Goal: Information Seeking & Learning: Learn about a topic

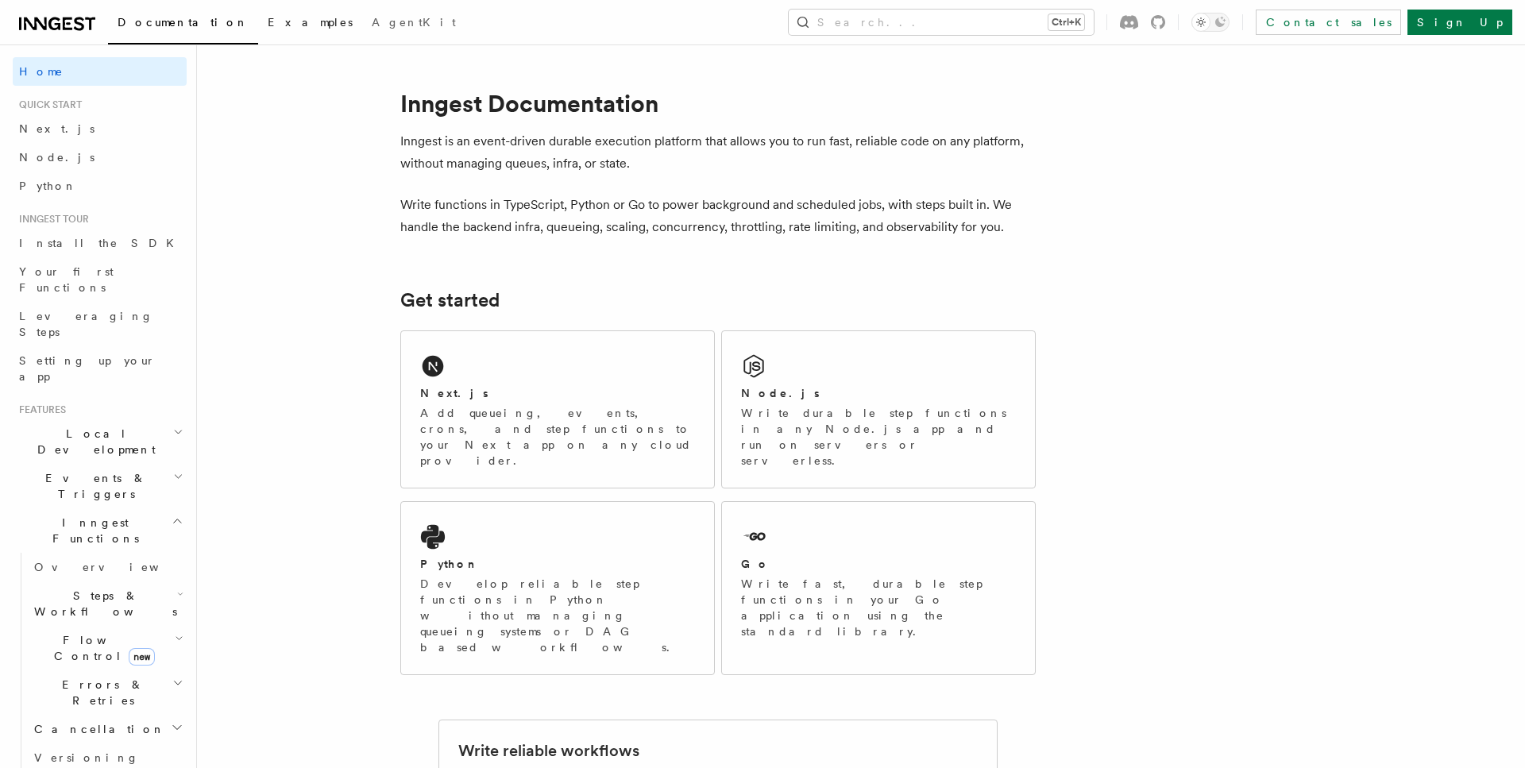
click at [268, 29] on span "Examples" at bounding box center [310, 22] width 85 height 13
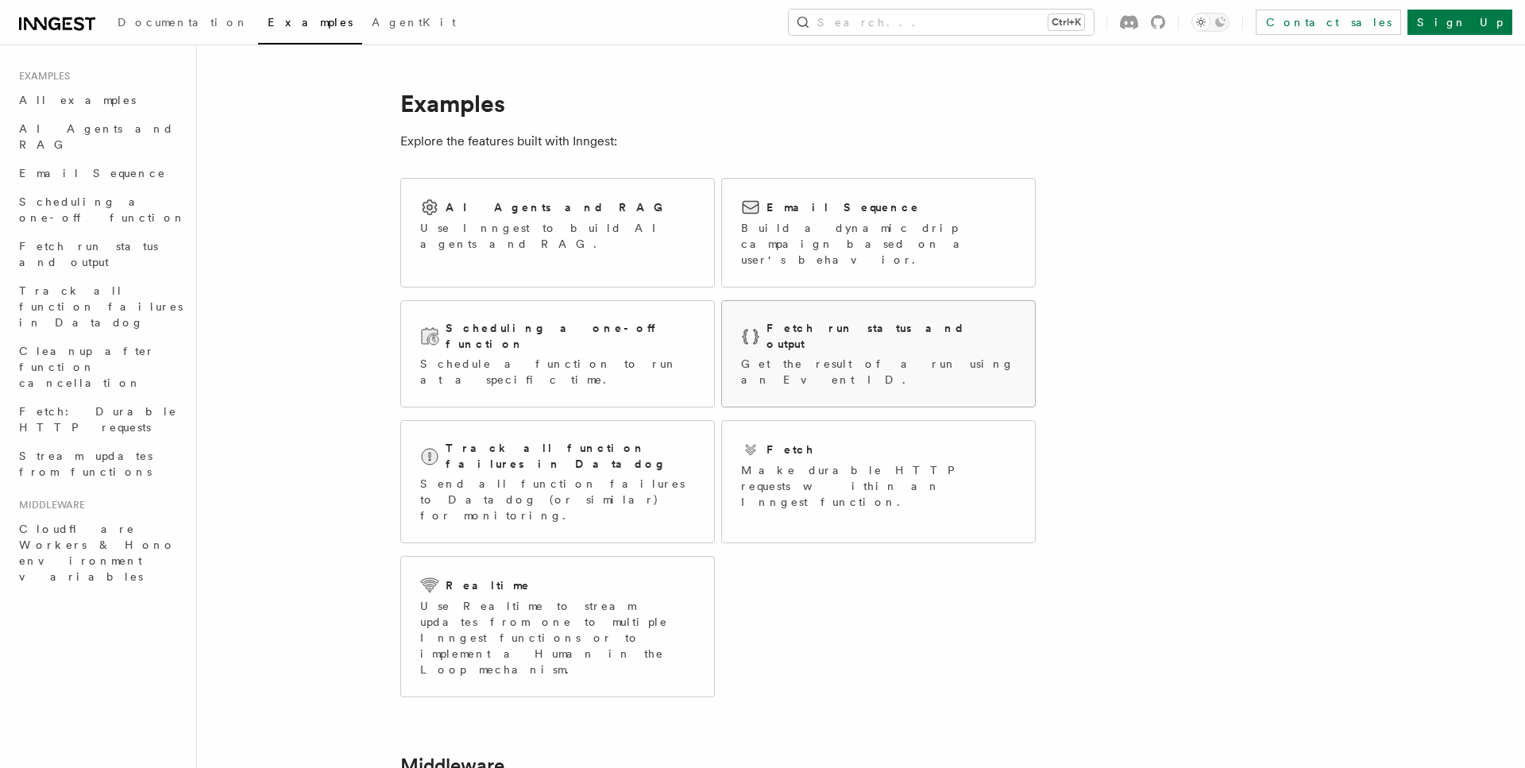
click at [836, 320] on h2 "Fetch run status and output" at bounding box center [891, 336] width 249 height 32
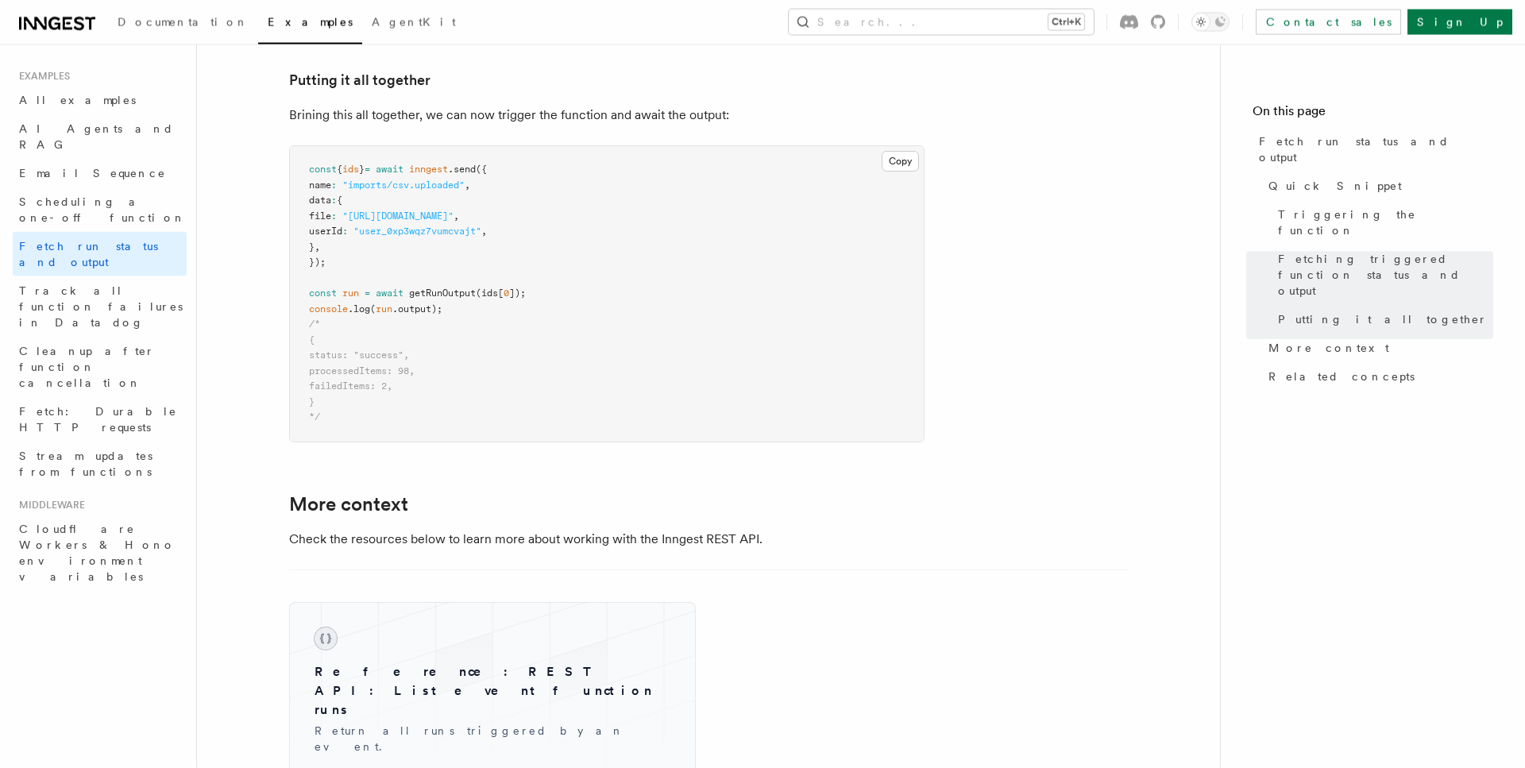
scroll to position [2025, 0]
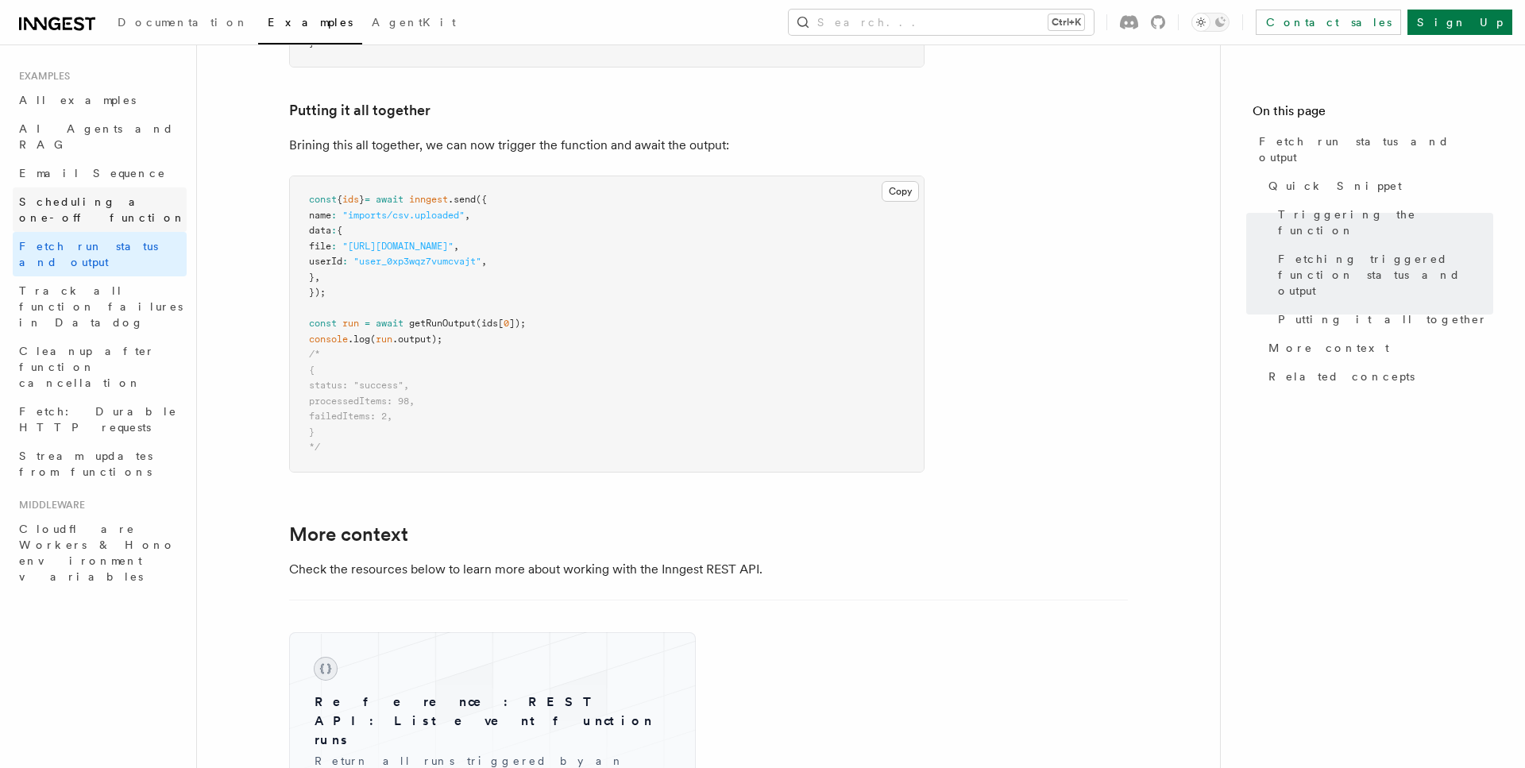
click at [109, 195] on span "Scheduling a one-off function" at bounding box center [102, 209] width 167 height 29
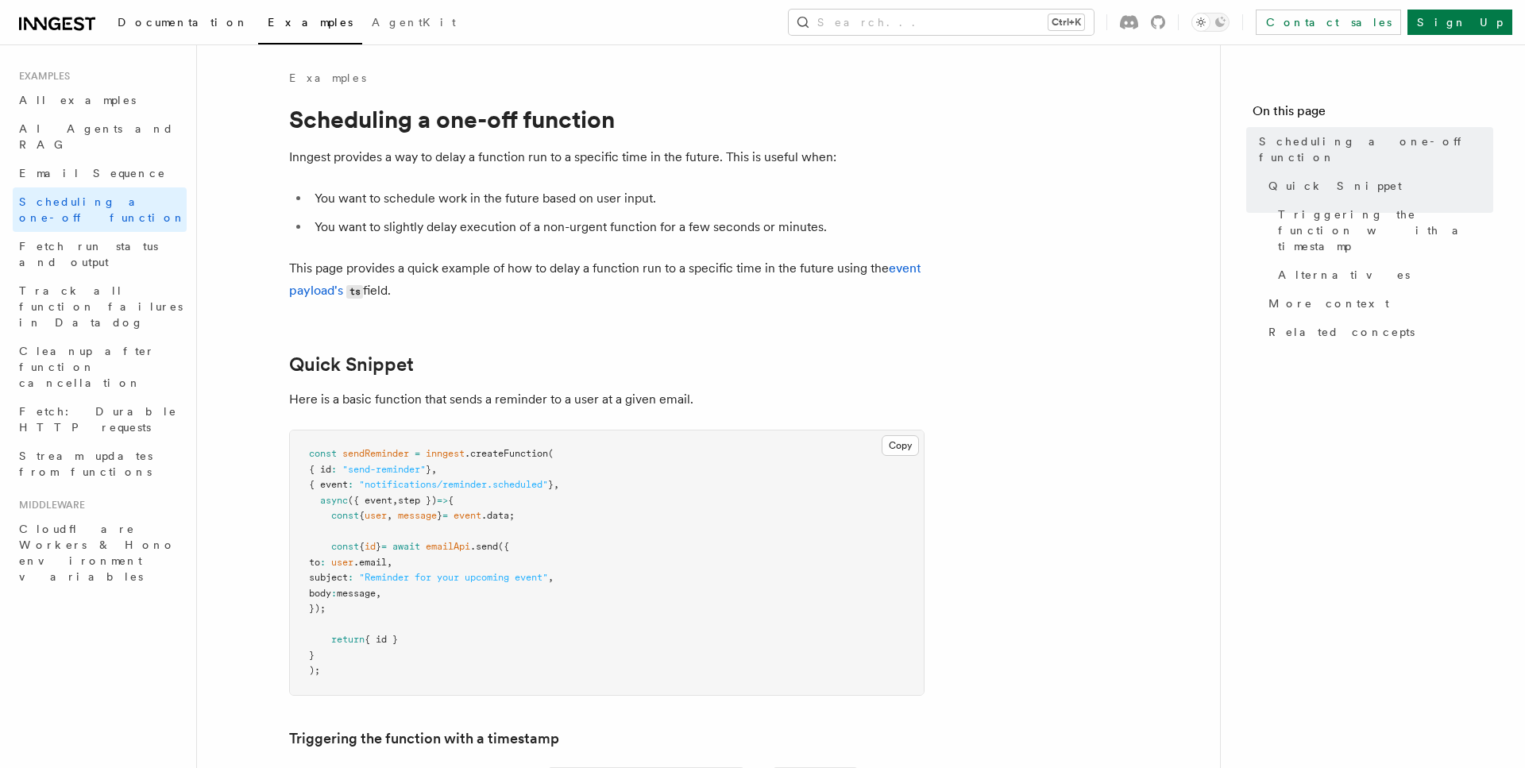
click at [148, 16] on link "Documentation" at bounding box center [183, 24] width 150 height 38
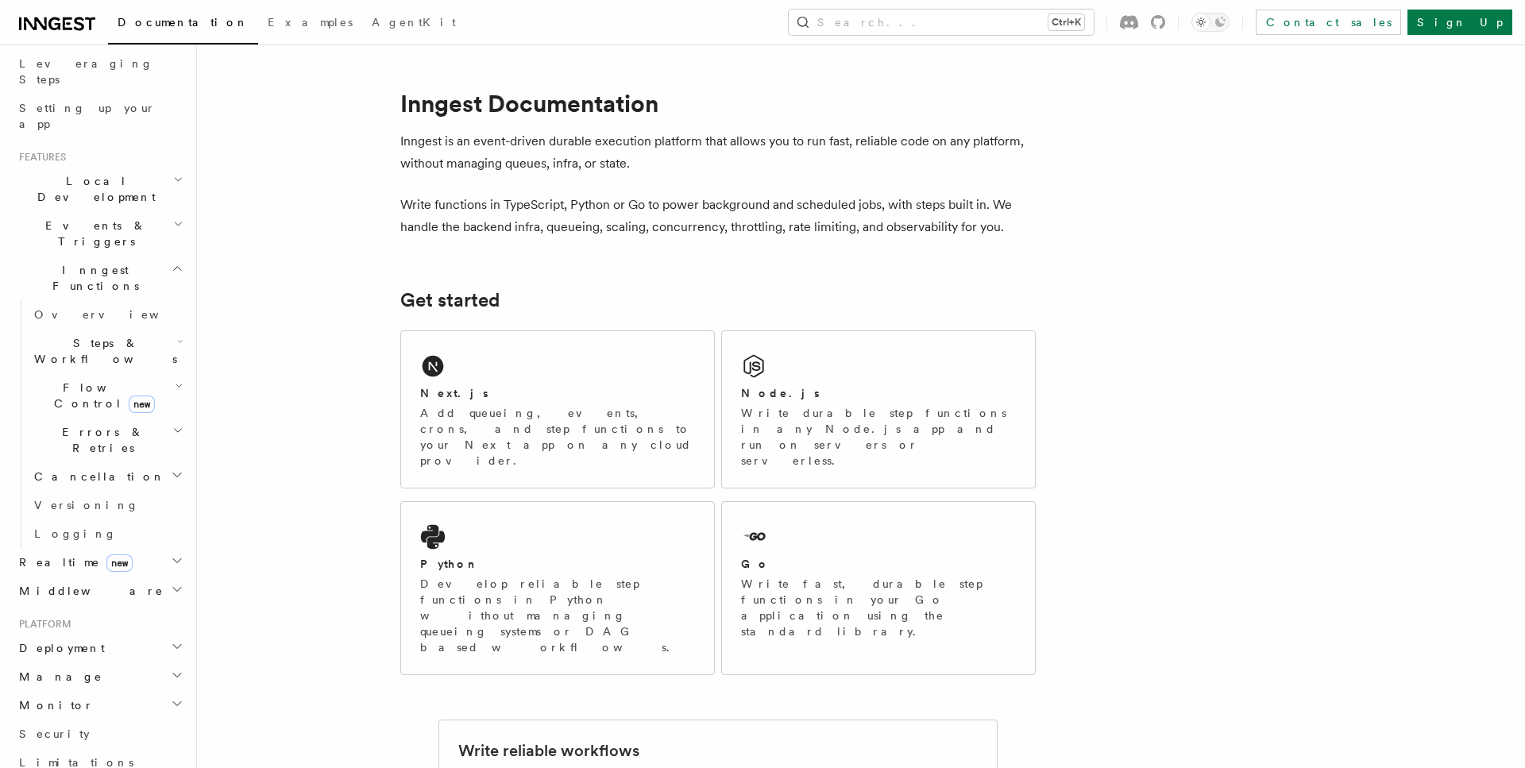
scroll to position [272, 0]
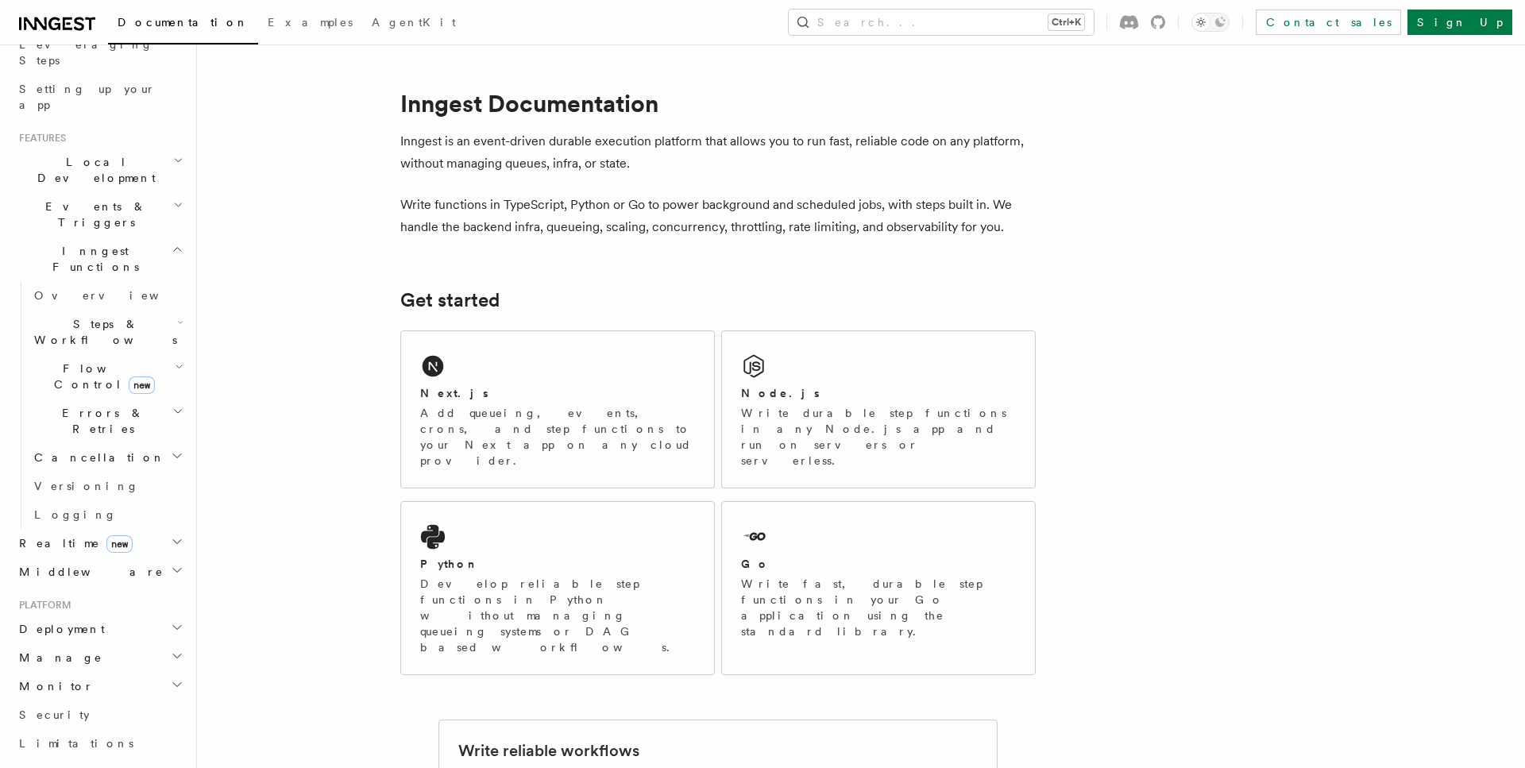
click at [81, 361] on span "Flow Control new" at bounding box center [101, 377] width 147 height 32
click at [95, 316] on span "Steps & Workflows" at bounding box center [102, 332] width 149 height 32
click at [78, 448] on span "Wait for events" at bounding box center [96, 462] width 95 height 29
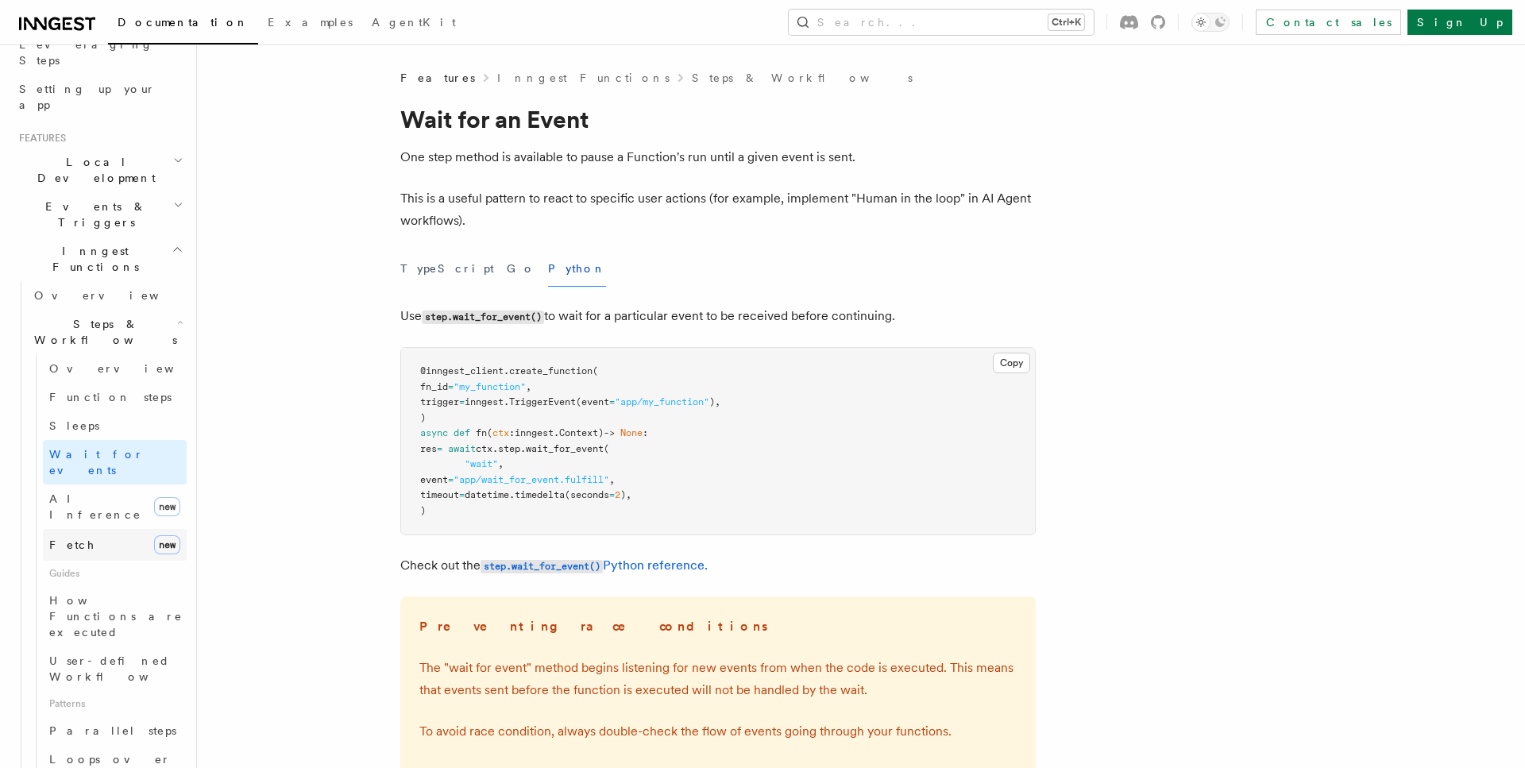
click at [91, 529] on link "Fetch new" at bounding box center [115, 545] width 144 height 32
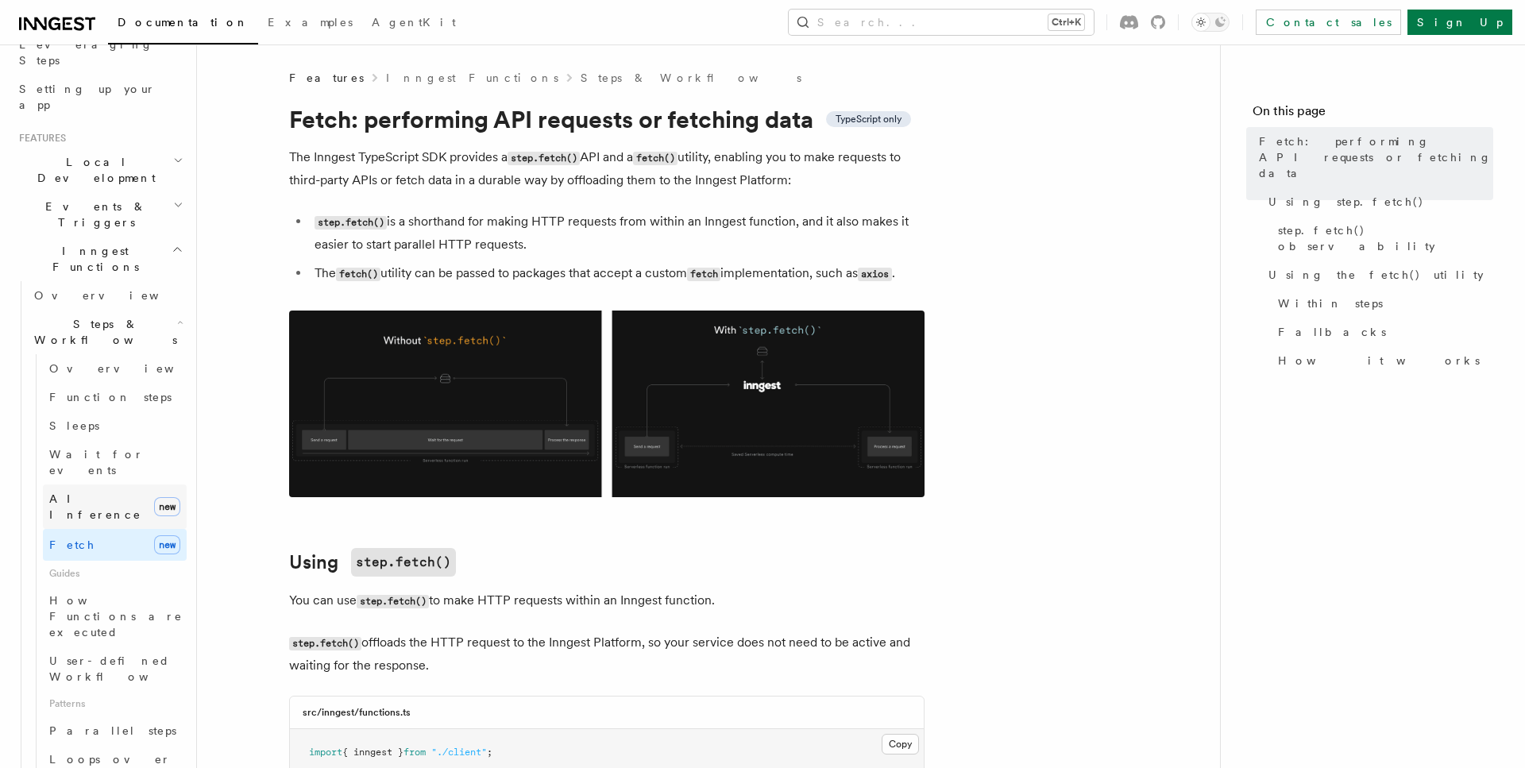
click at [87, 492] on span "AI Inference" at bounding box center [95, 506] width 92 height 29
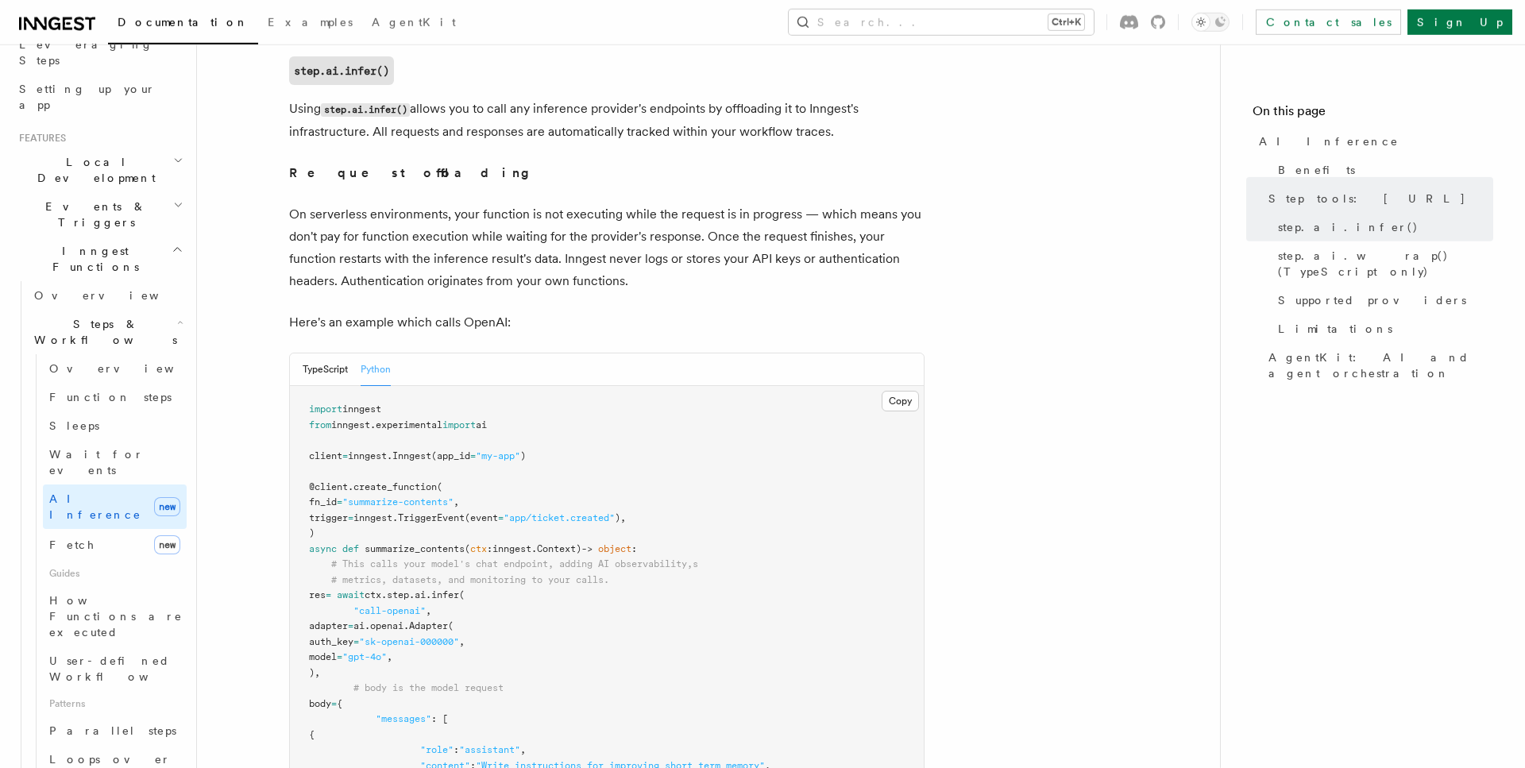
scroll to position [729, 0]
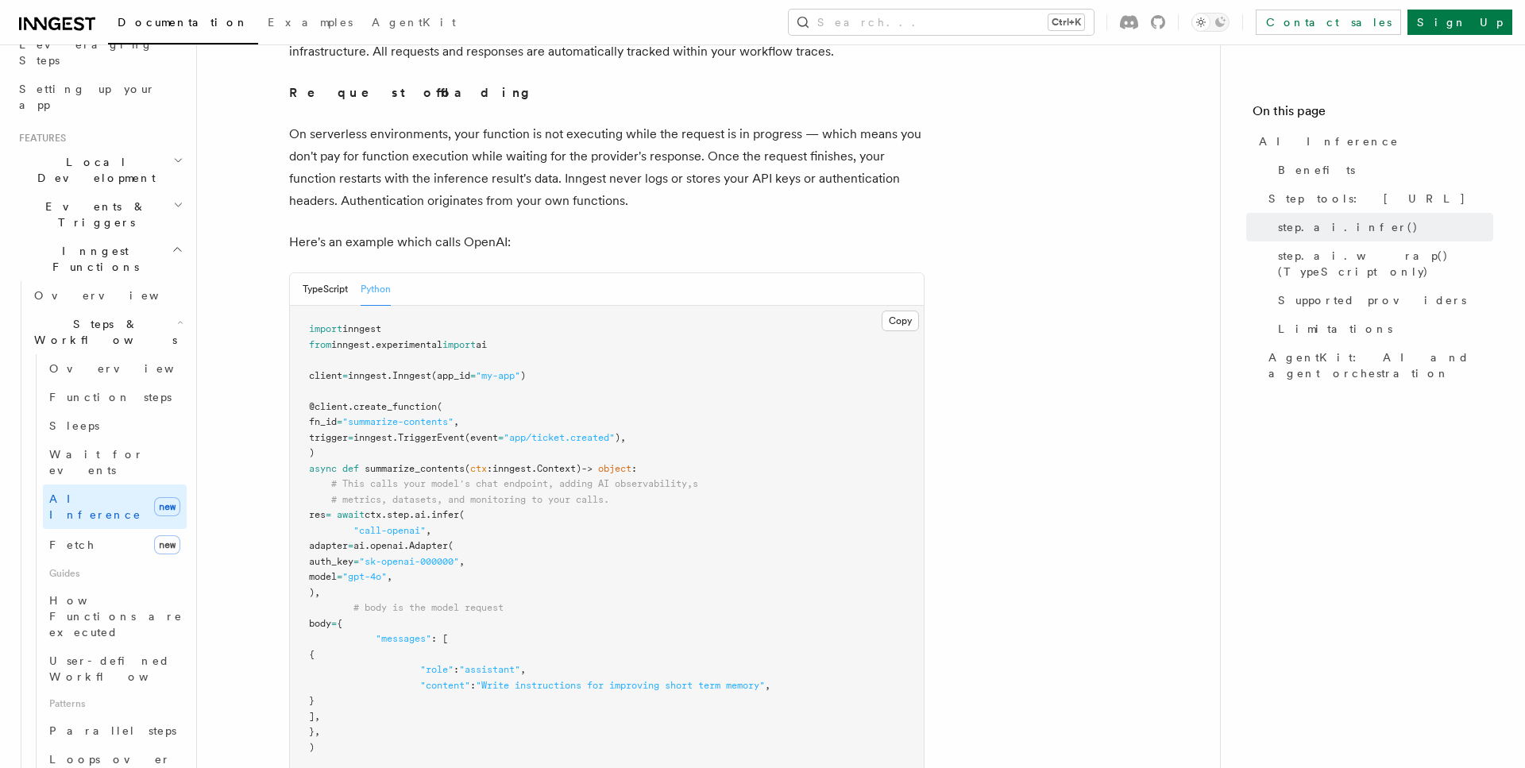
click at [380, 273] on button "Python" at bounding box center [376, 289] width 30 height 33
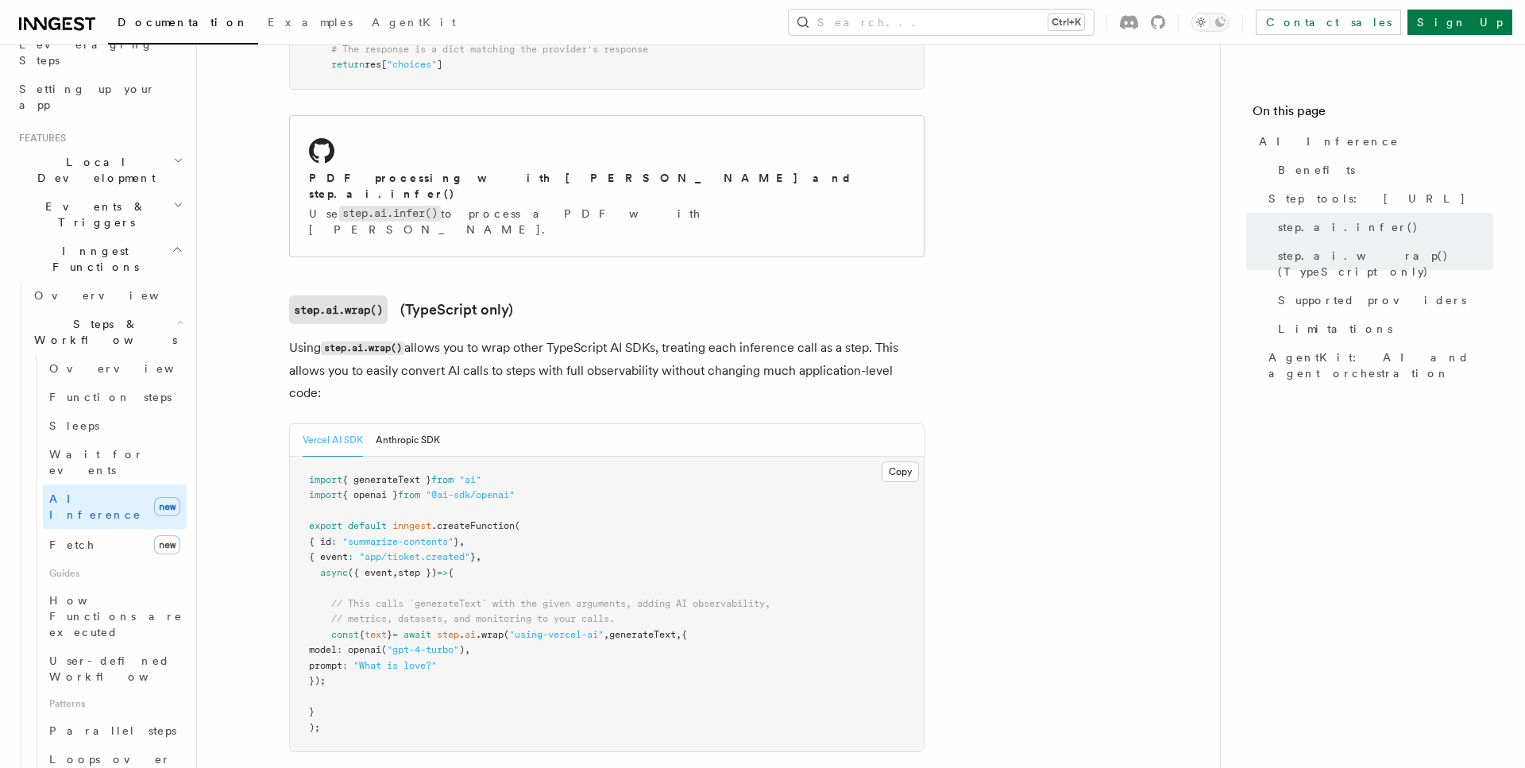
scroll to position [1539, 0]
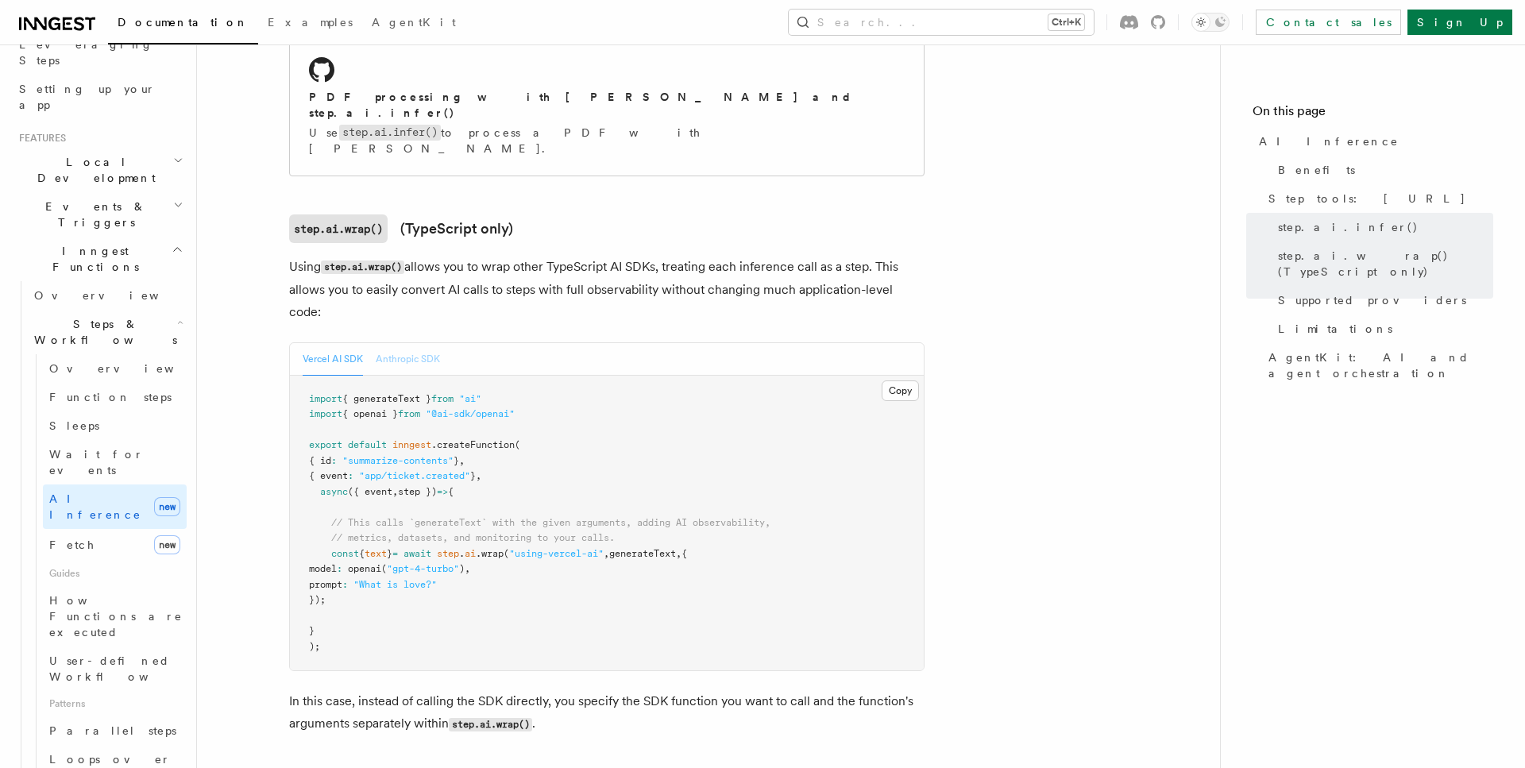
click at [415, 343] on button "Anthropic SDK" at bounding box center [408, 359] width 64 height 33
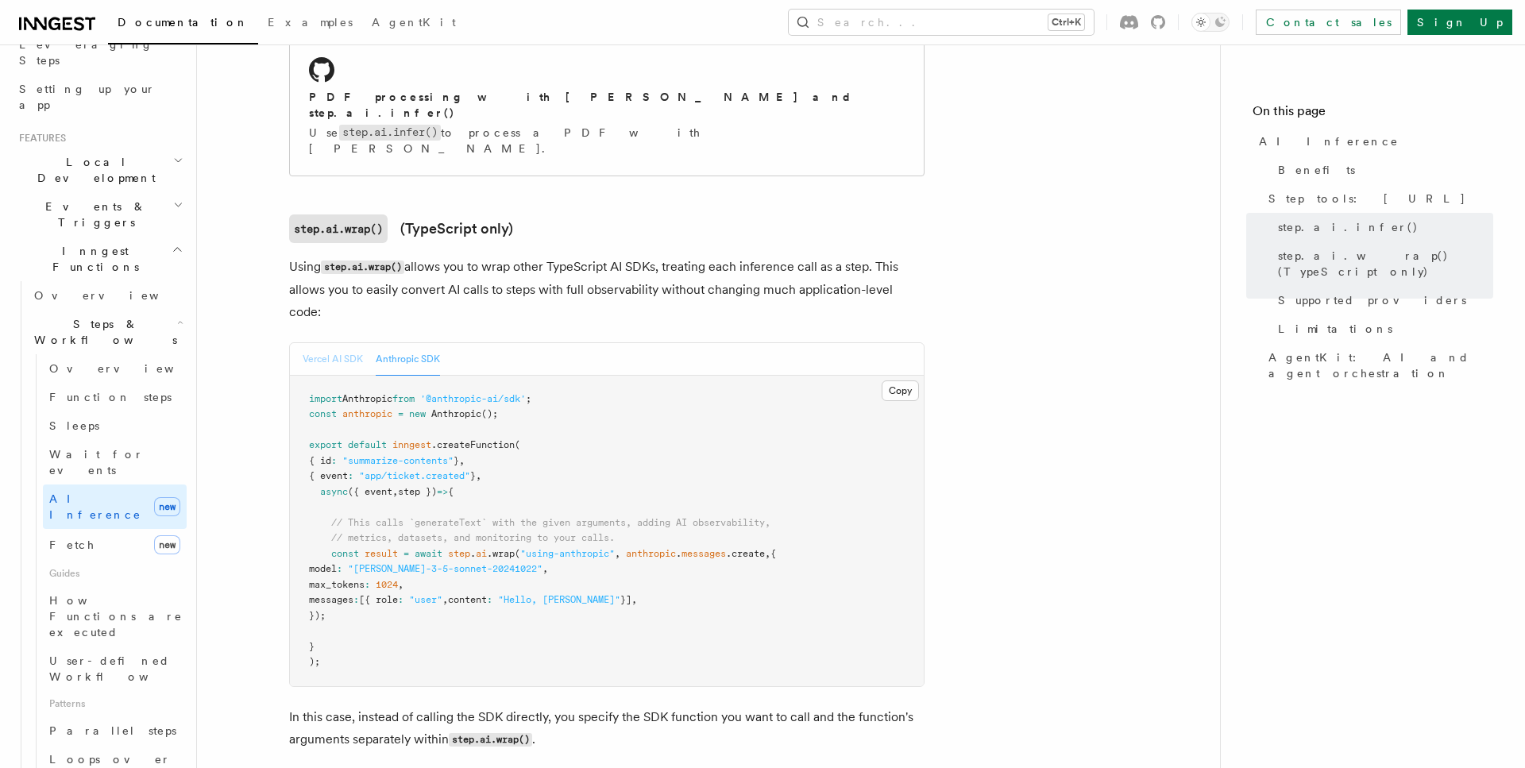
click at [332, 343] on button "Vercel AI SDK" at bounding box center [333, 359] width 60 height 33
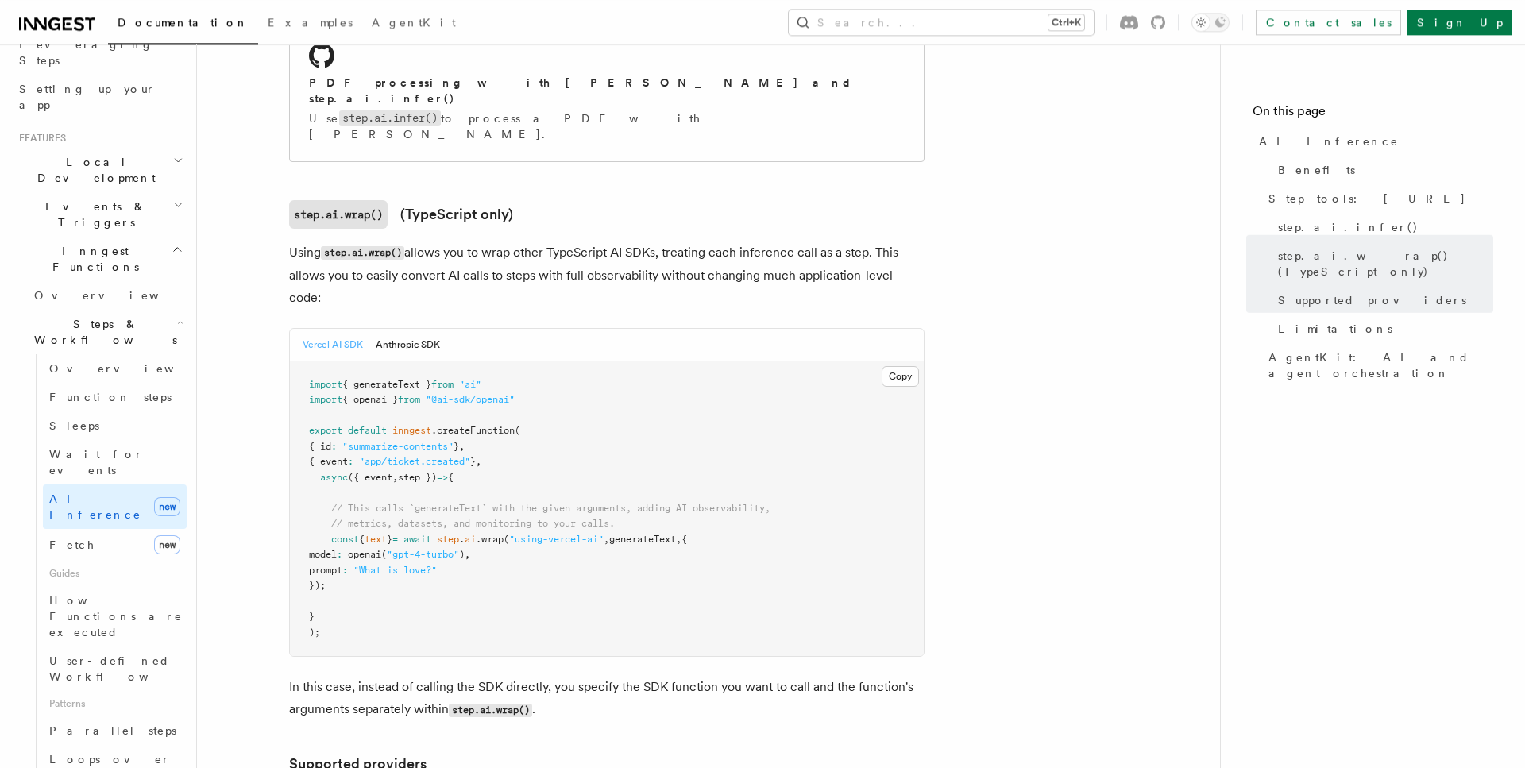
scroll to position [1432, 0]
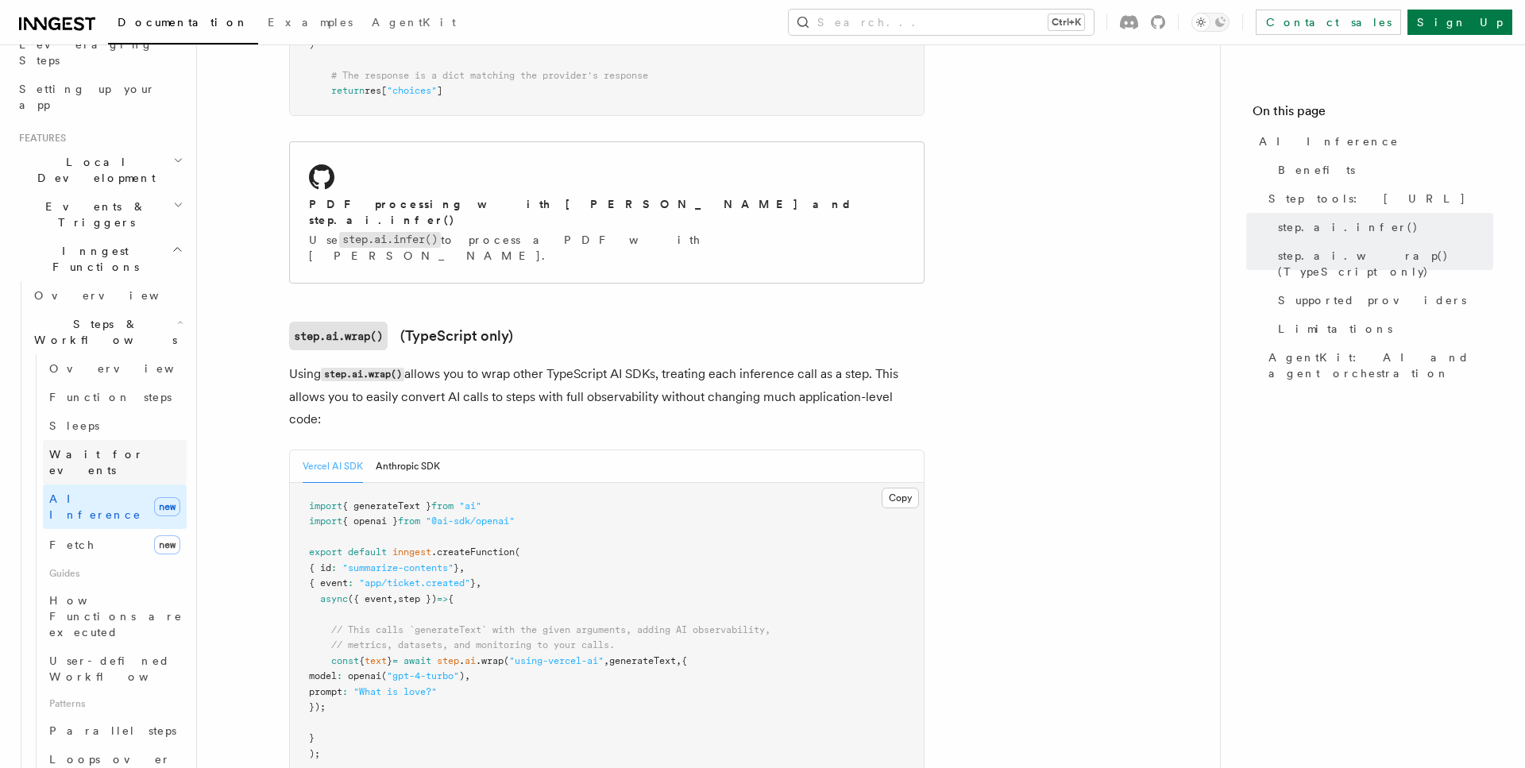
click at [92, 448] on span "Wait for events" at bounding box center [96, 462] width 95 height 29
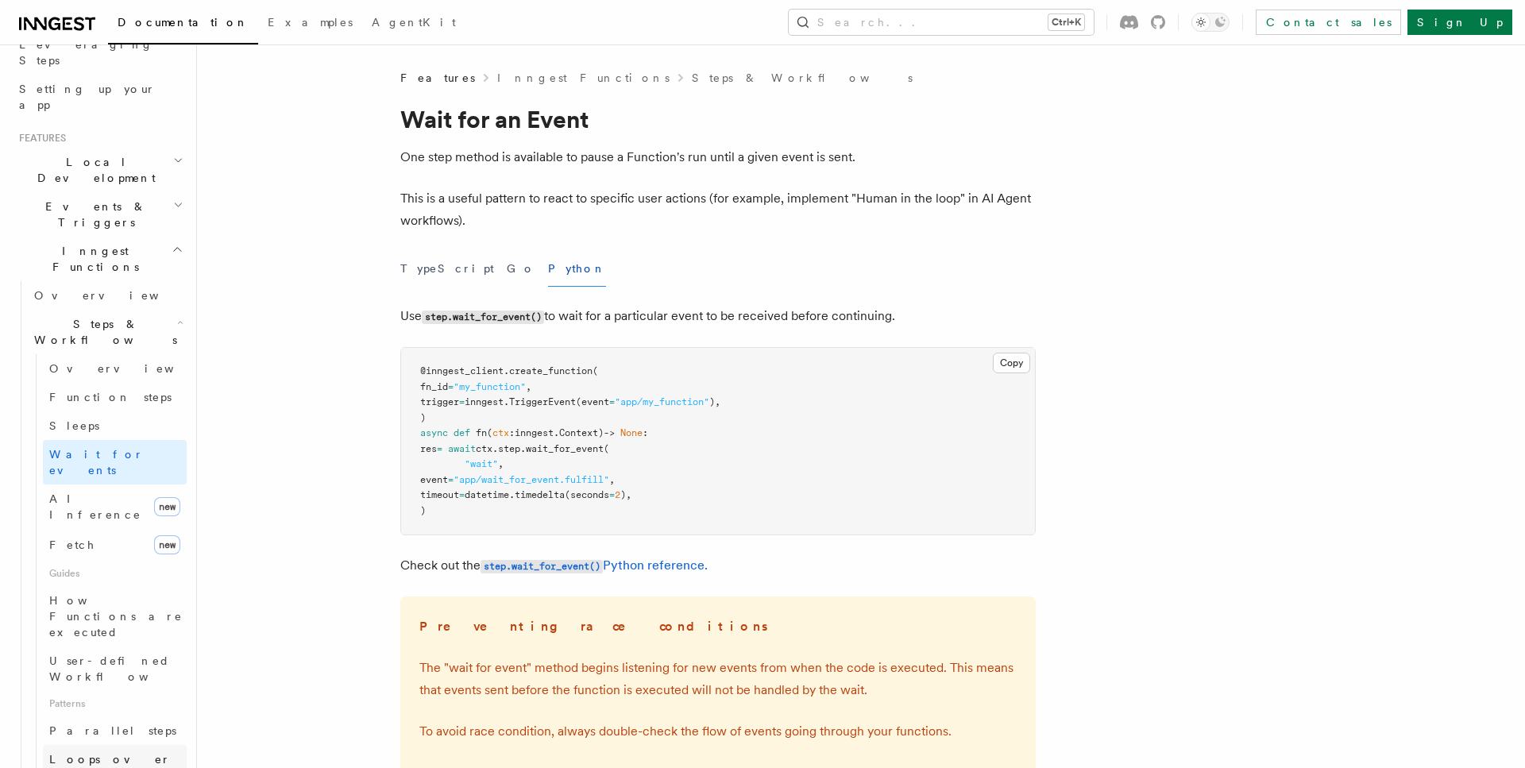
click at [105, 753] on span "Loops over steps" at bounding box center [110, 767] width 122 height 29
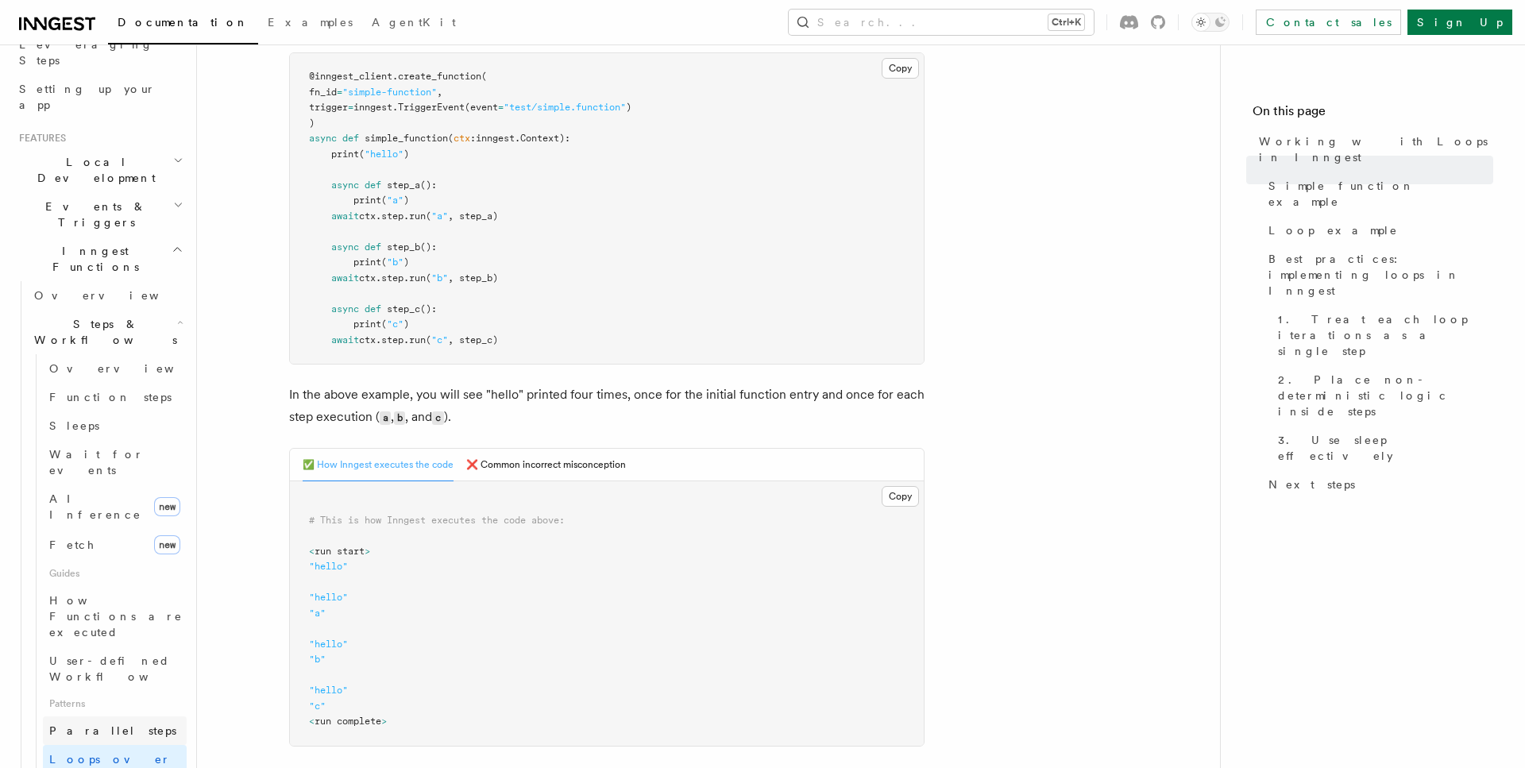
scroll to position [362, 0]
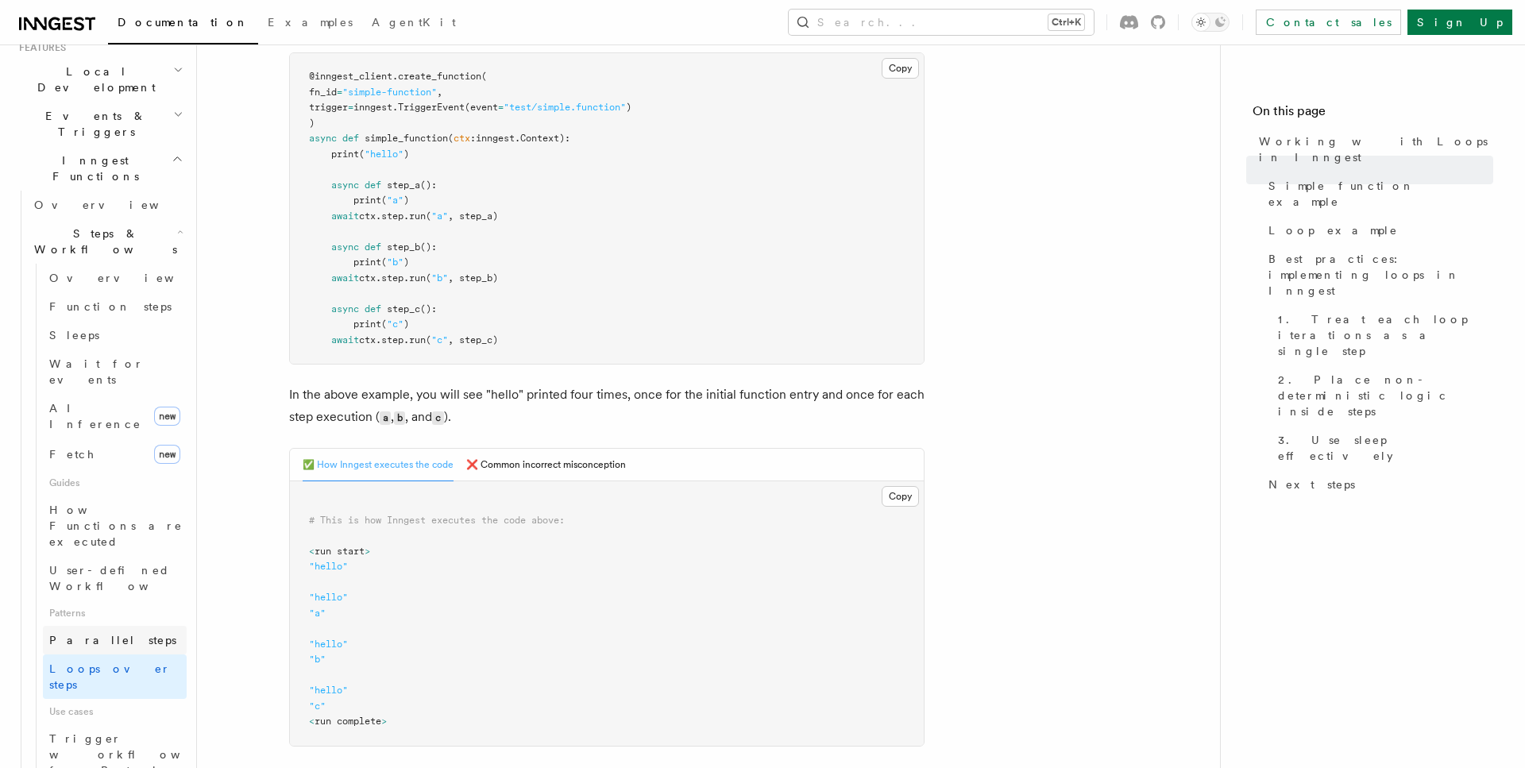
click at [111, 634] on span "Parallel steps" at bounding box center [112, 640] width 127 height 13
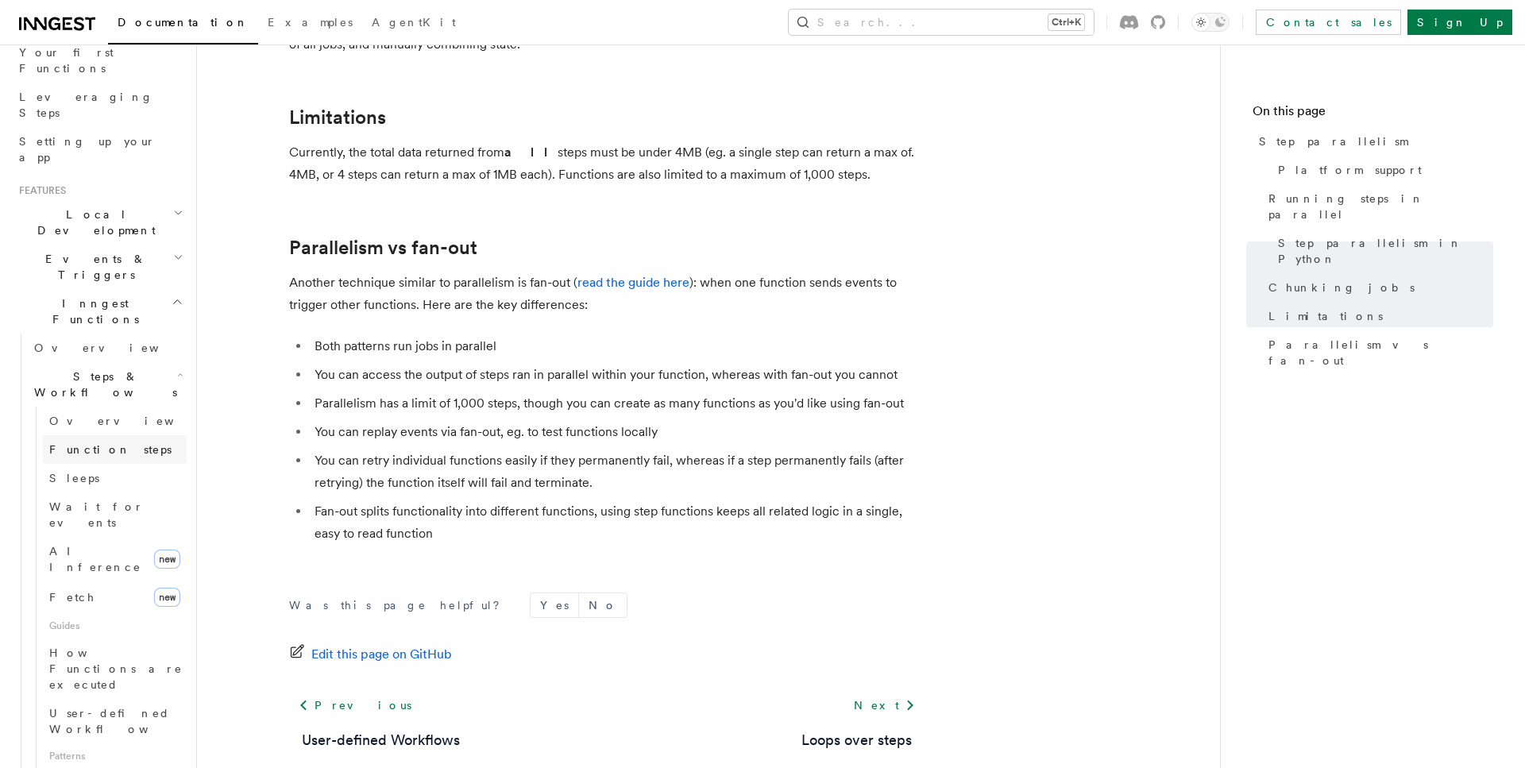
scroll to position [181, 0]
click at [133, 283] on h2 "Events & Triggers" at bounding box center [100, 305] width 174 height 44
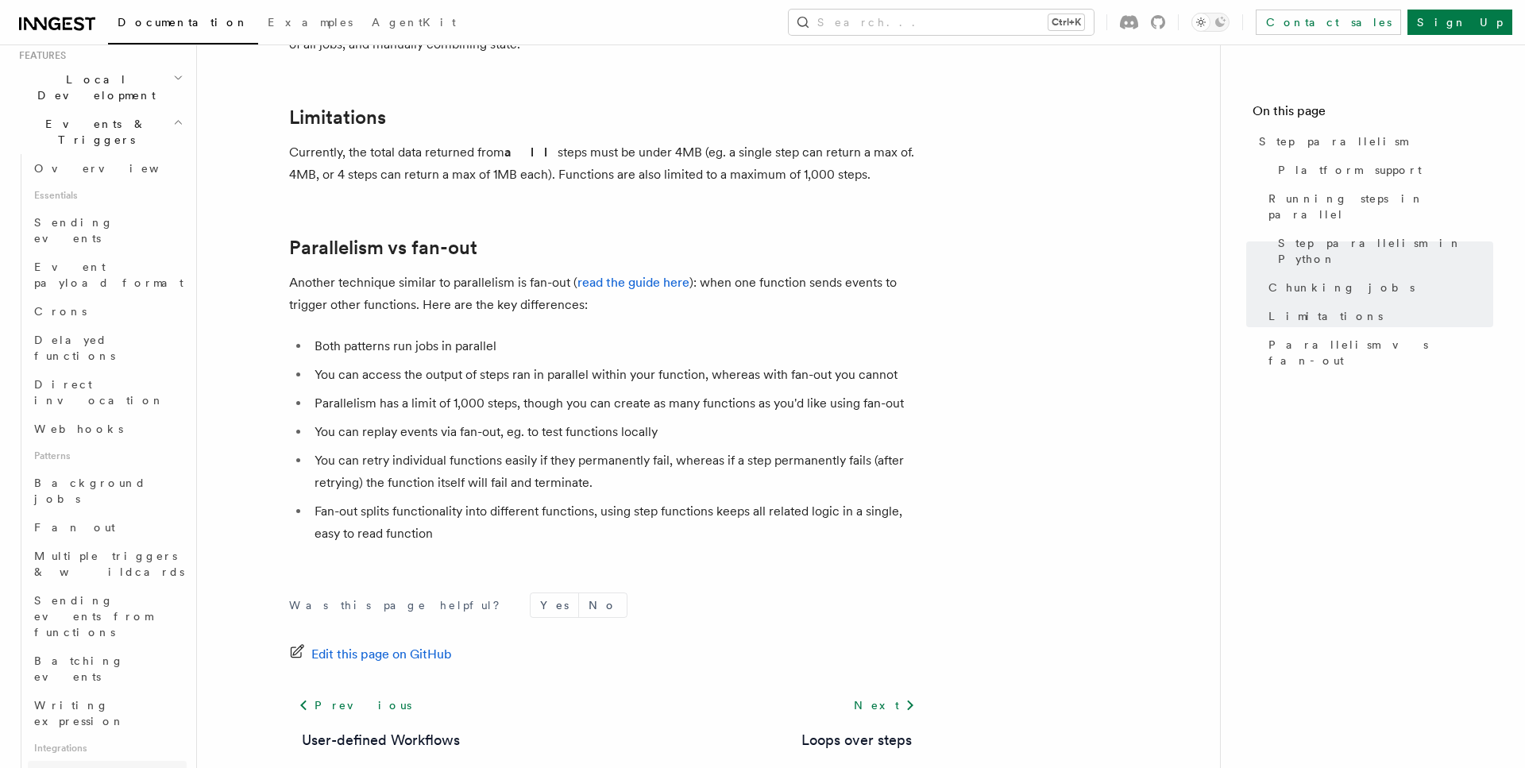
scroll to position [362, 0]
click at [68, 647] on span "Batching events" at bounding box center [79, 661] width 90 height 29
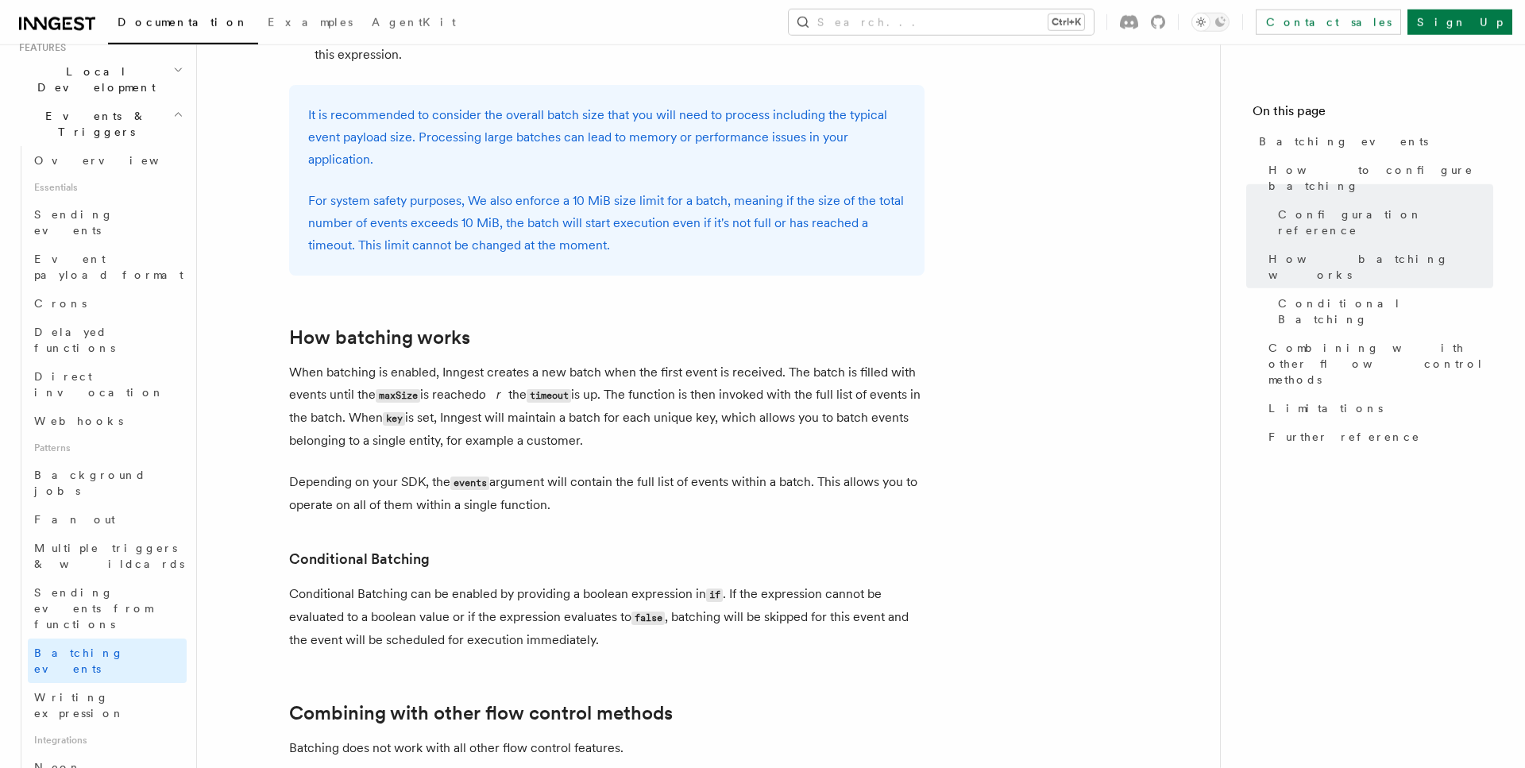
scroll to position [1134, 0]
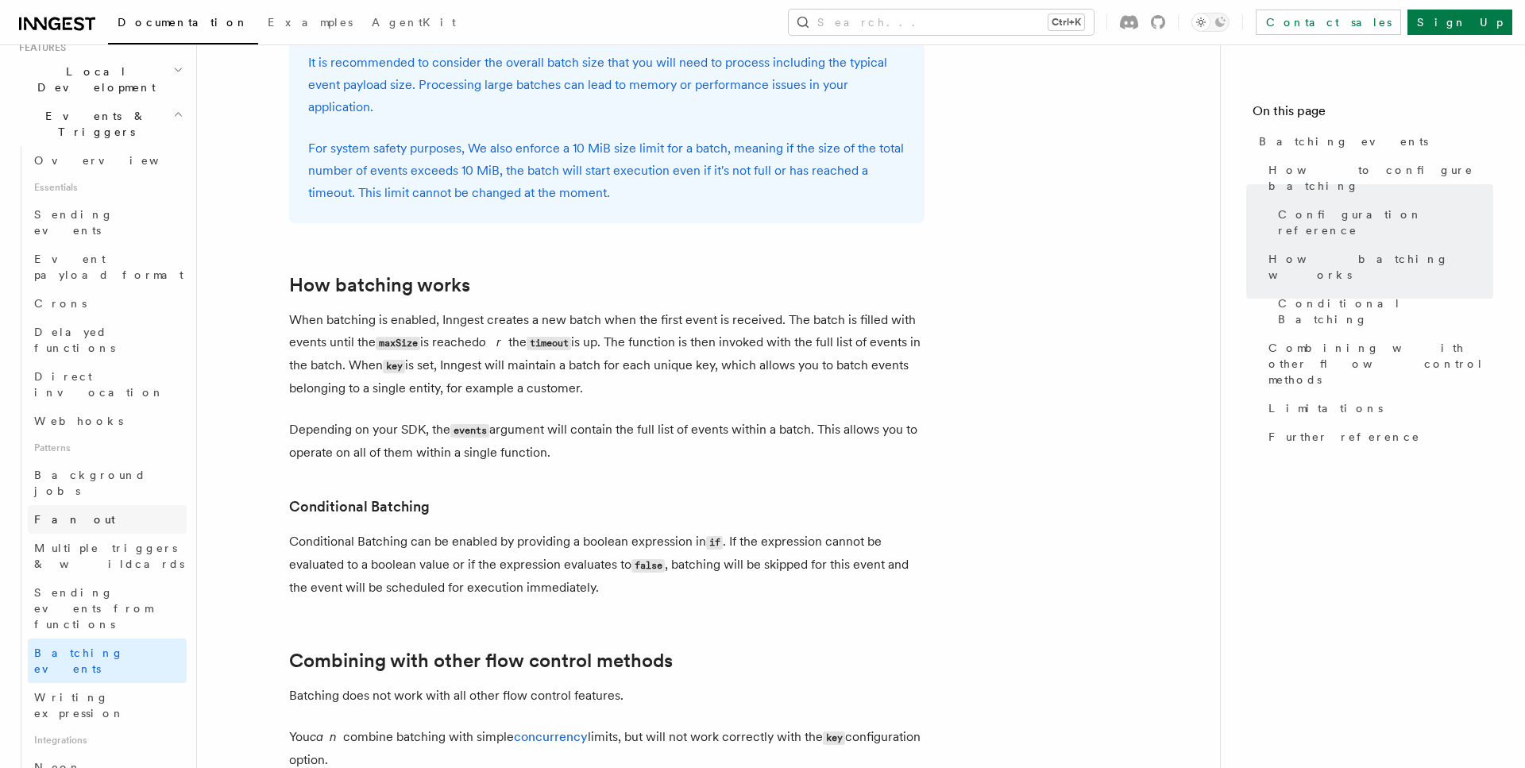
click at [91, 505] on link "Fan out" at bounding box center [107, 519] width 159 height 29
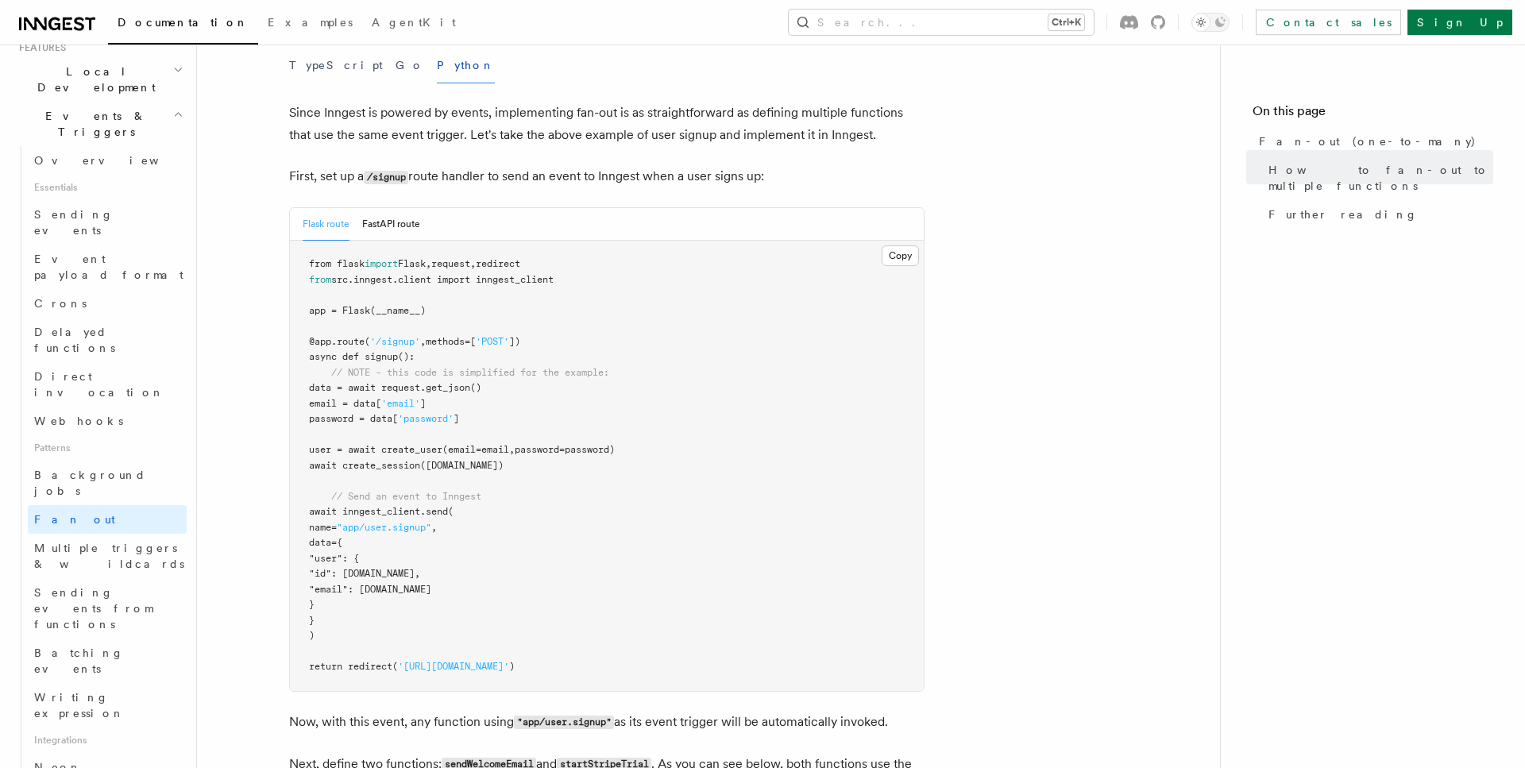
scroll to position [891, 0]
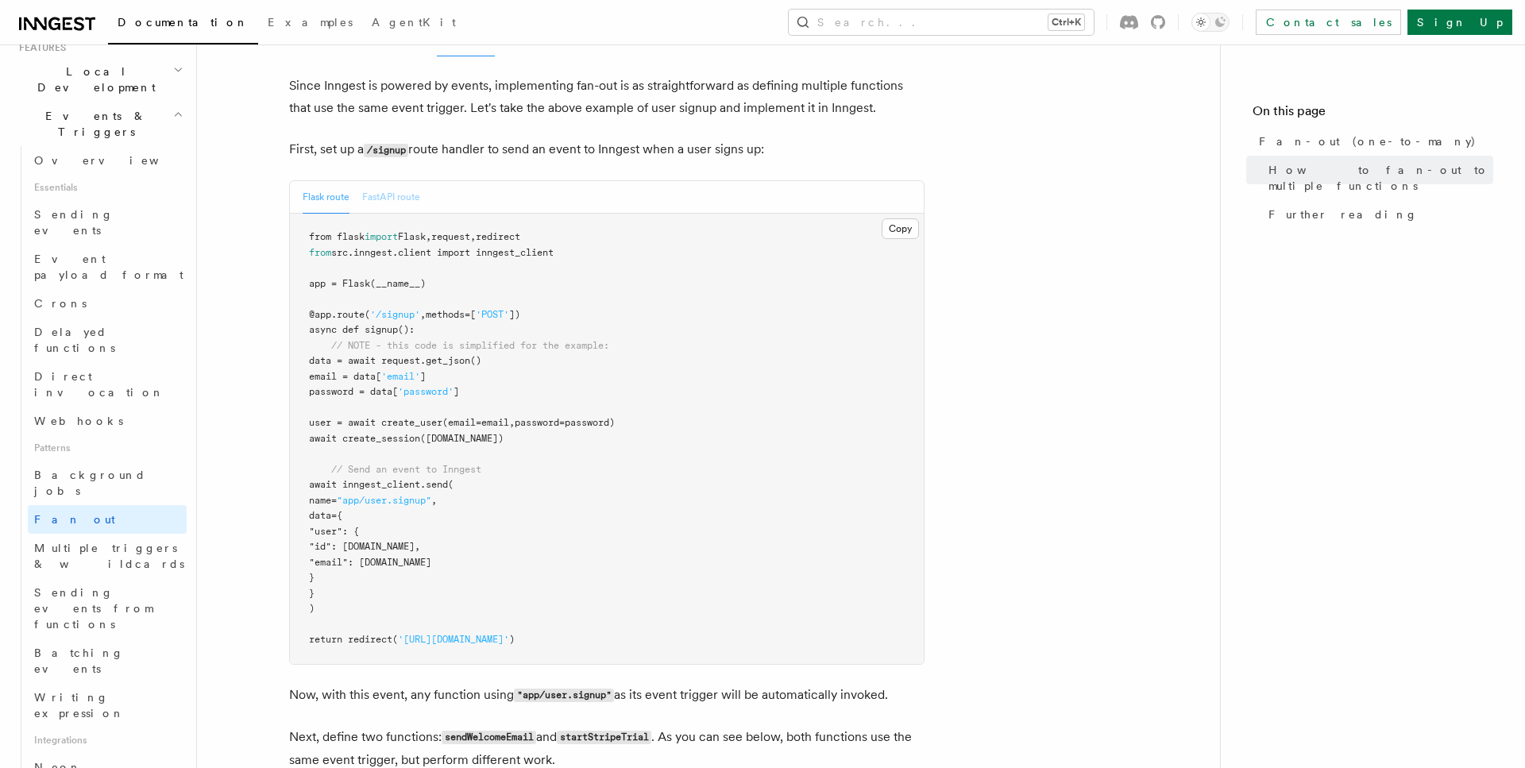
click at [390, 181] on button "FastAPI route" at bounding box center [391, 197] width 58 height 33
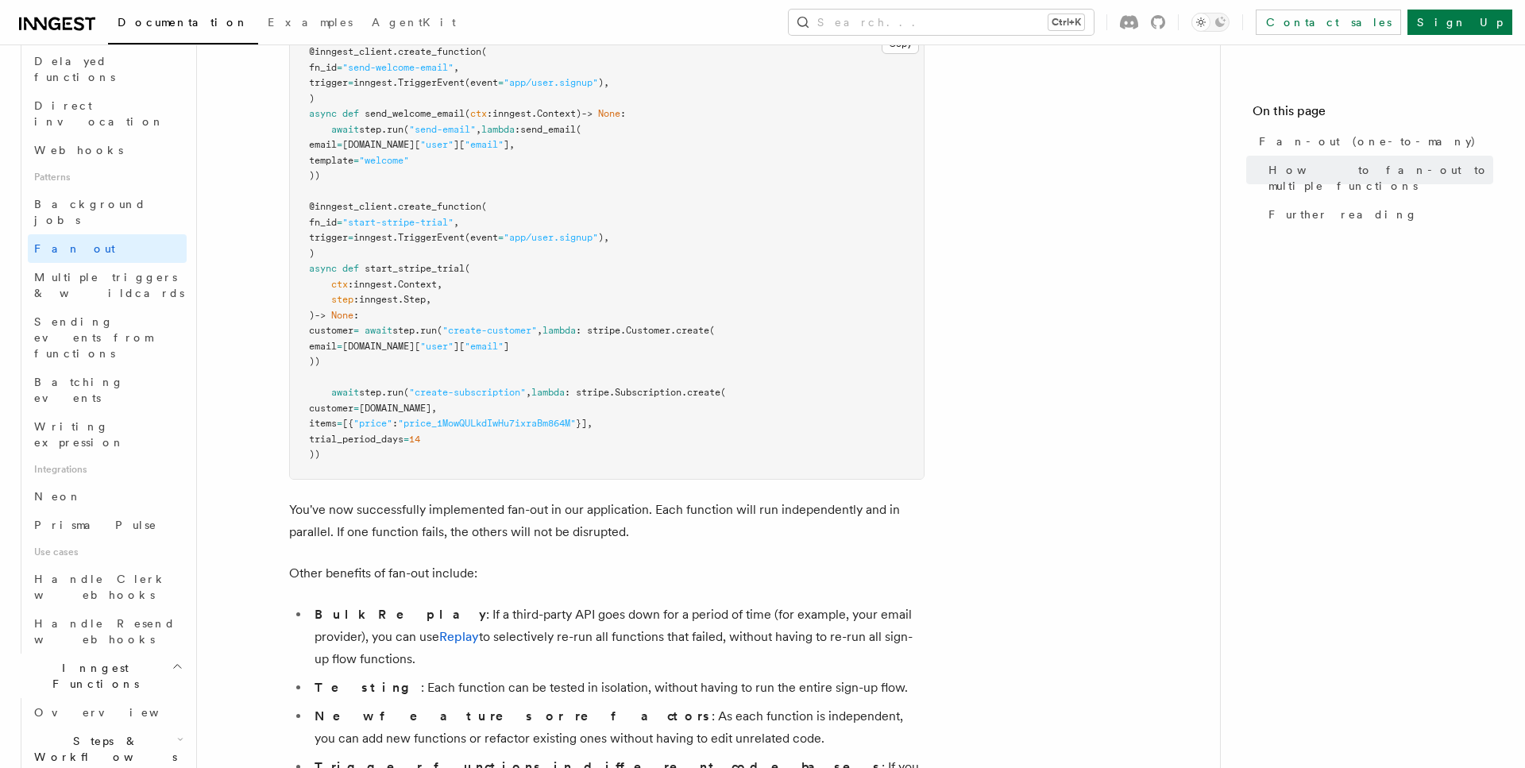
scroll to position [634, 0]
click at [109, 732] on span "Steps & Workflows" at bounding box center [102, 748] width 149 height 32
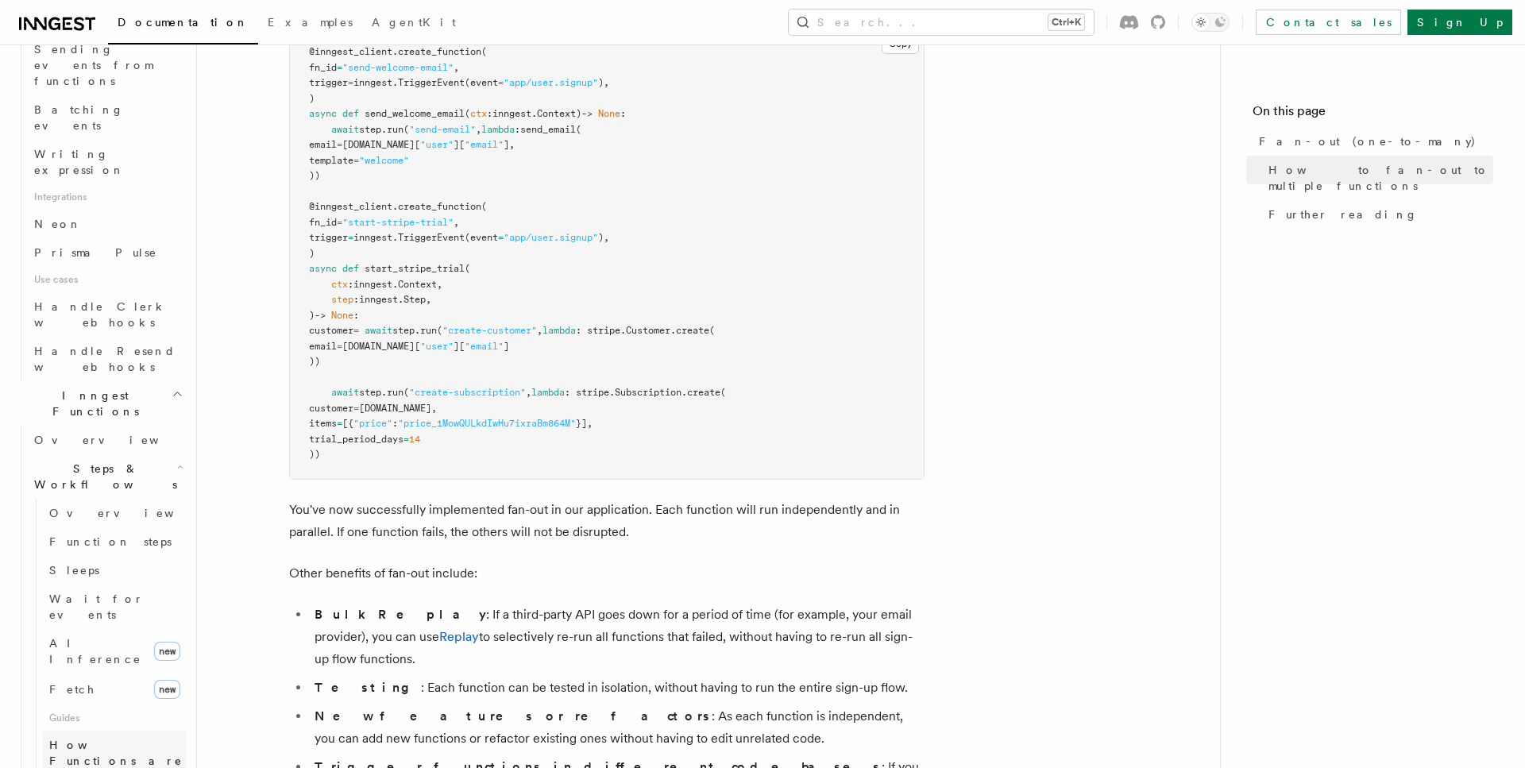
scroll to position [996, 0]
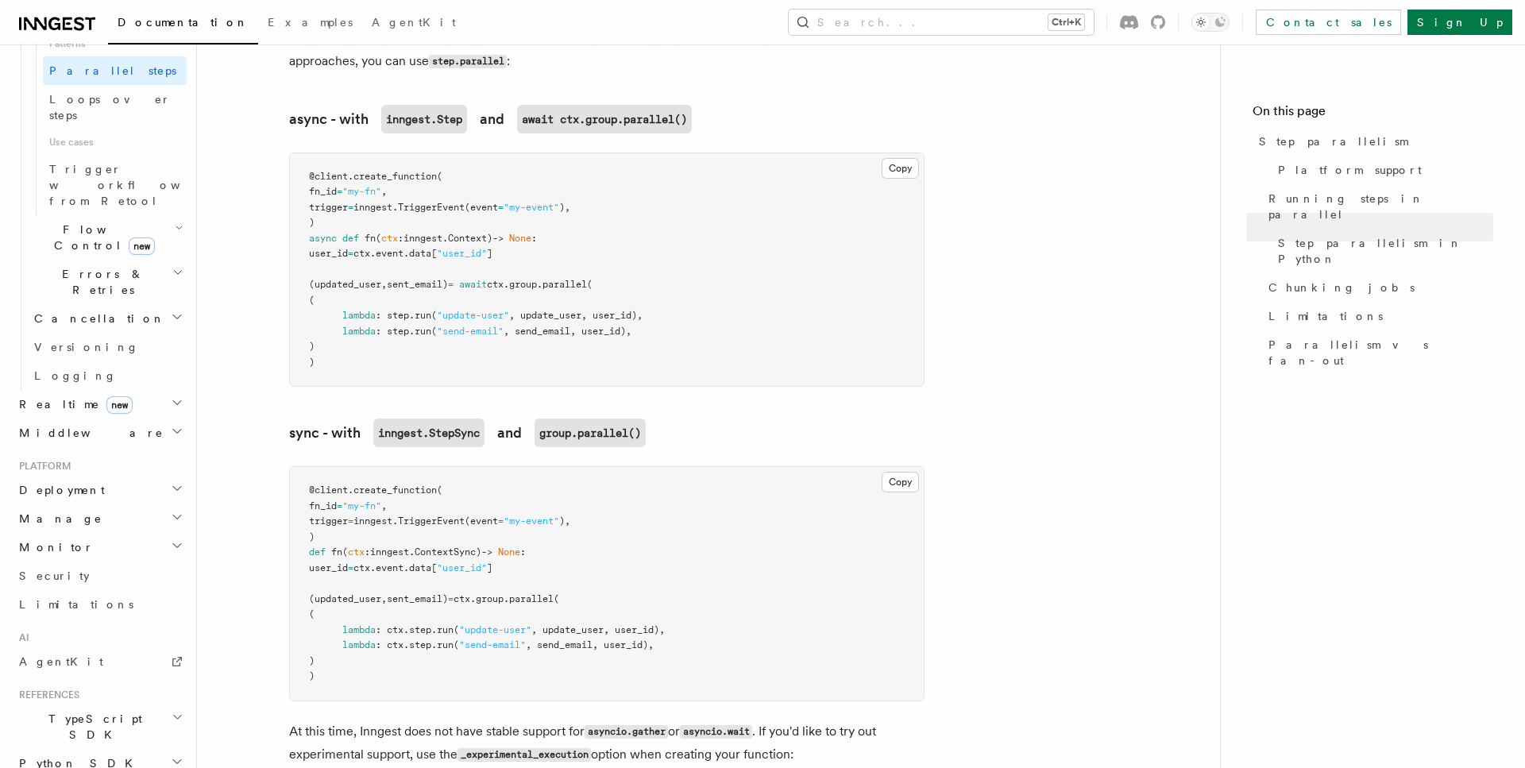
scroll to position [1215, 0]
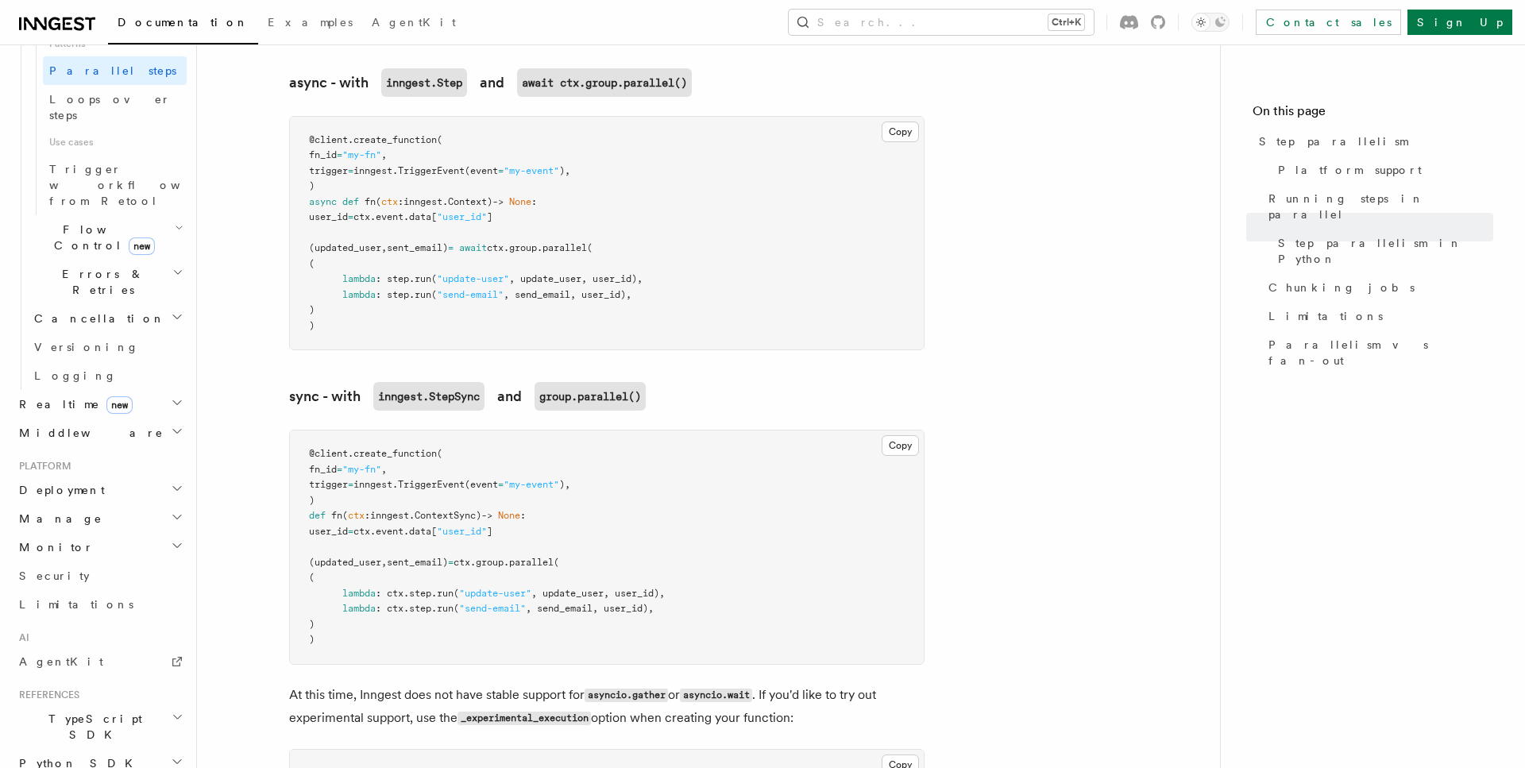
click at [121, 749] on h2 "Python SDK" at bounding box center [100, 763] width 174 height 29
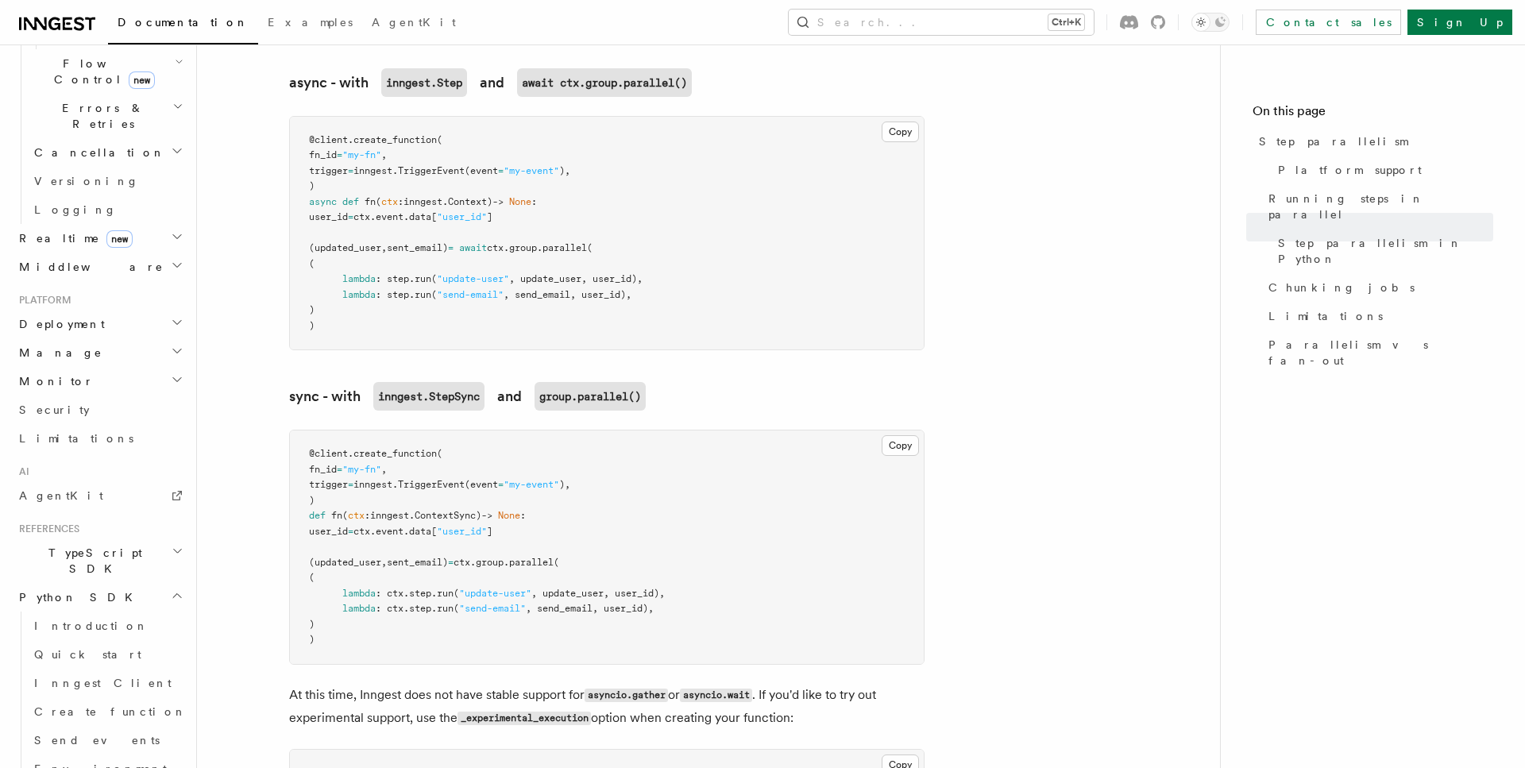
scroll to position [1113, 0]
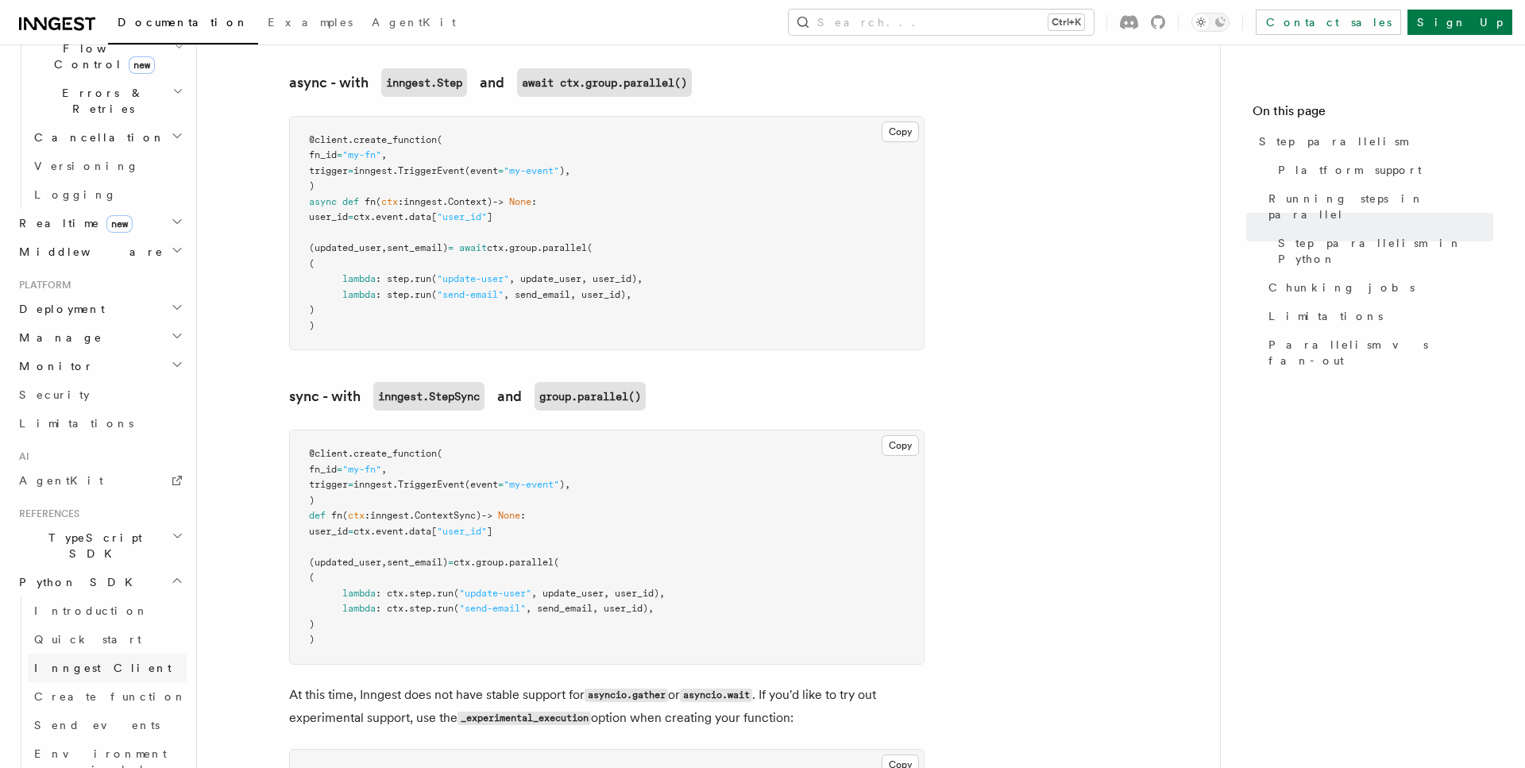
click at [95, 662] on span "Inngest Client" at bounding box center [102, 668] width 137 height 13
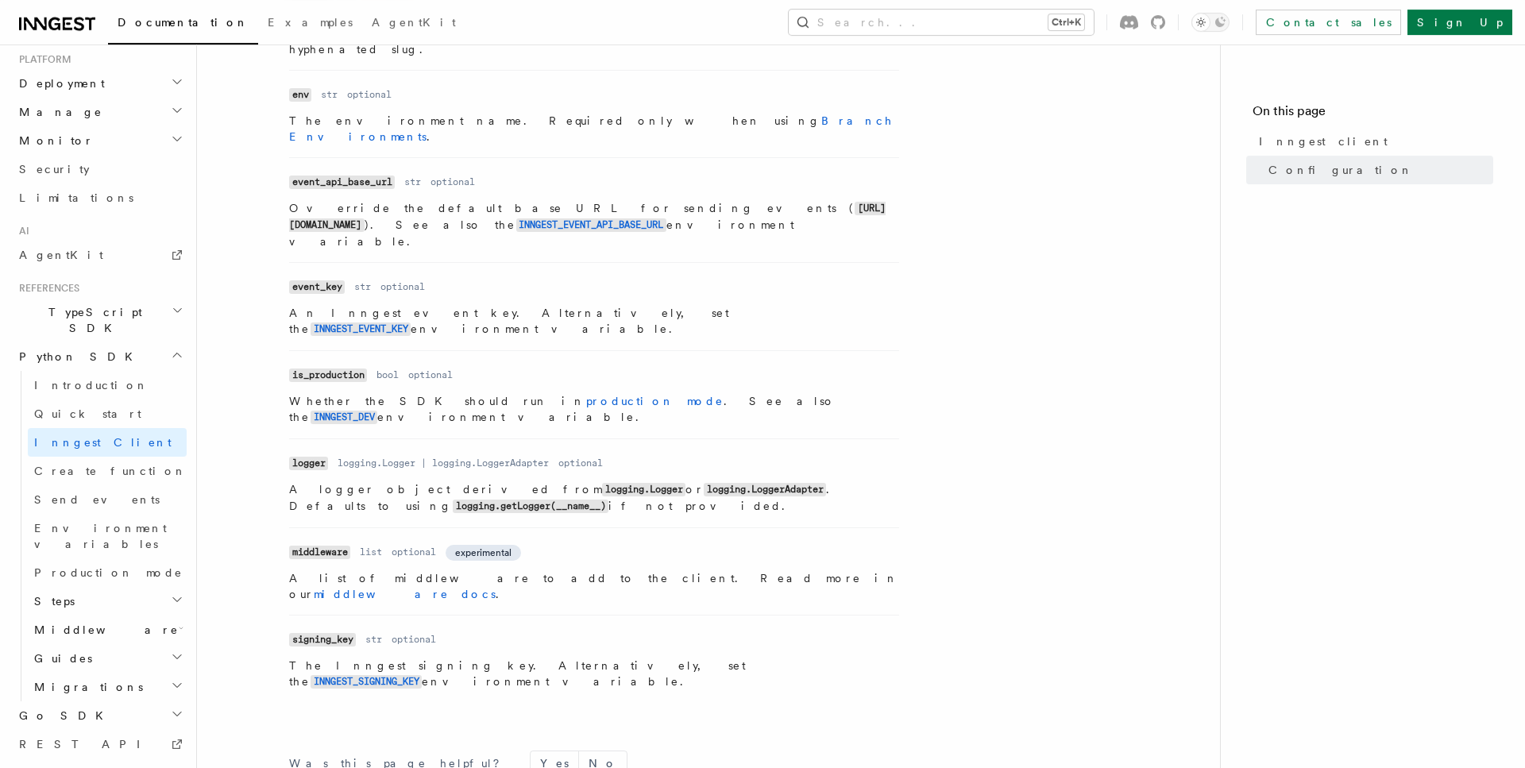
scroll to position [511, 0]
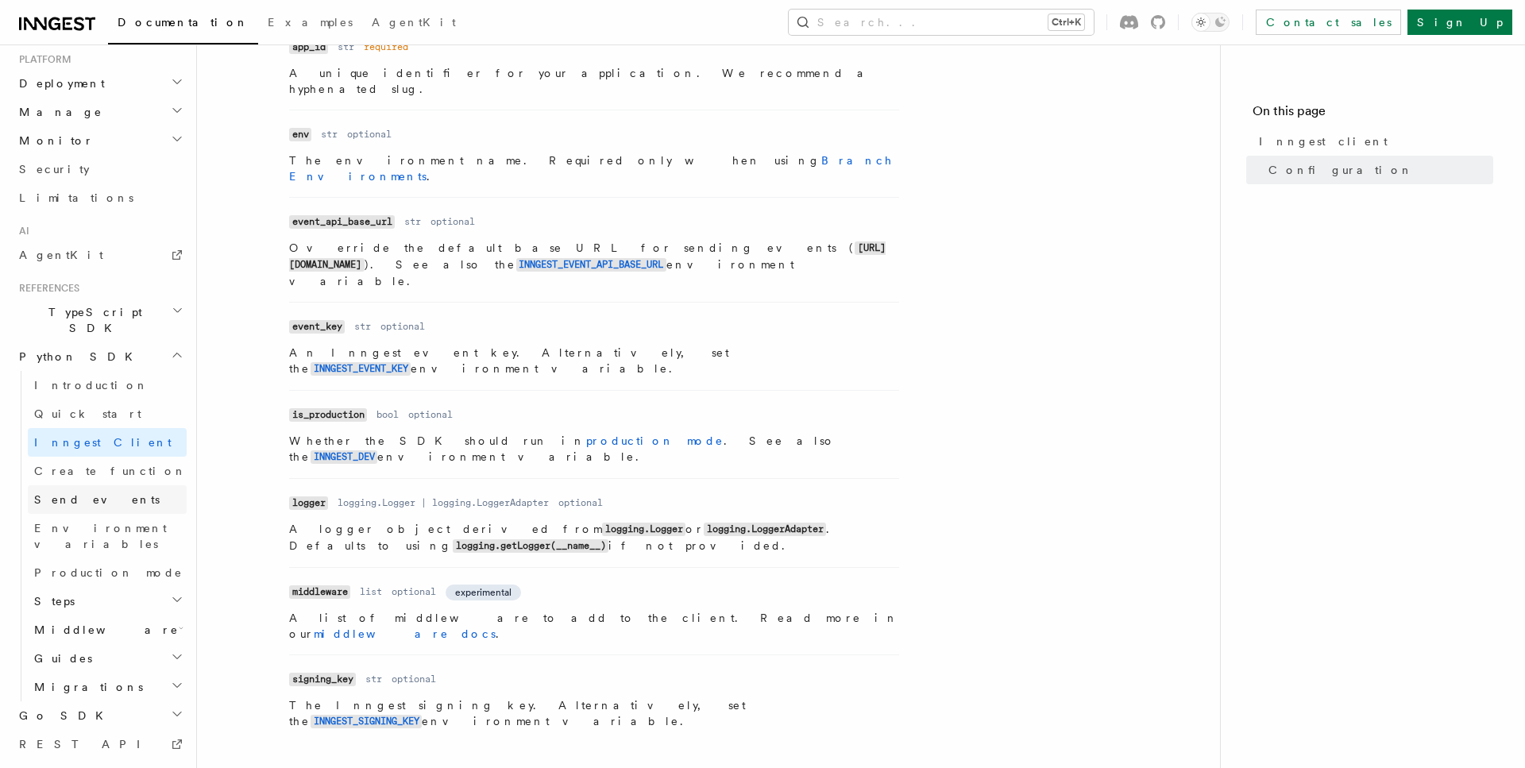
click at [83, 493] on span "Send events" at bounding box center [96, 499] width 125 height 13
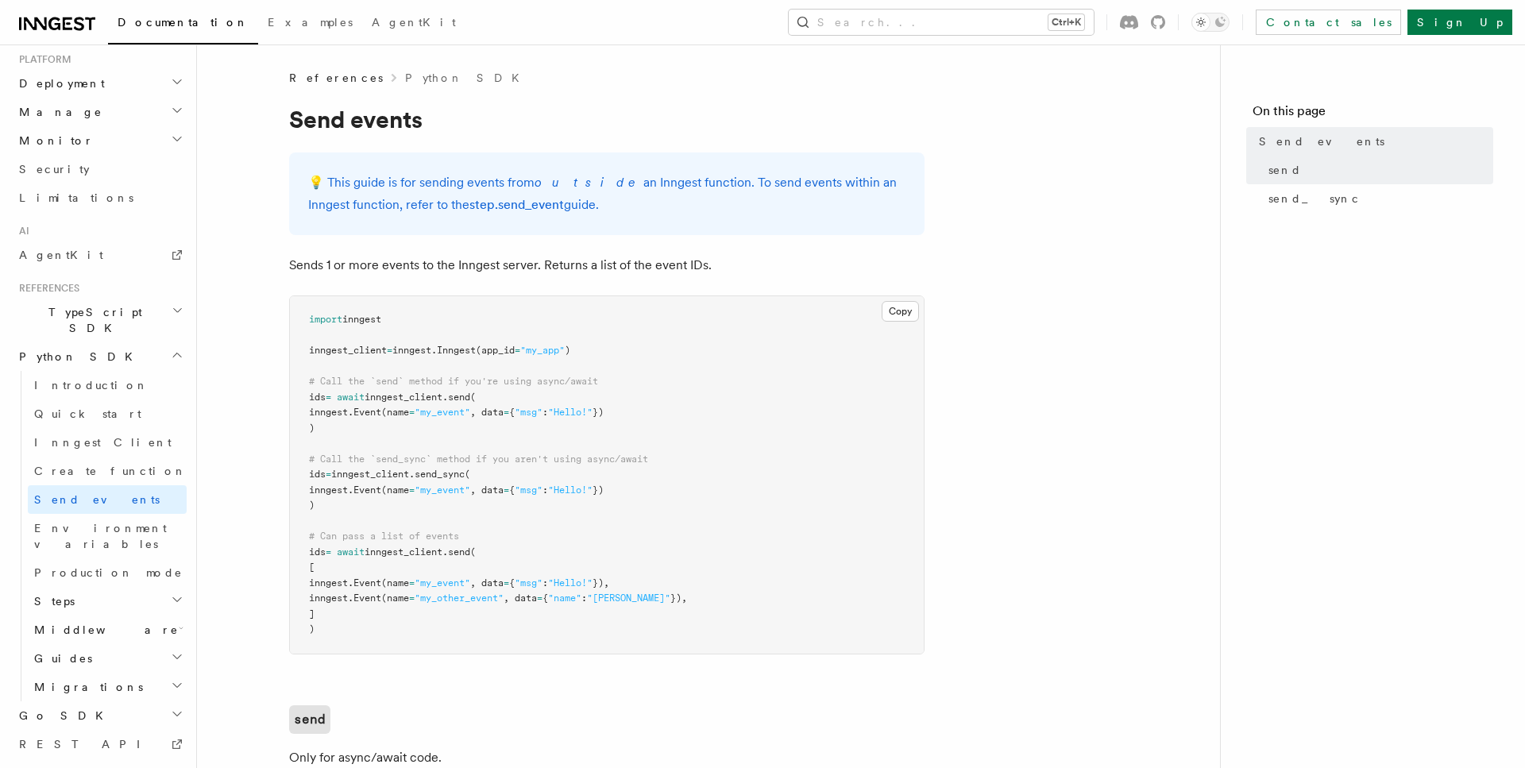
click at [113, 587] on h2 "Steps" at bounding box center [107, 601] width 159 height 29
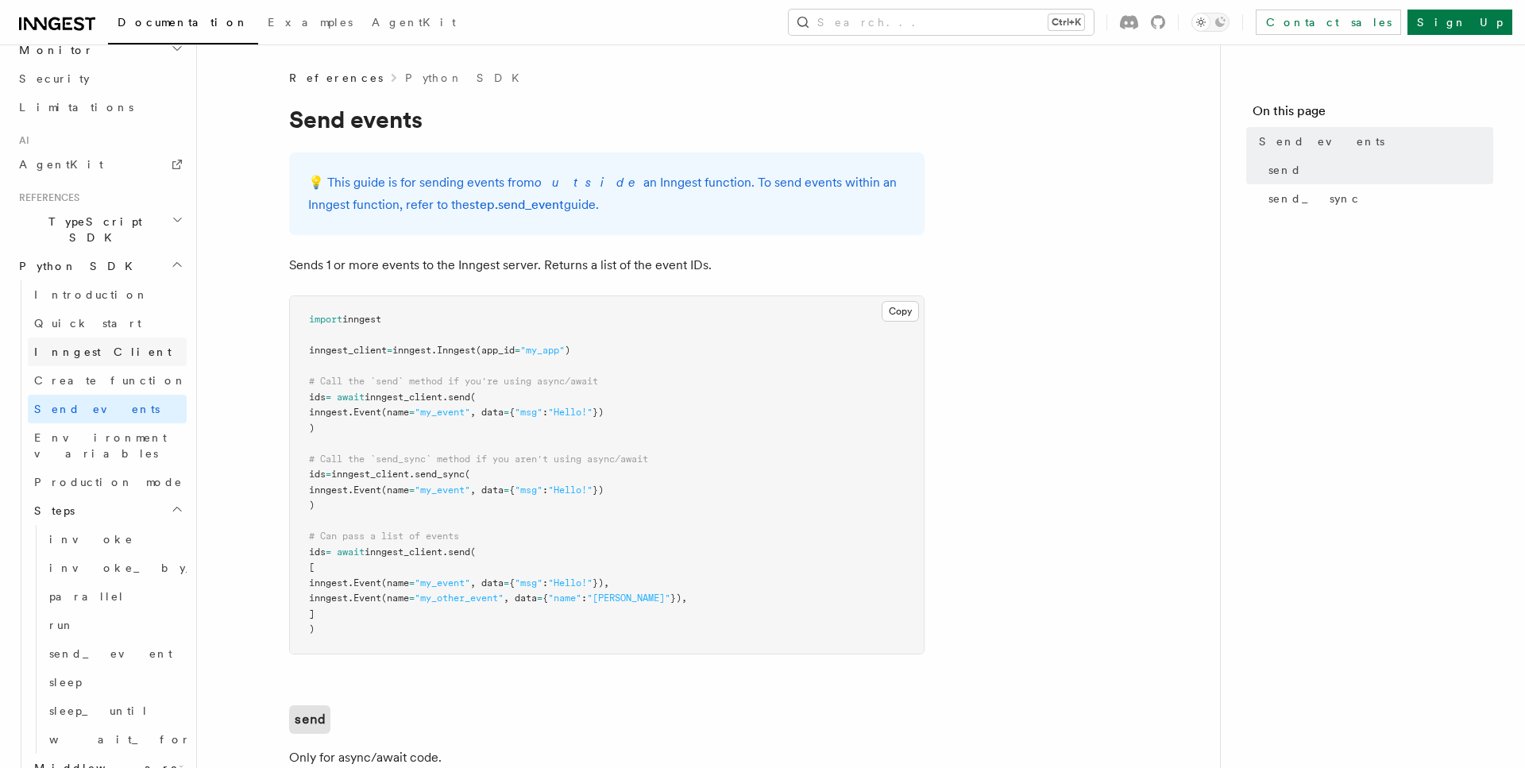
click at [86, 344] on span "Inngest Client" at bounding box center [102, 352] width 137 height 16
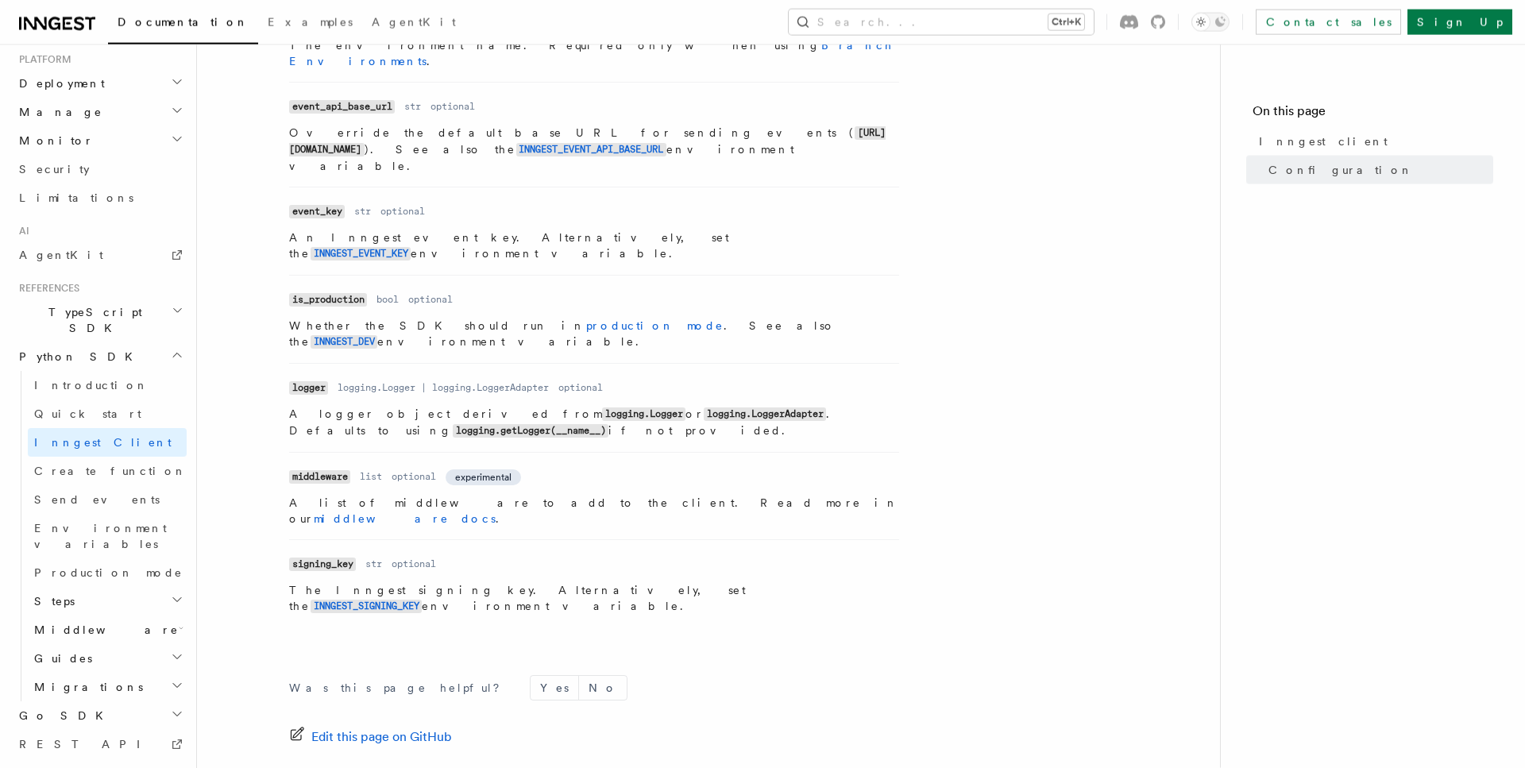
scroll to position [673, 0]
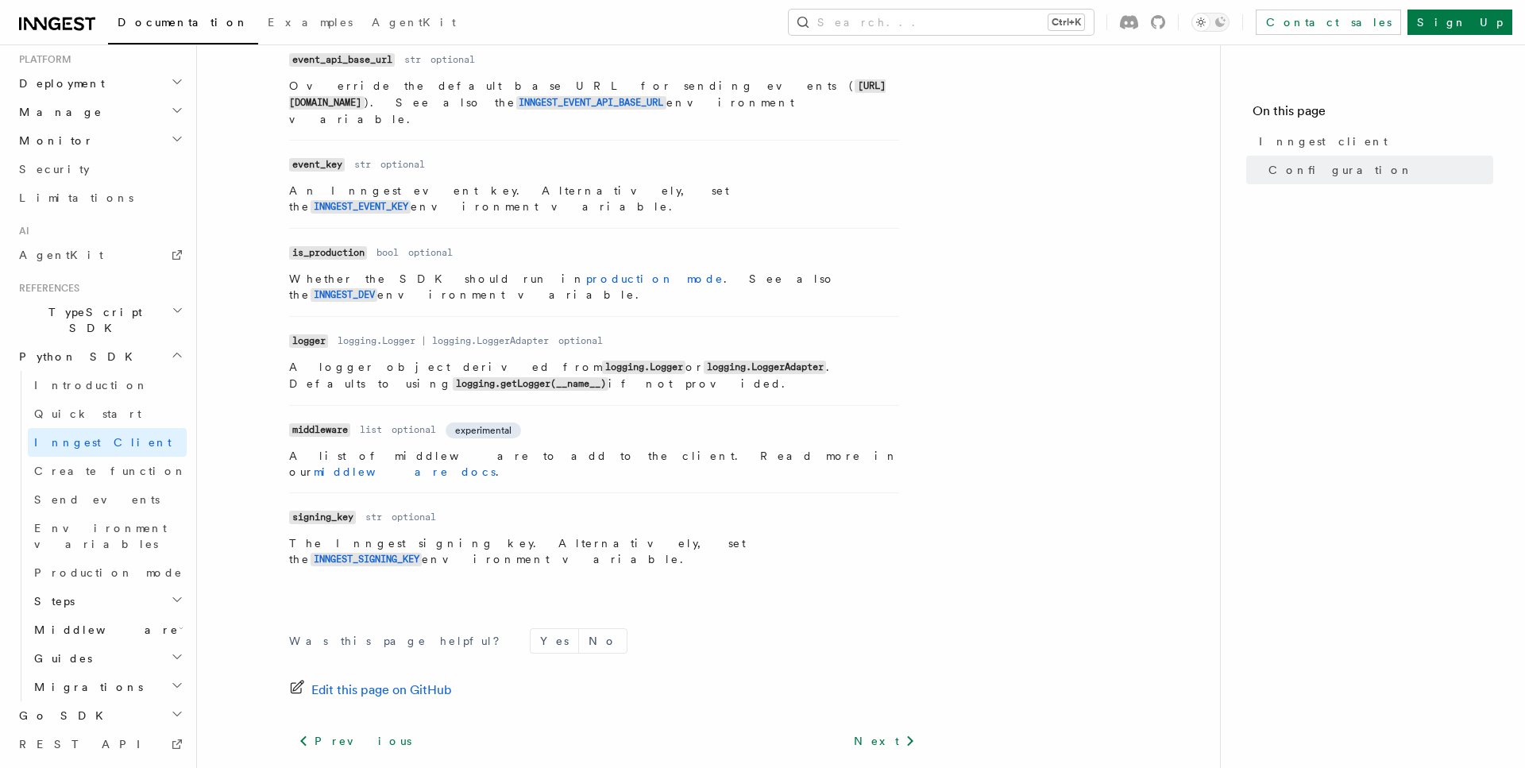
click at [96, 587] on h2 "Steps" at bounding box center [107, 601] width 159 height 29
click at [75, 624] on span "invoke" at bounding box center [91, 630] width 84 height 13
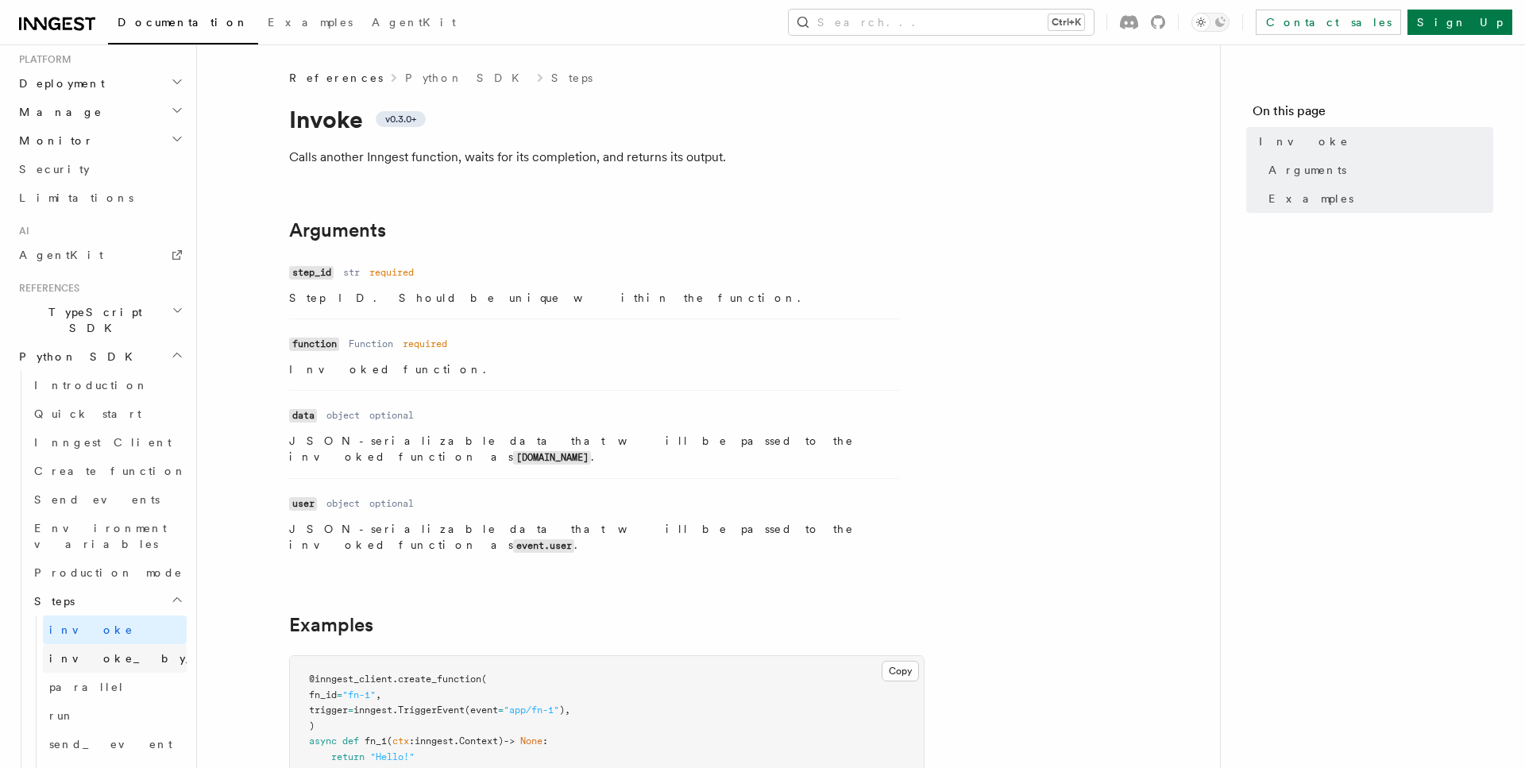
click at [89, 652] on span "invoke_by_id" at bounding box center [142, 658] width 186 height 13
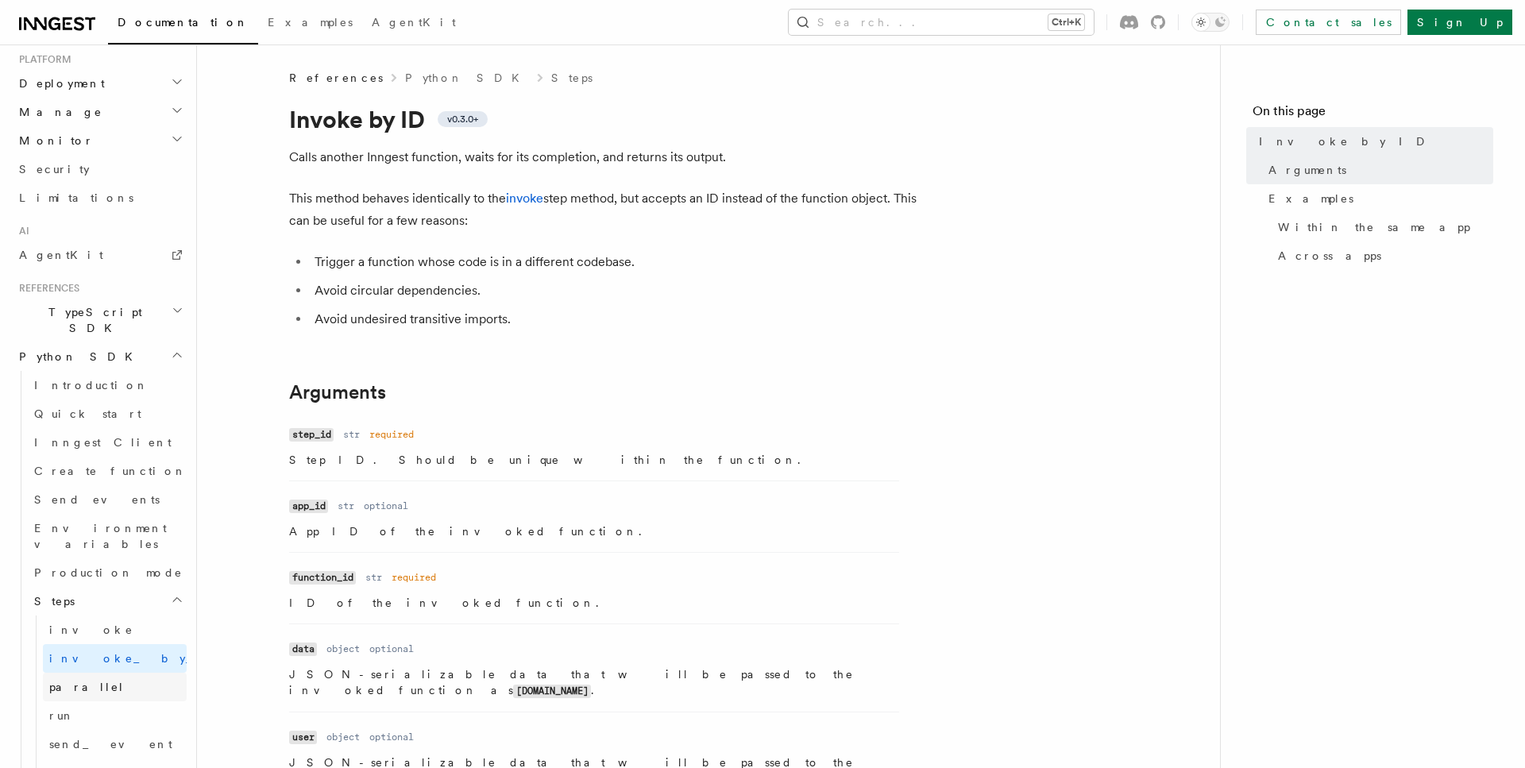
click at [89, 673] on link "parallel" at bounding box center [115, 687] width 144 height 29
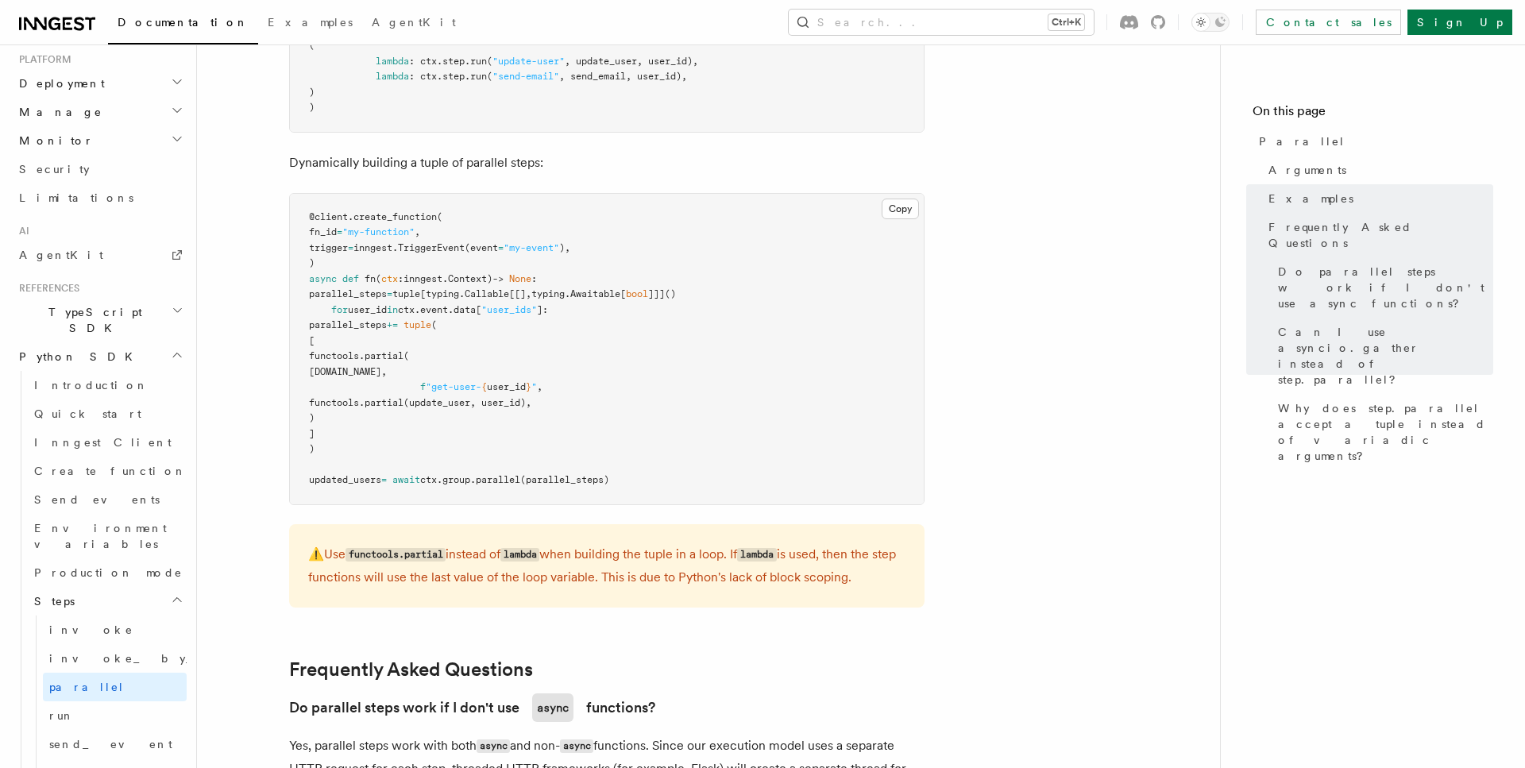
scroll to position [567, 0]
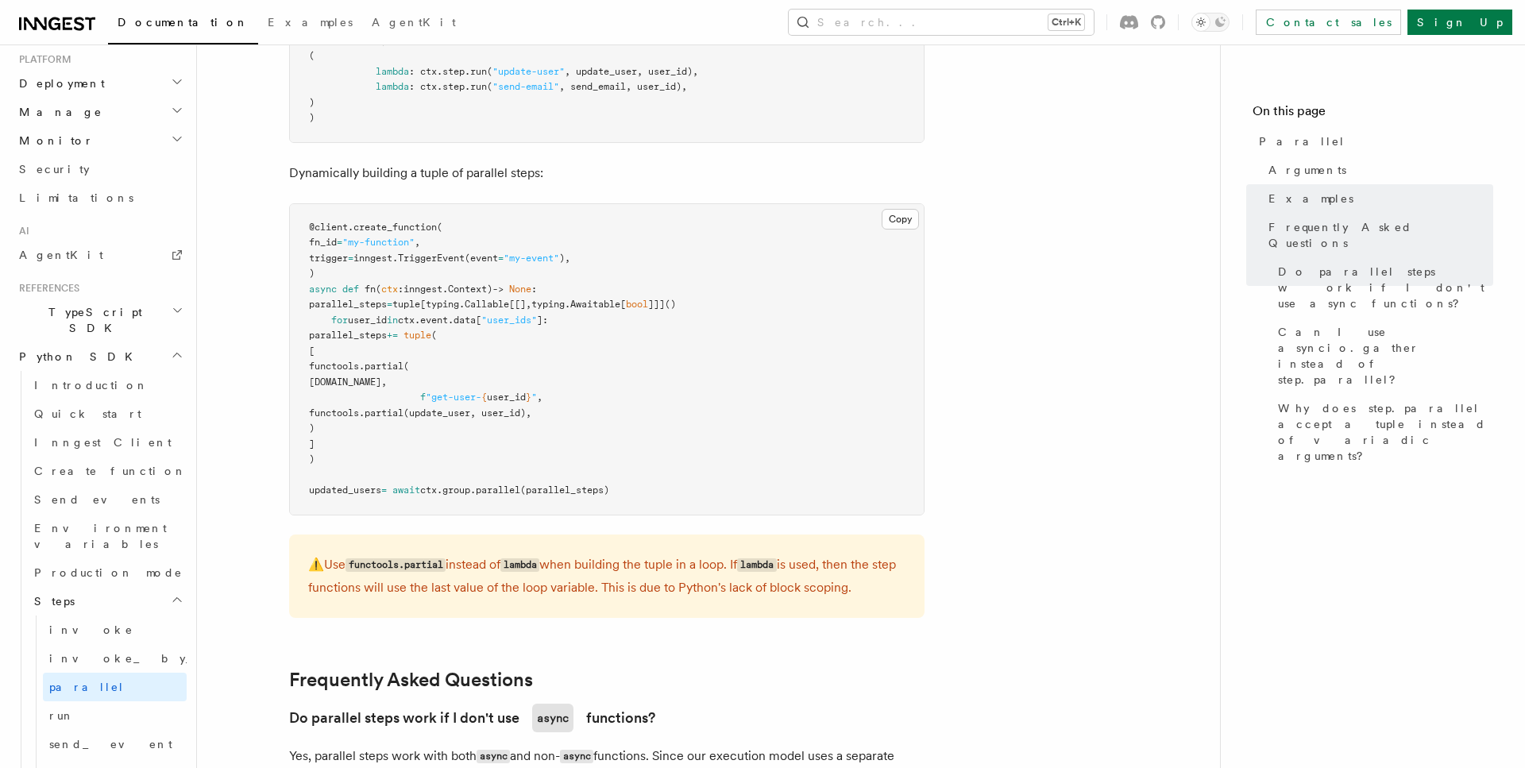
click at [595, 485] on span "(parallel_steps)" at bounding box center [564, 490] width 89 height 11
click at [75, 701] on link "run" at bounding box center [115, 715] width 144 height 29
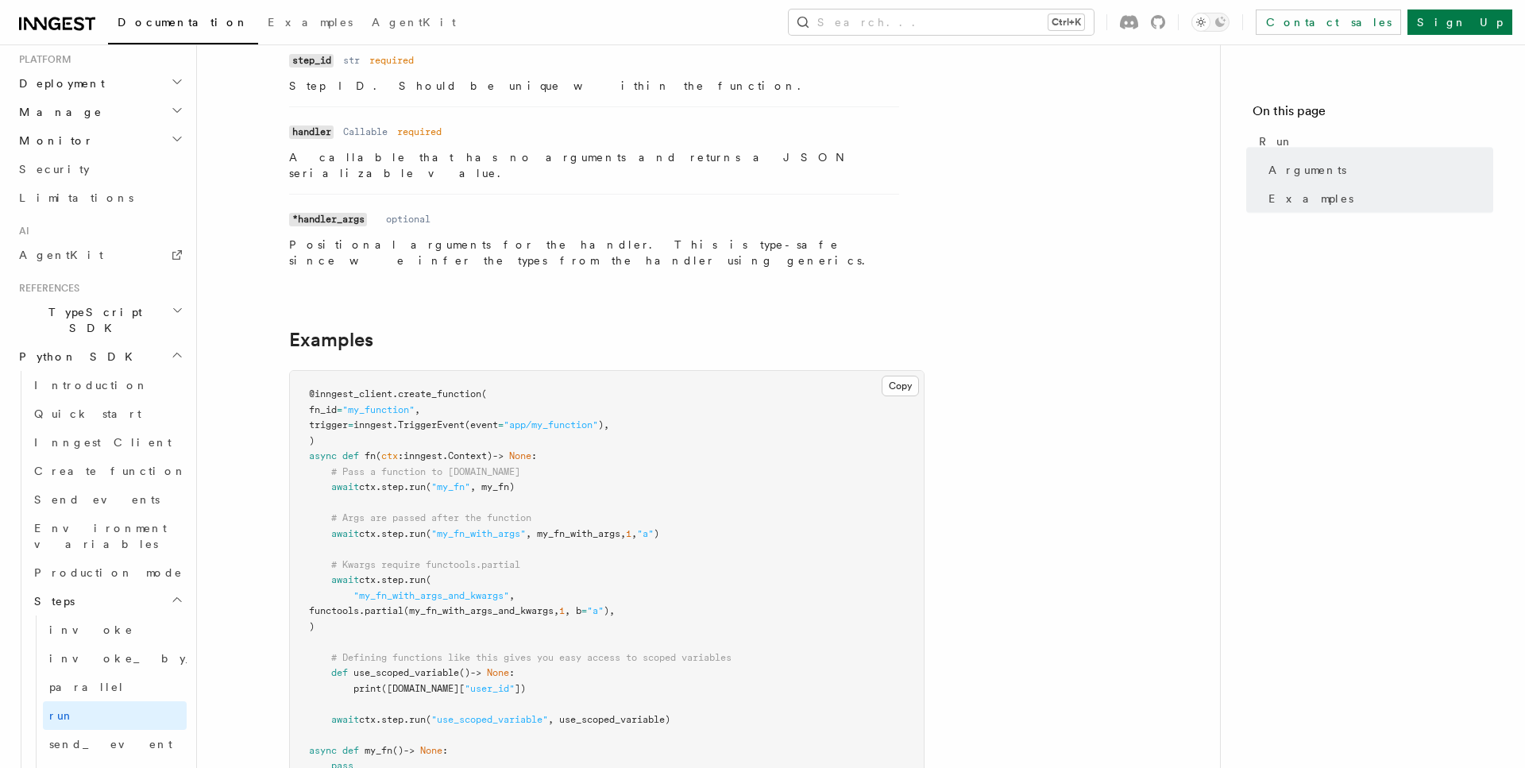
scroll to position [405, 0]
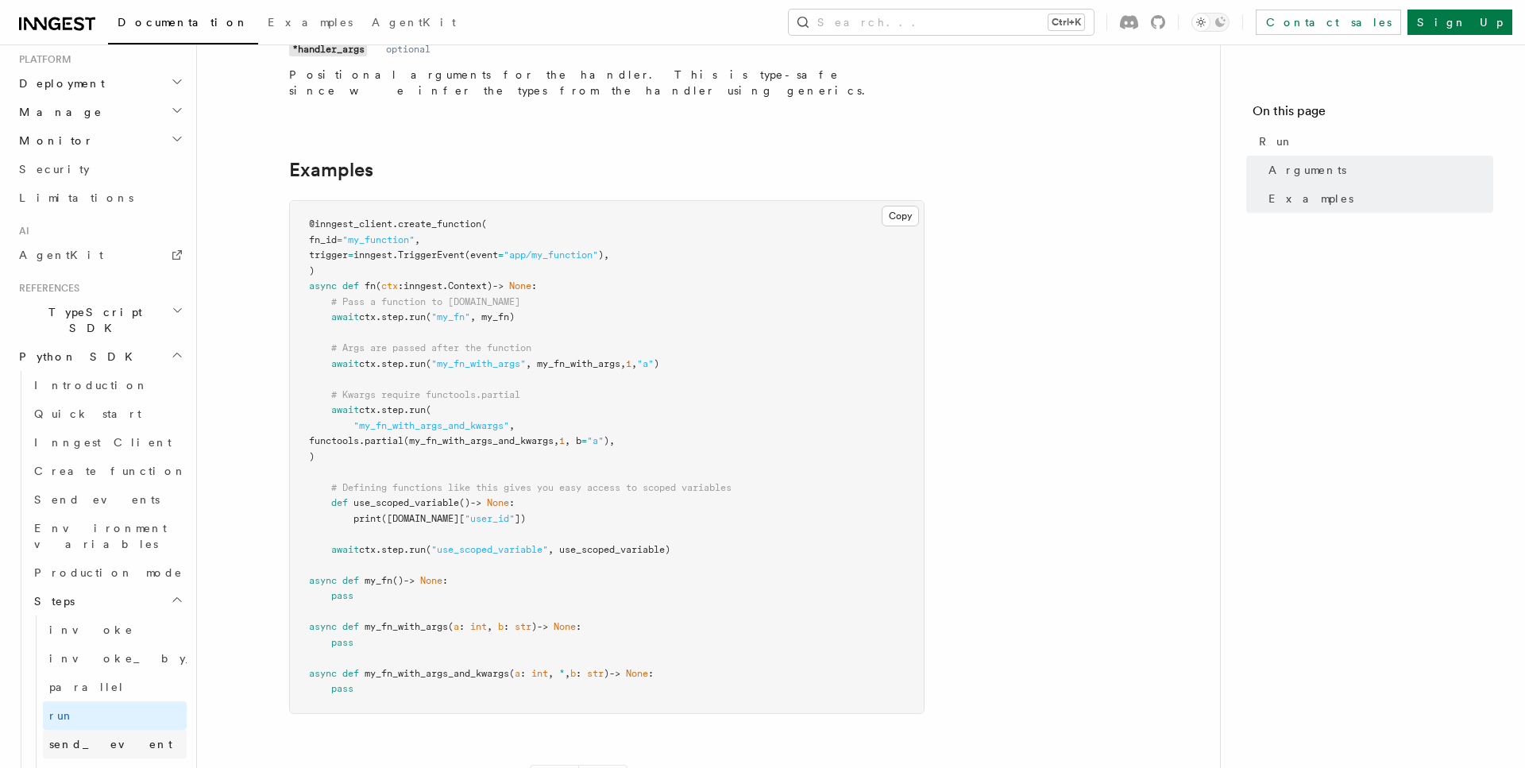
click at [109, 730] on link "send_event" at bounding box center [115, 744] width 144 height 29
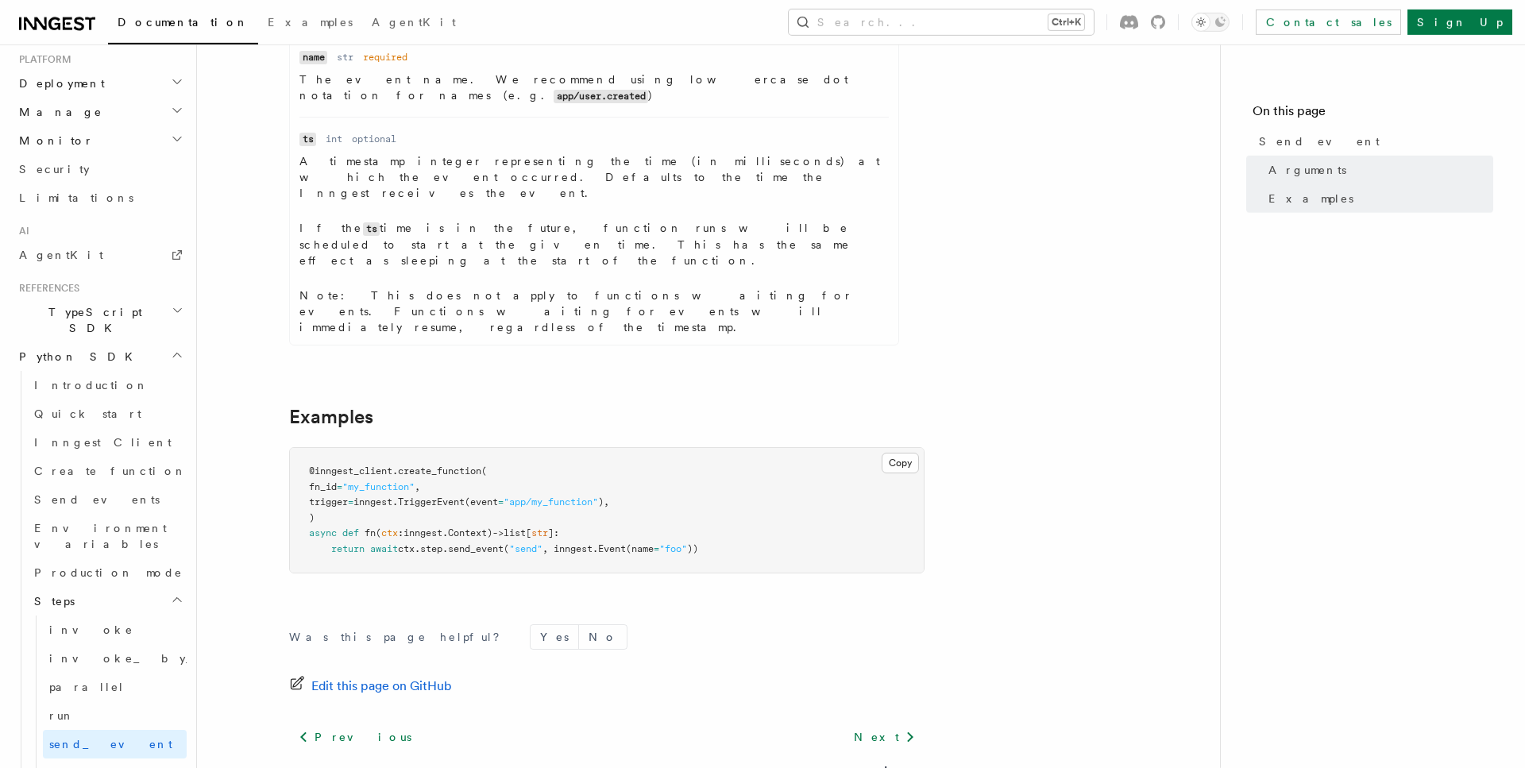
scroll to position [648, 0]
drag, startPoint x: 369, startPoint y: 466, endPoint x: 742, endPoint y: 465, distance: 373.3
click at [742, 465] on pre "@inngest_client . create_function ( fn_id = "my_function" , trigger = inngest. …" at bounding box center [607, 507] width 634 height 125
copy span "await ctx . step . send_event ( "send" , inngest. Event (name = "foo" ))"
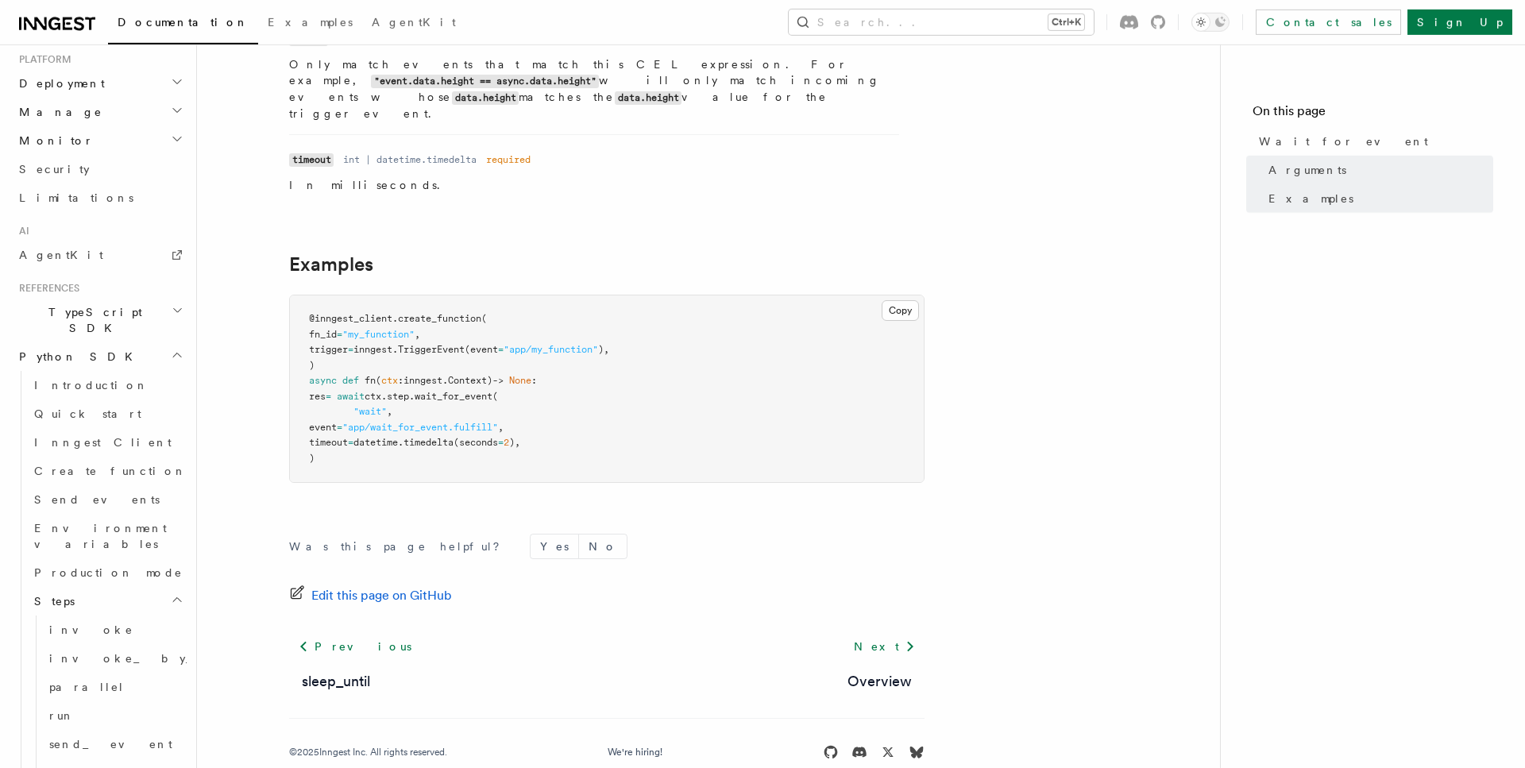
scroll to position [442, 0]
click at [66, 701] on link "run" at bounding box center [115, 715] width 144 height 29
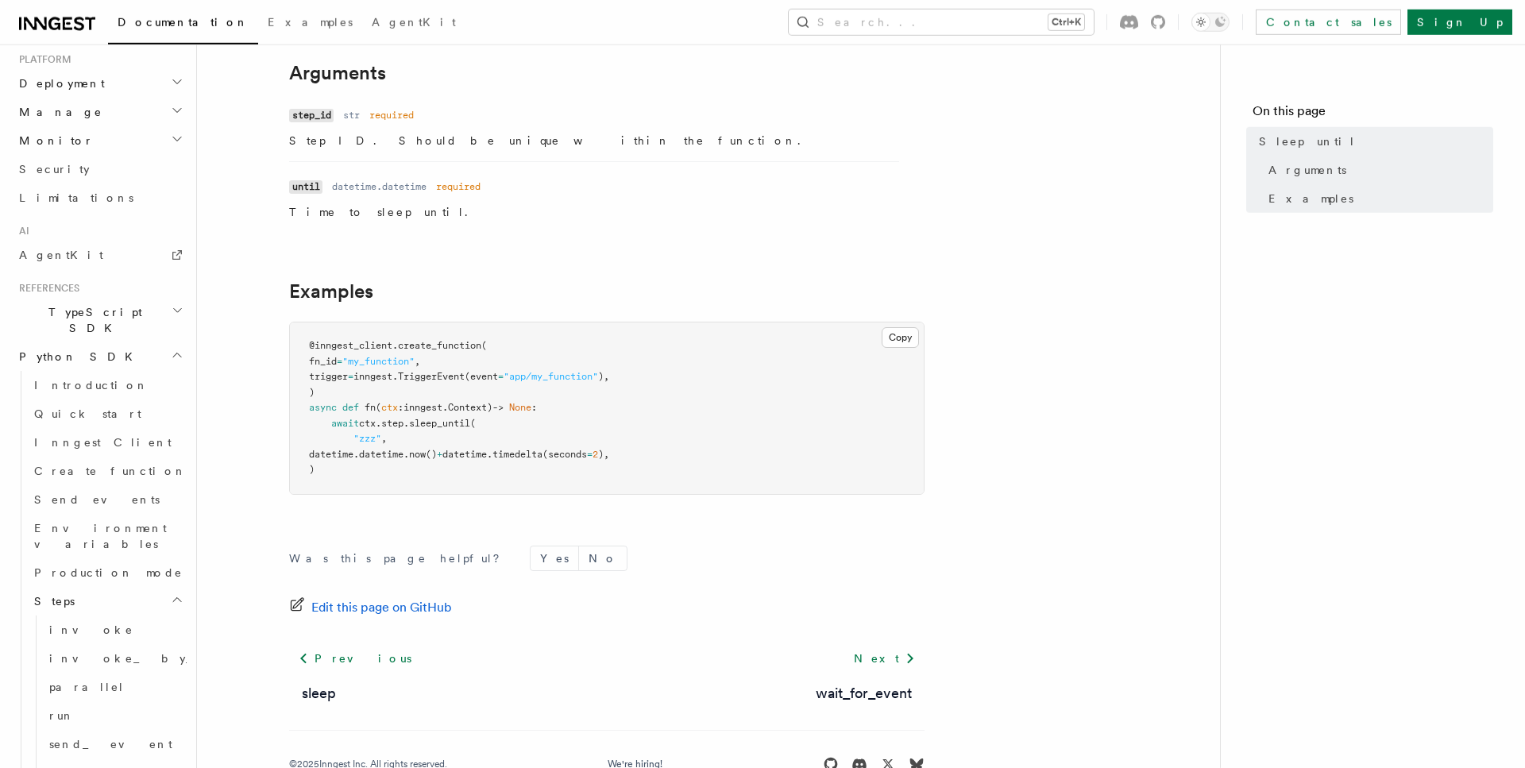
scroll to position [162, 0]
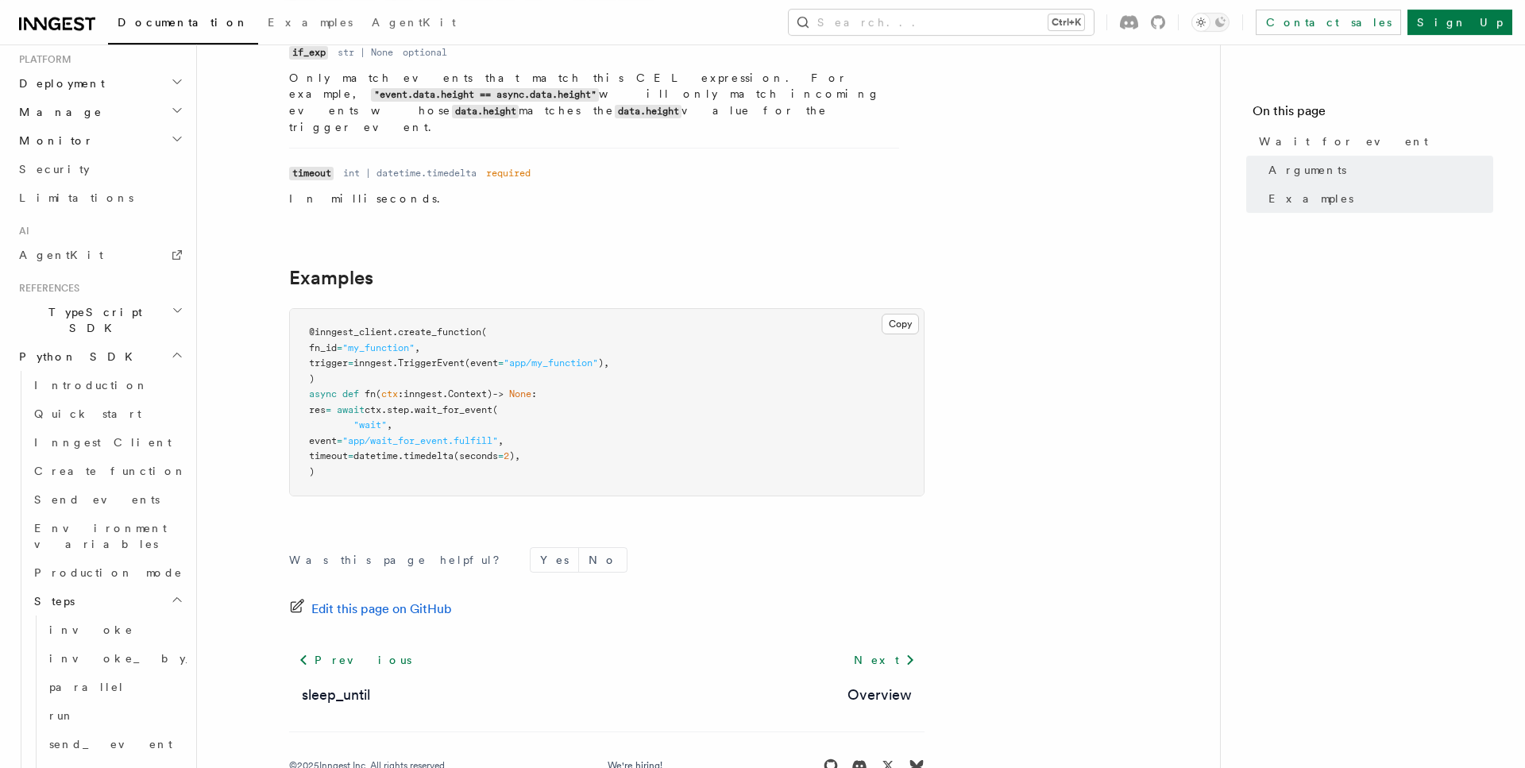
scroll to position [442, 0]
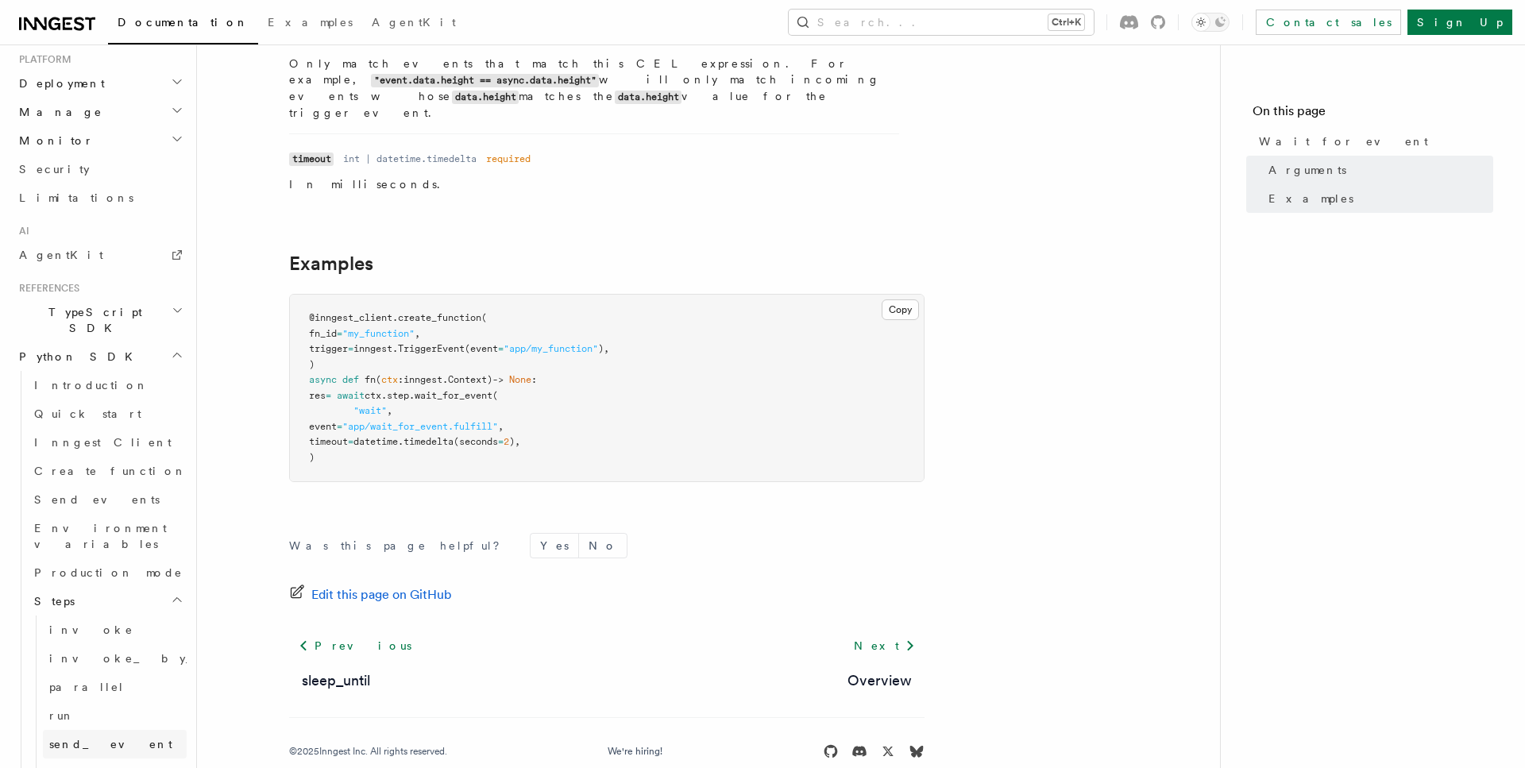
click at [75, 738] on span "send_event" at bounding box center [110, 744] width 123 height 13
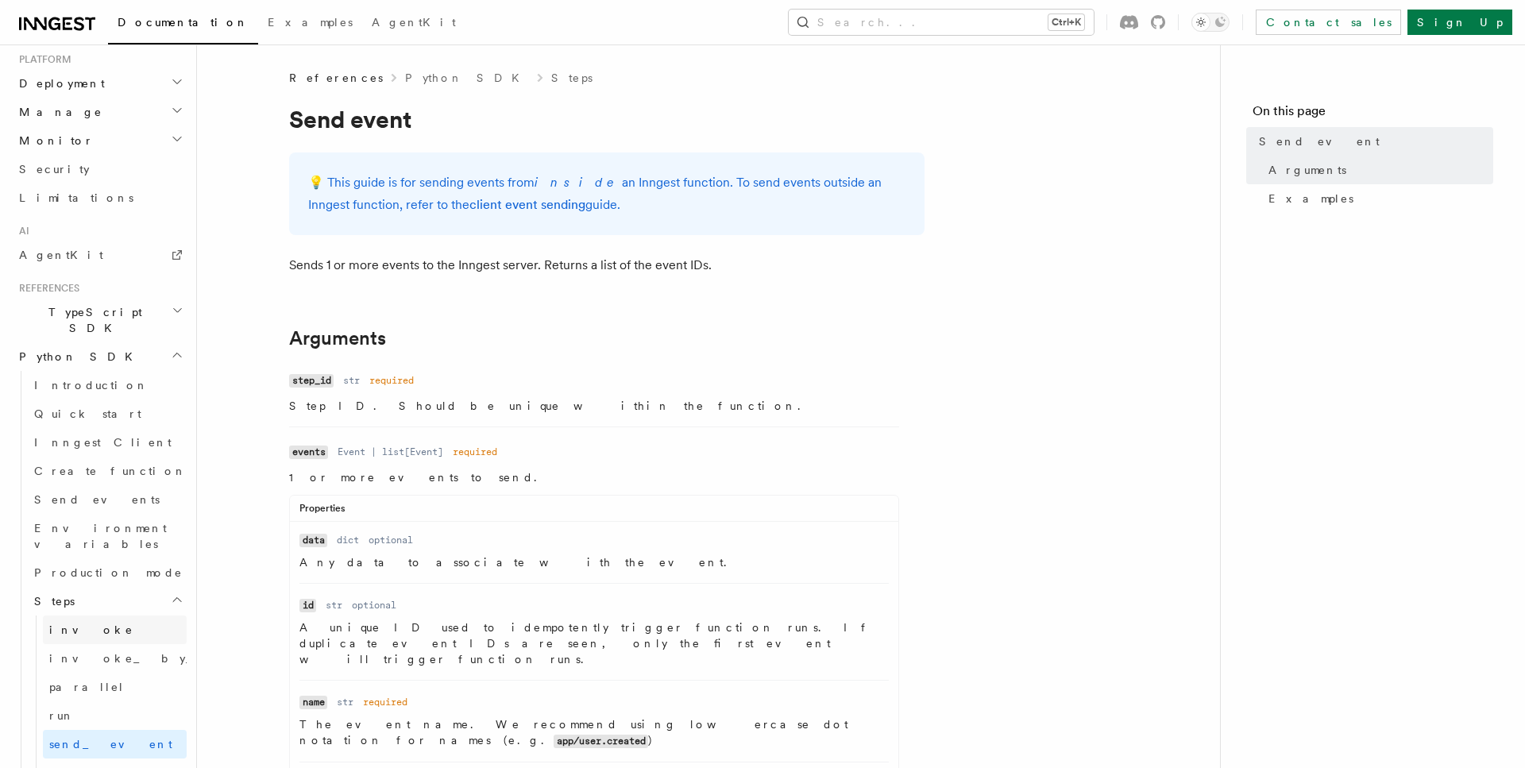
click at [75, 624] on span "invoke" at bounding box center [91, 630] width 84 height 13
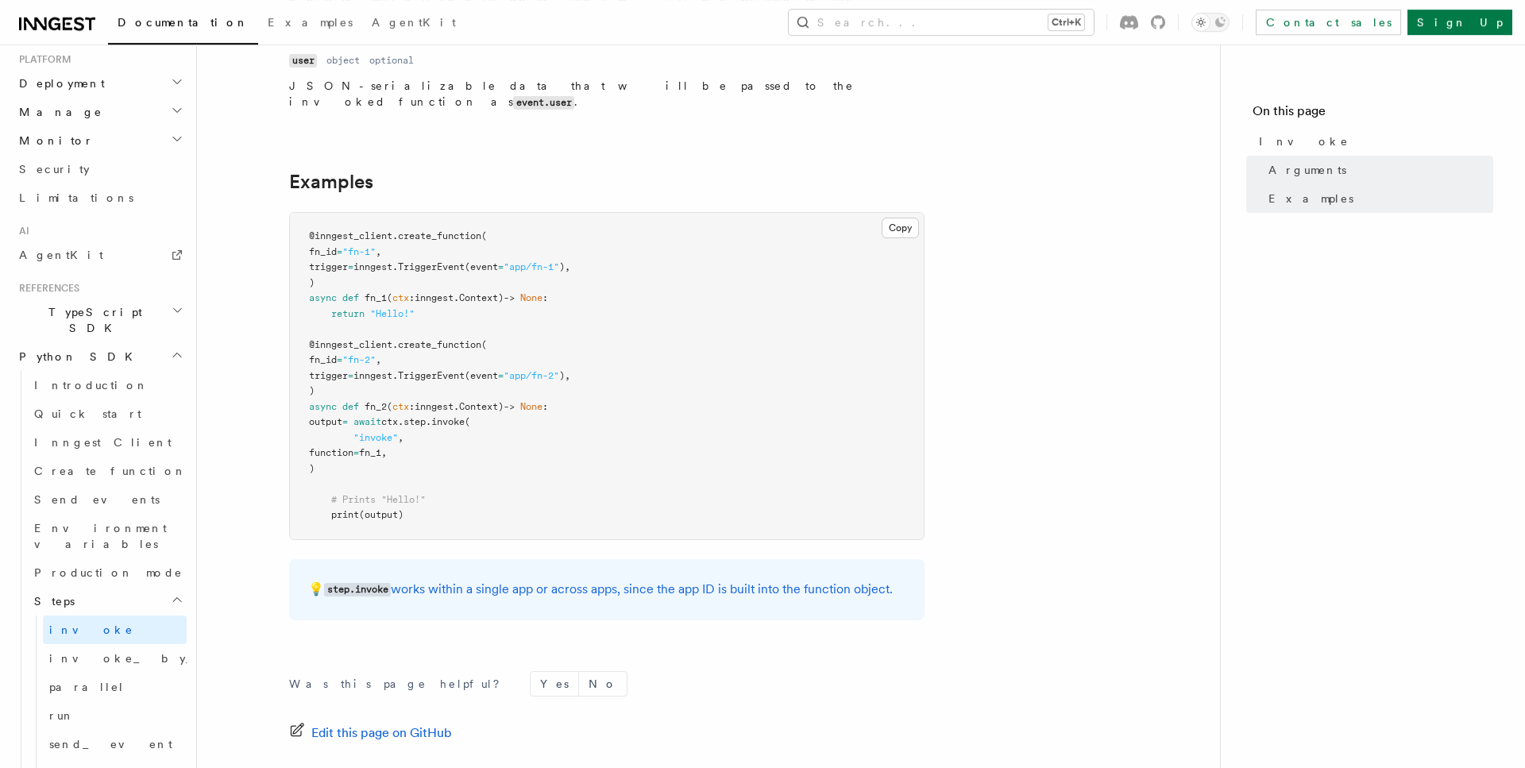
scroll to position [486, 0]
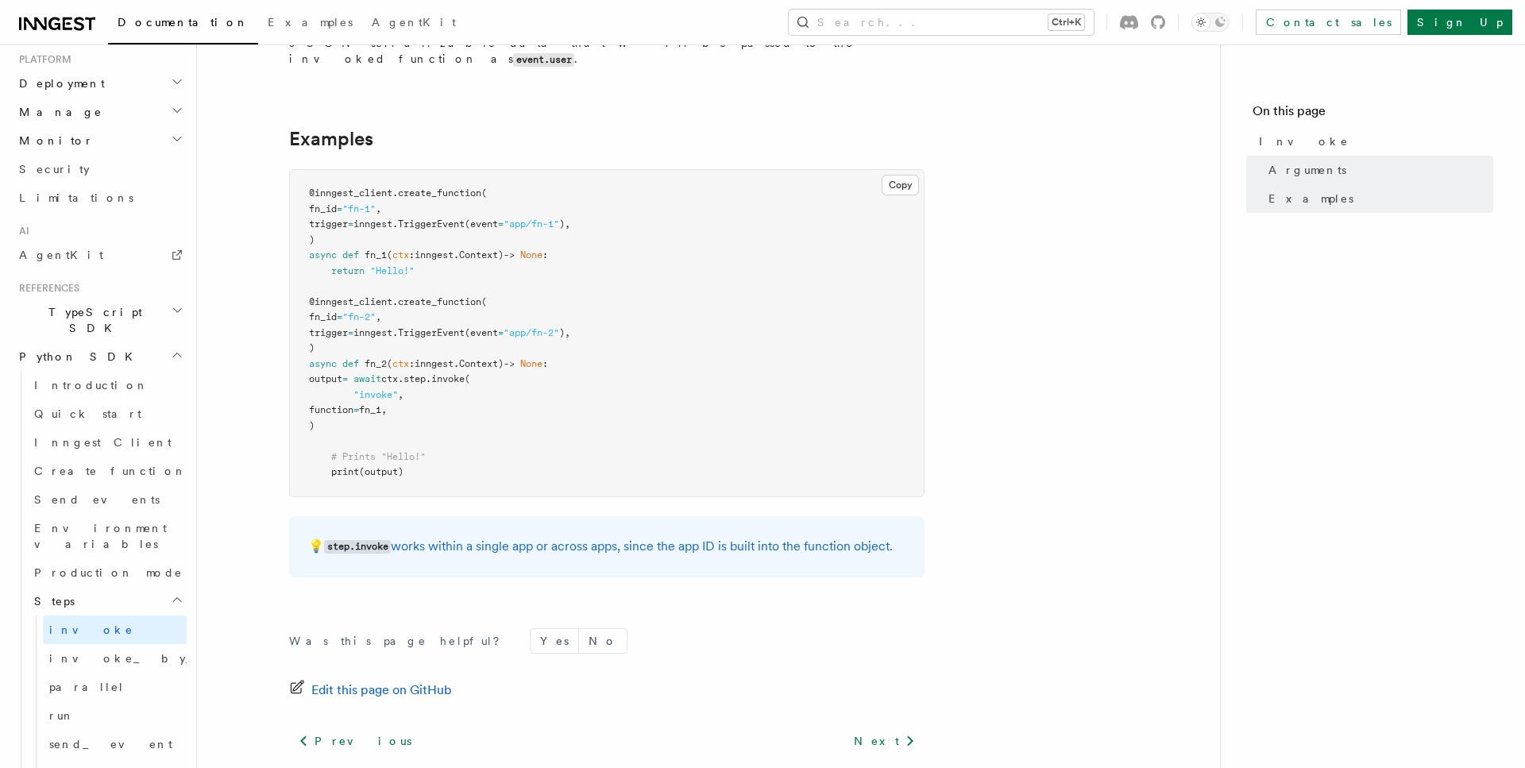
click at [465, 373] on span "invoke" at bounding box center [447, 378] width 33 height 11
copy span "invoke"
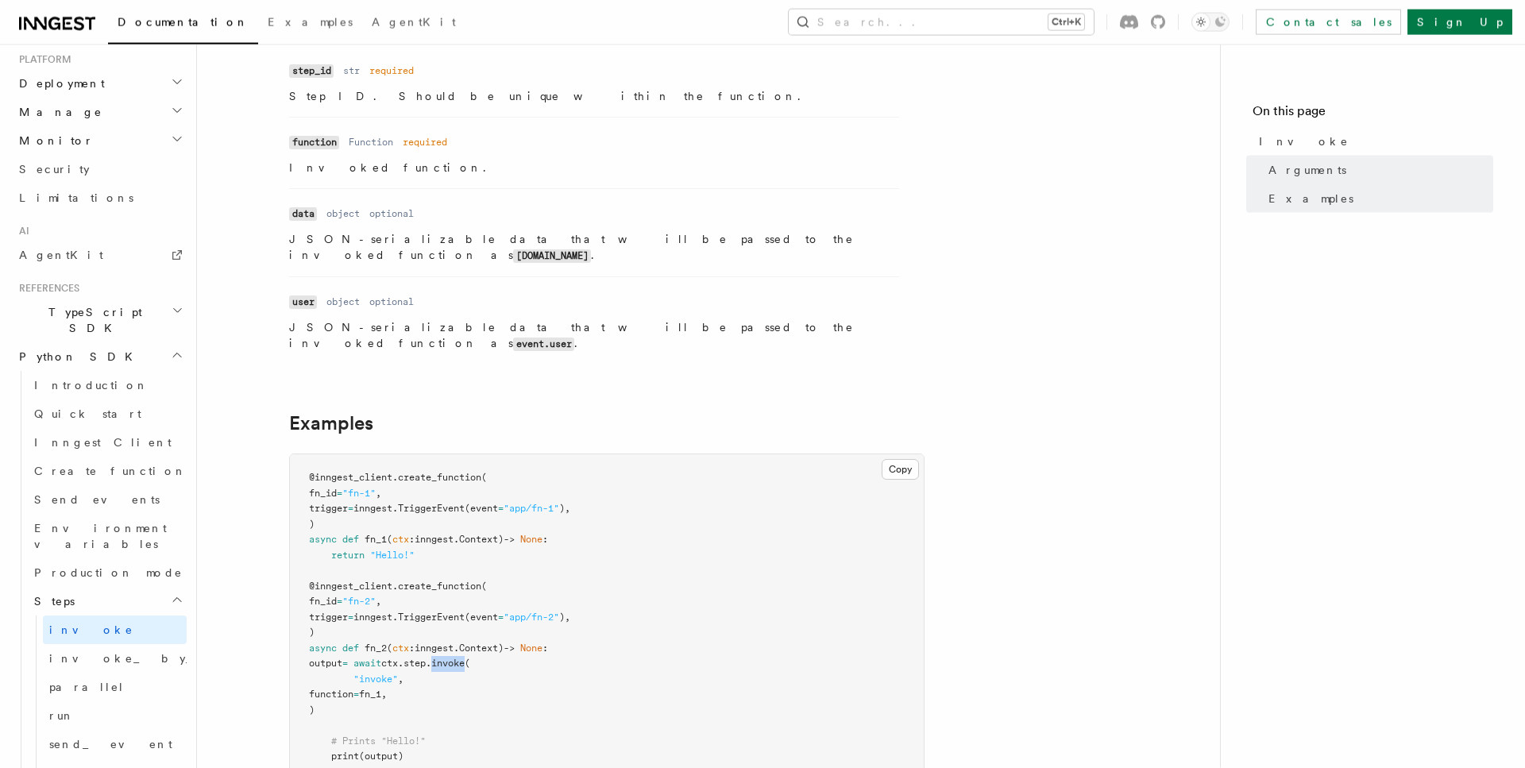
scroll to position [243, 0]
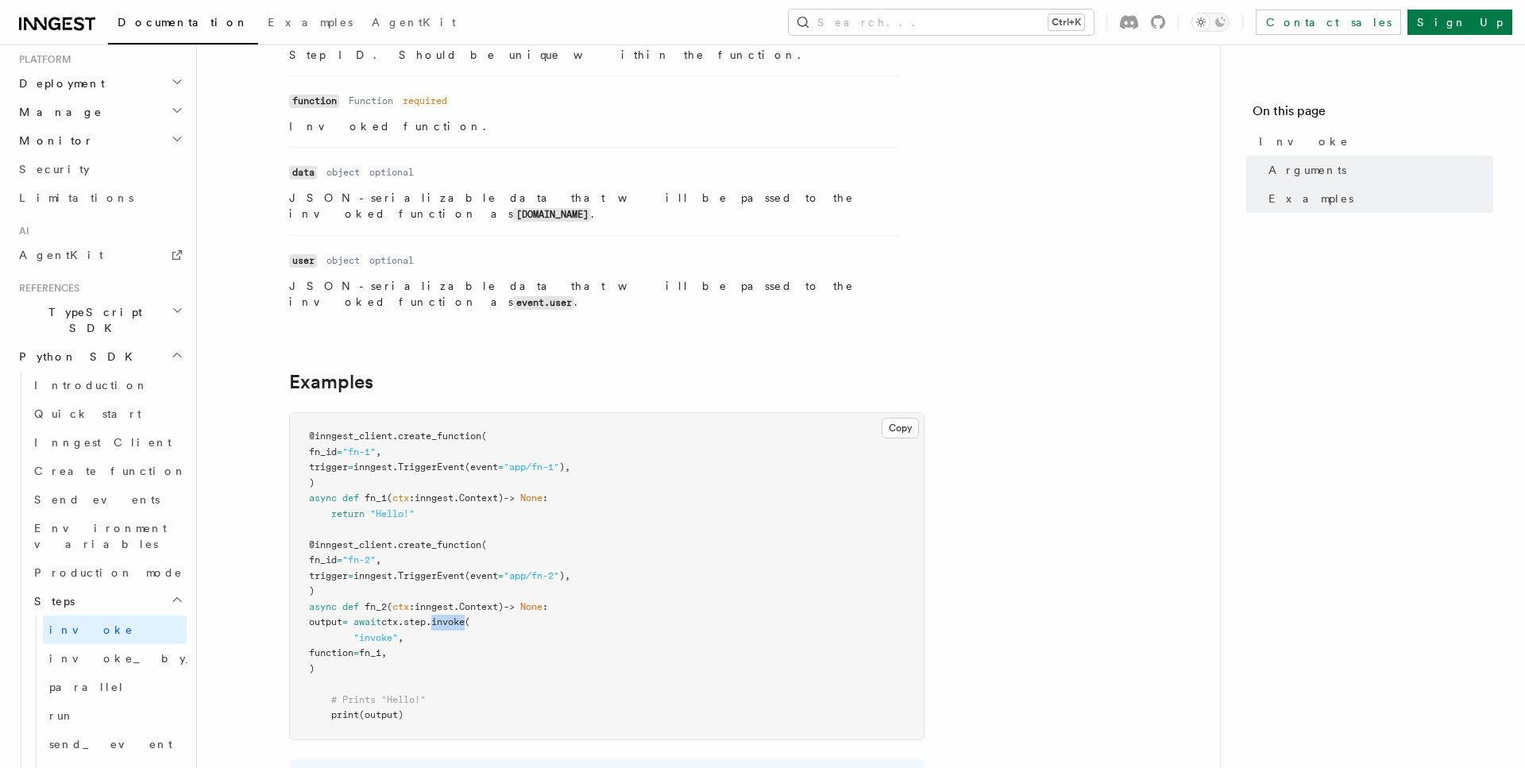
copy span "invoke"
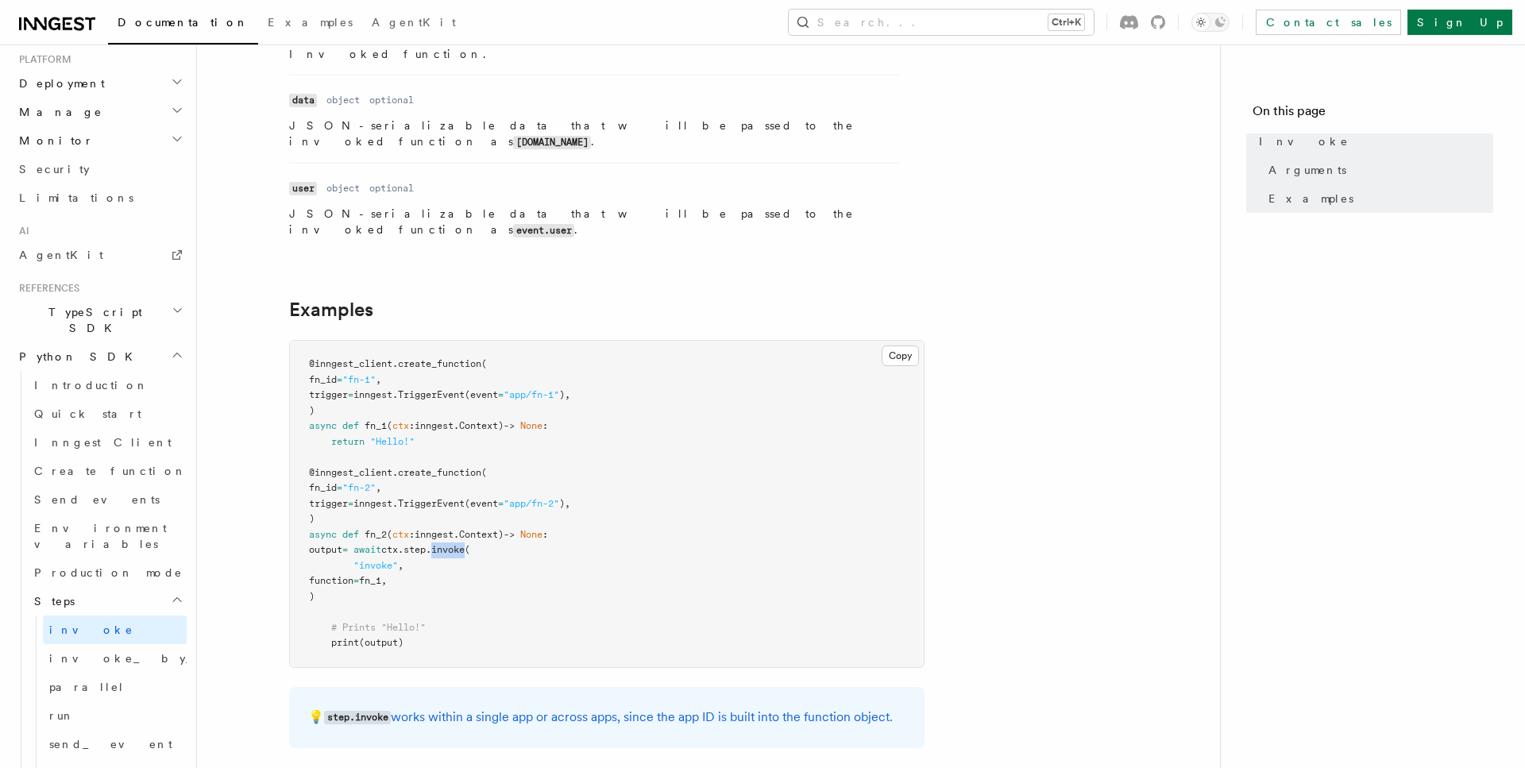
scroll to position [324, 0]
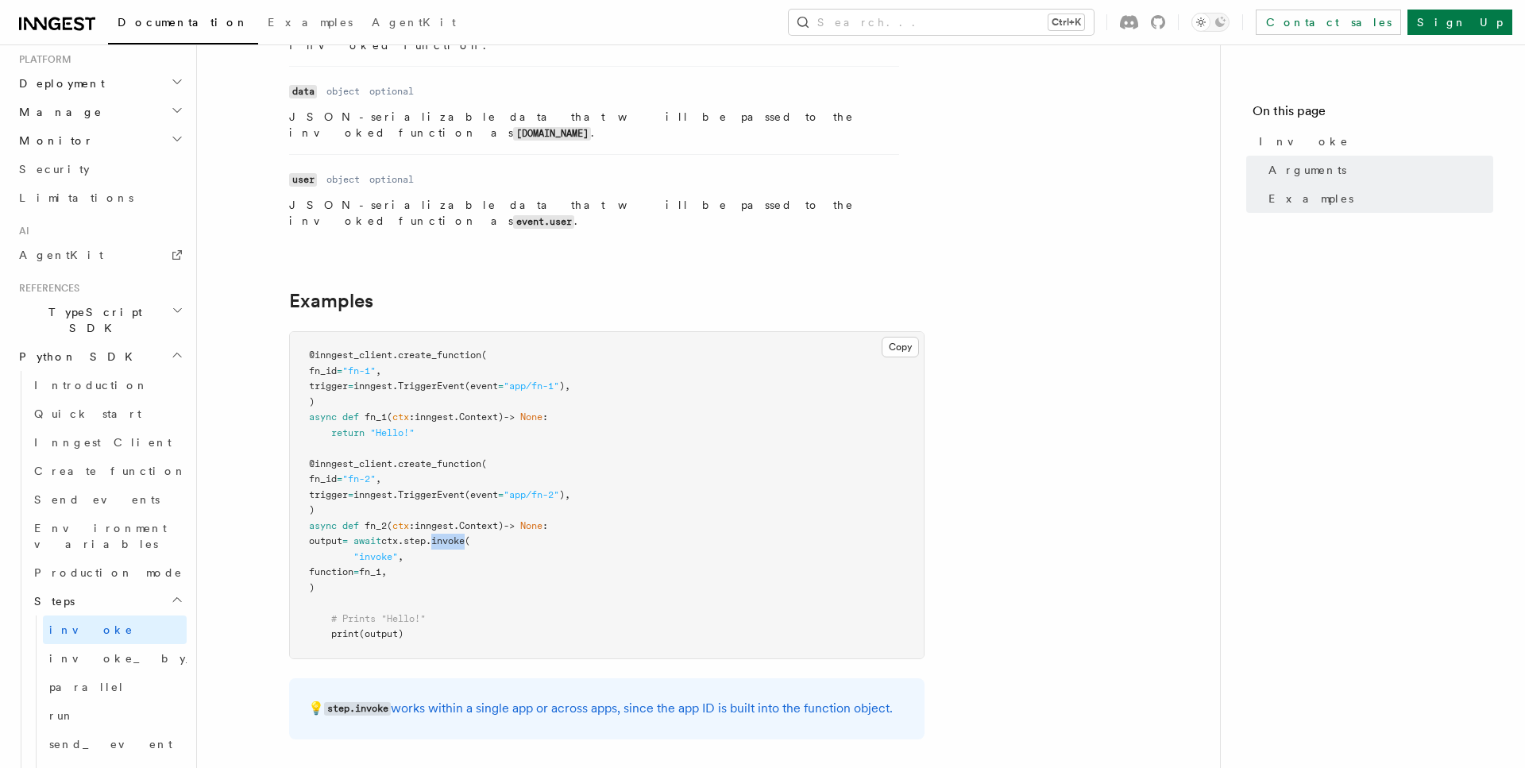
drag, startPoint x: 337, startPoint y: 517, endPoint x: 369, endPoint y: 562, distance: 55.1
click at [369, 562] on pre "@inngest_client . create_function ( fn_id = "fn-1" , trigger = inngest. Trigger…" at bounding box center [607, 495] width 634 height 326
copy code "output = await ctx . step . invoke ( "invoke" , function = fn_1, )"
click at [117, 644] on link "invoke_by_id" at bounding box center [115, 658] width 144 height 29
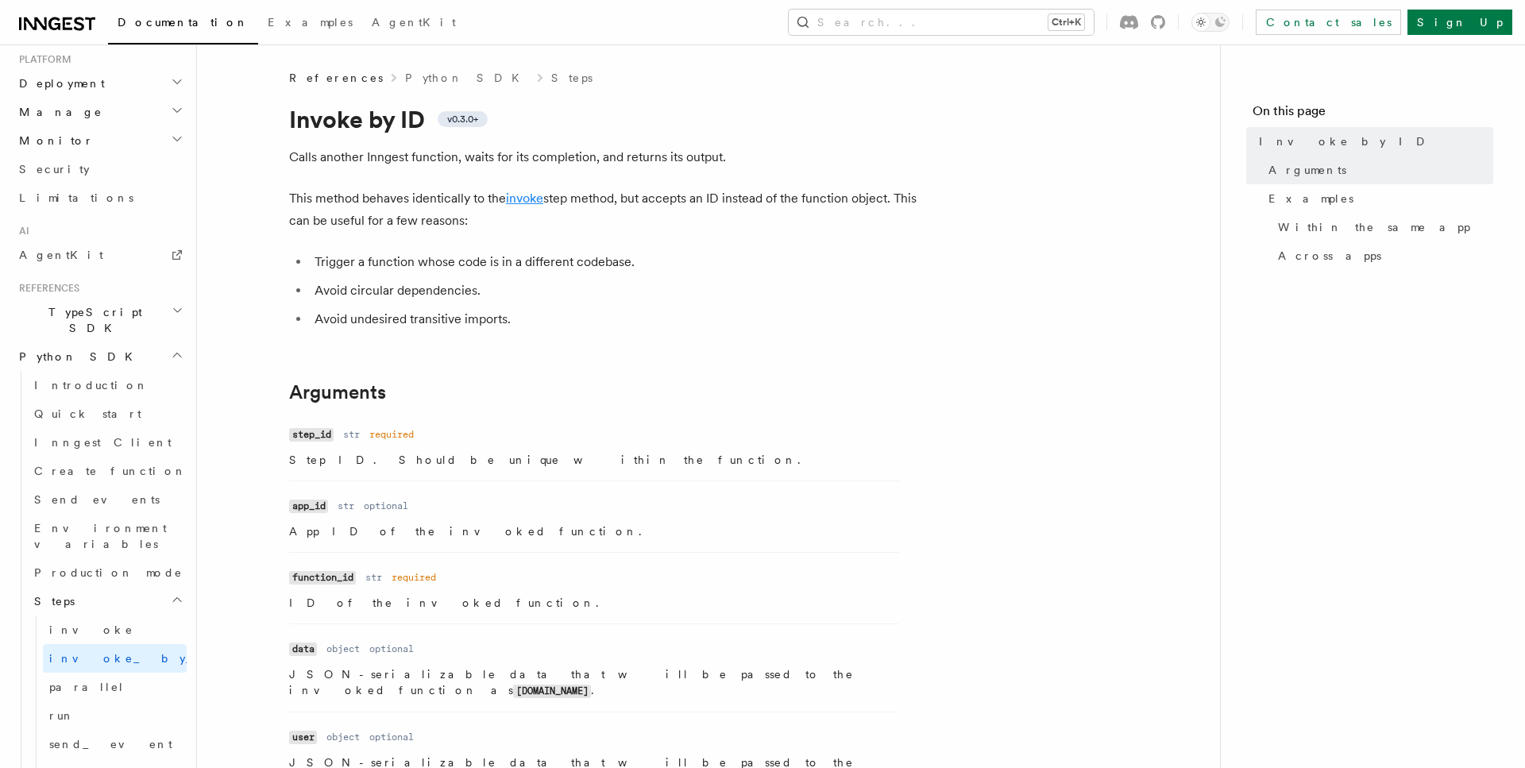
click at [526, 199] on link "invoke" at bounding box center [524, 198] width 37 height 15
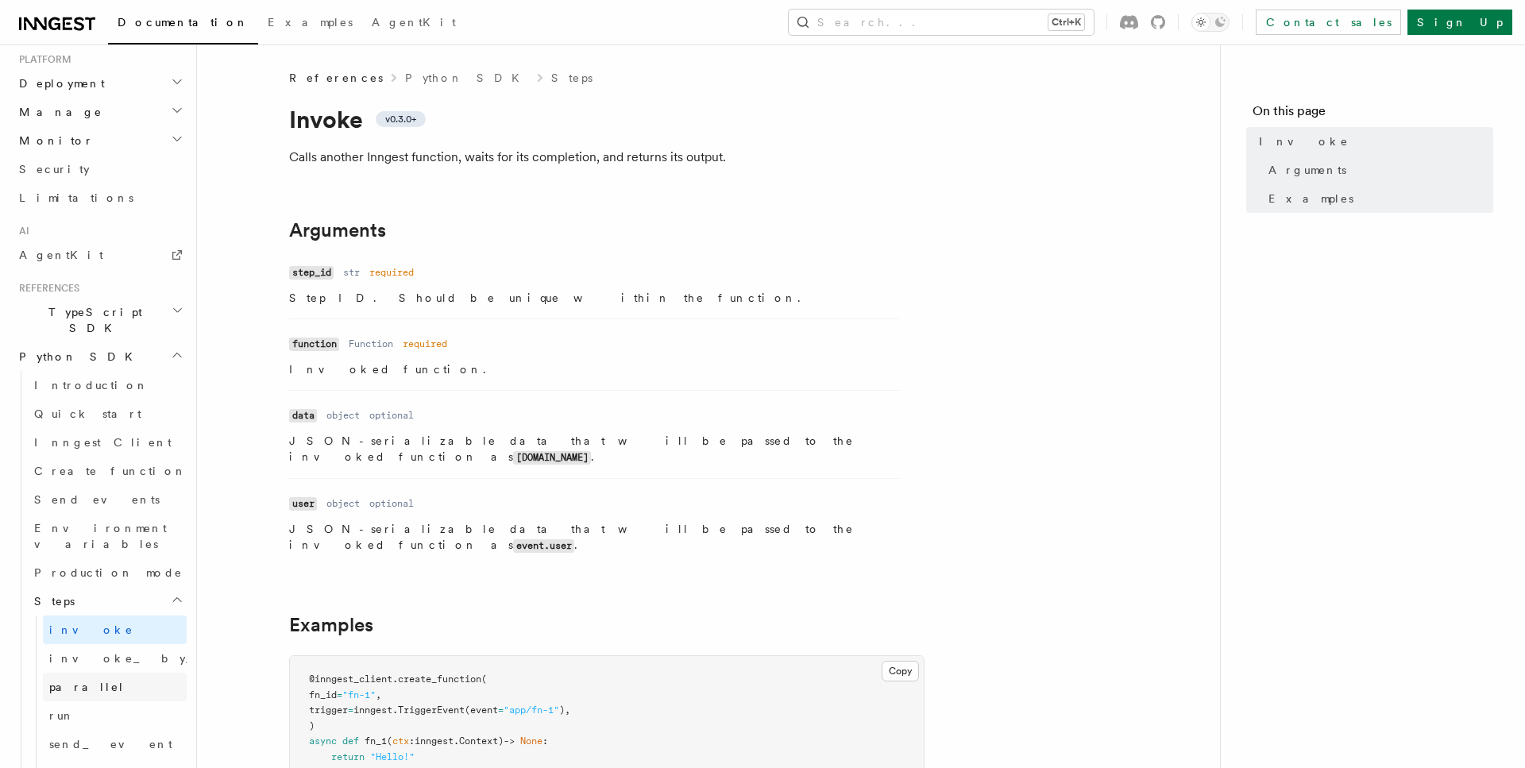
click at [98, 673] on link "parallel" at bounding box center [115, 687] width 144 height 29
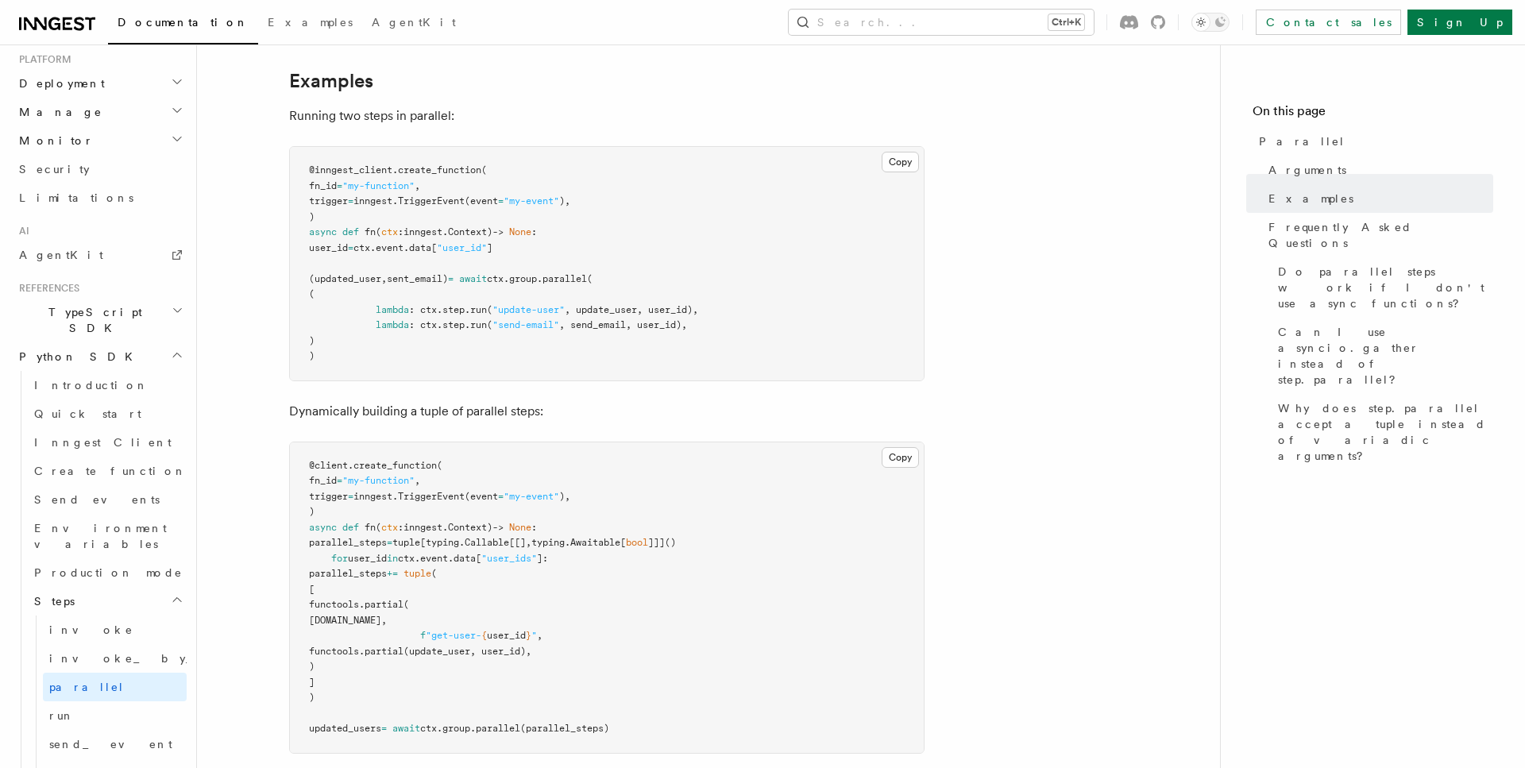
scroll to position [405, 0]
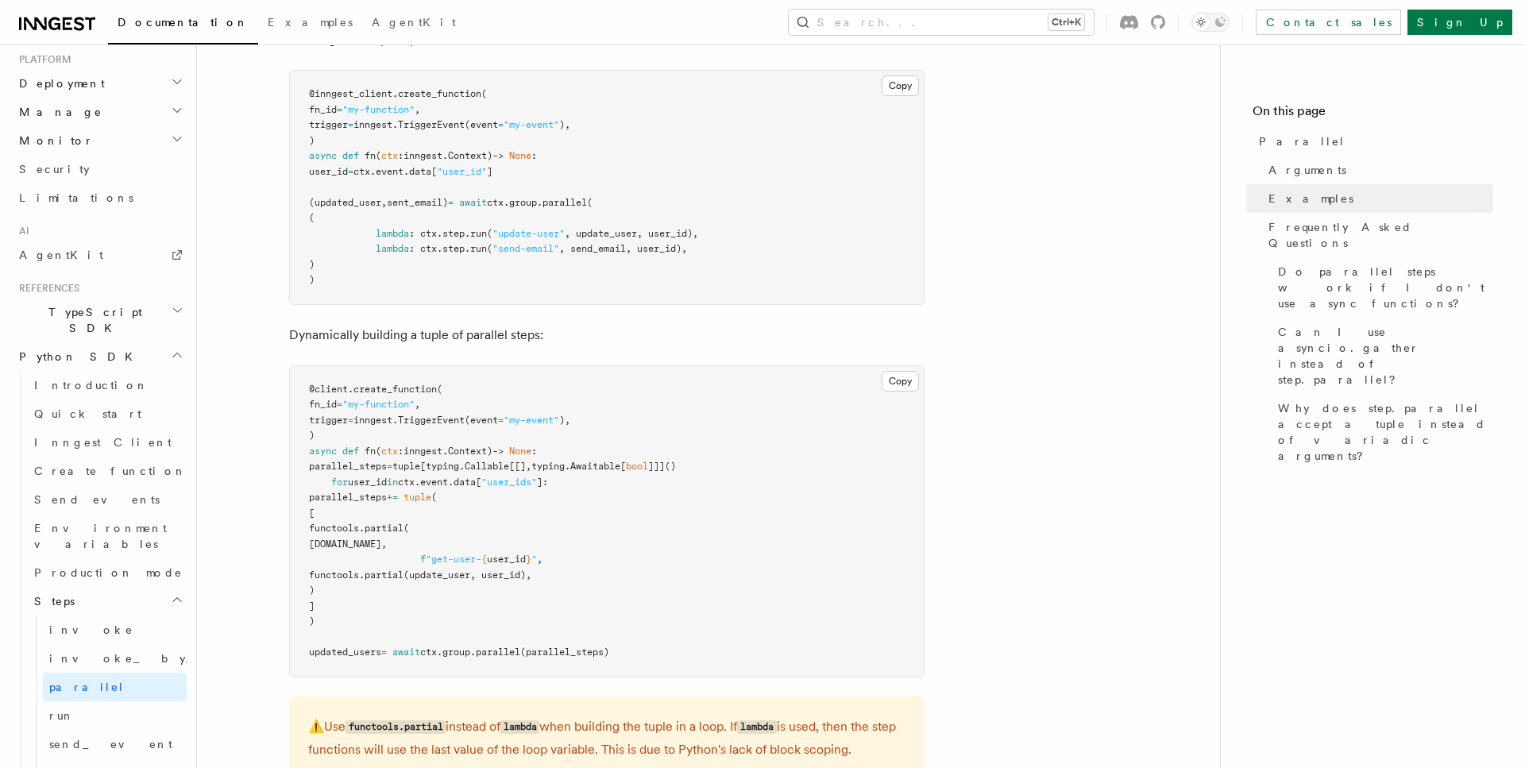
drag, startPoint x: 546, startPoint y: 187, endPoint x: 588, endPoint y: 187, distance: 41.3
click at [588, 197] on span "(updated_user , sent_email) = await ctx . group . parallel (" at bounding box center [451, 202] width 284 height 11
copy span ". group ."
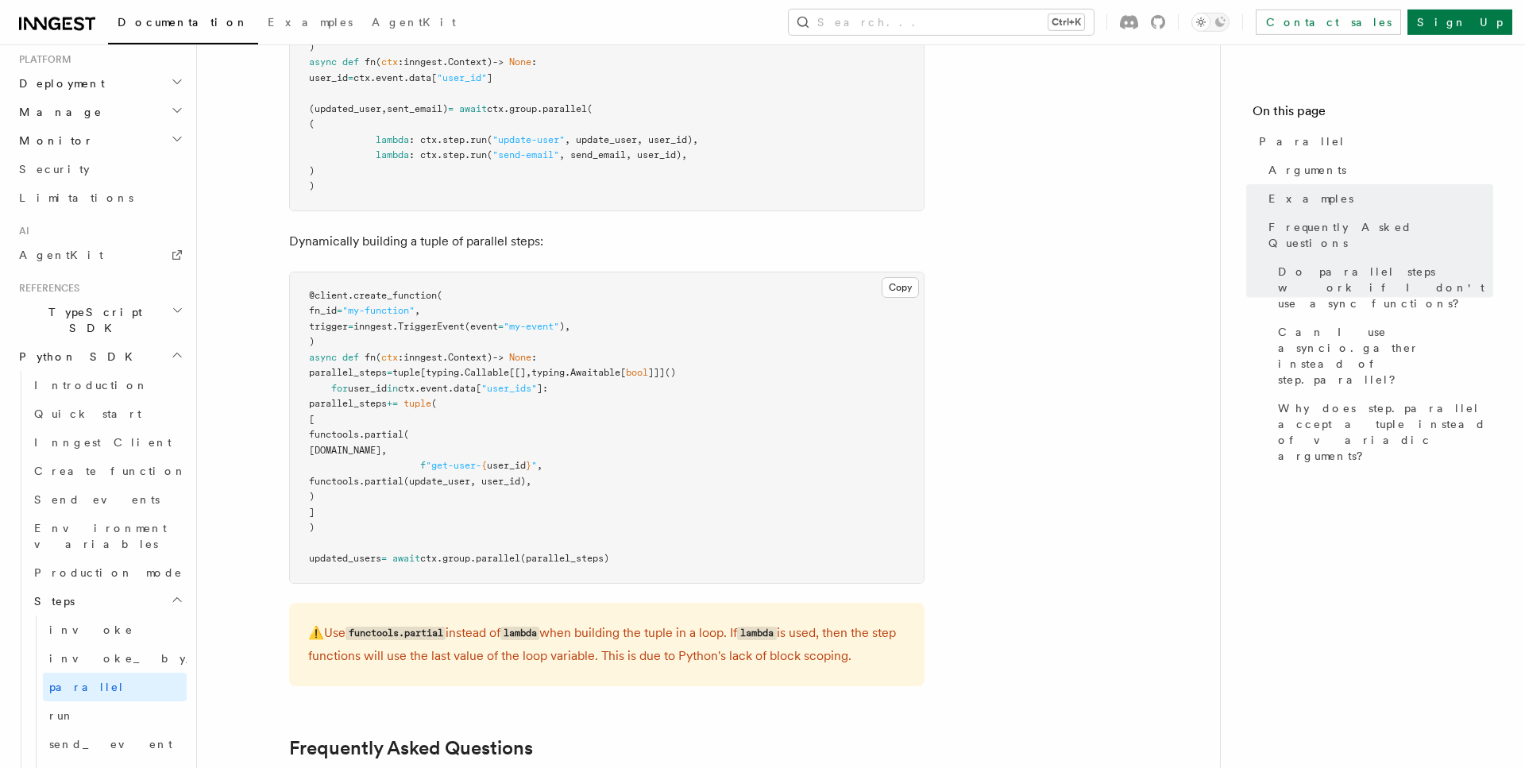
scroll to position [486, 0]
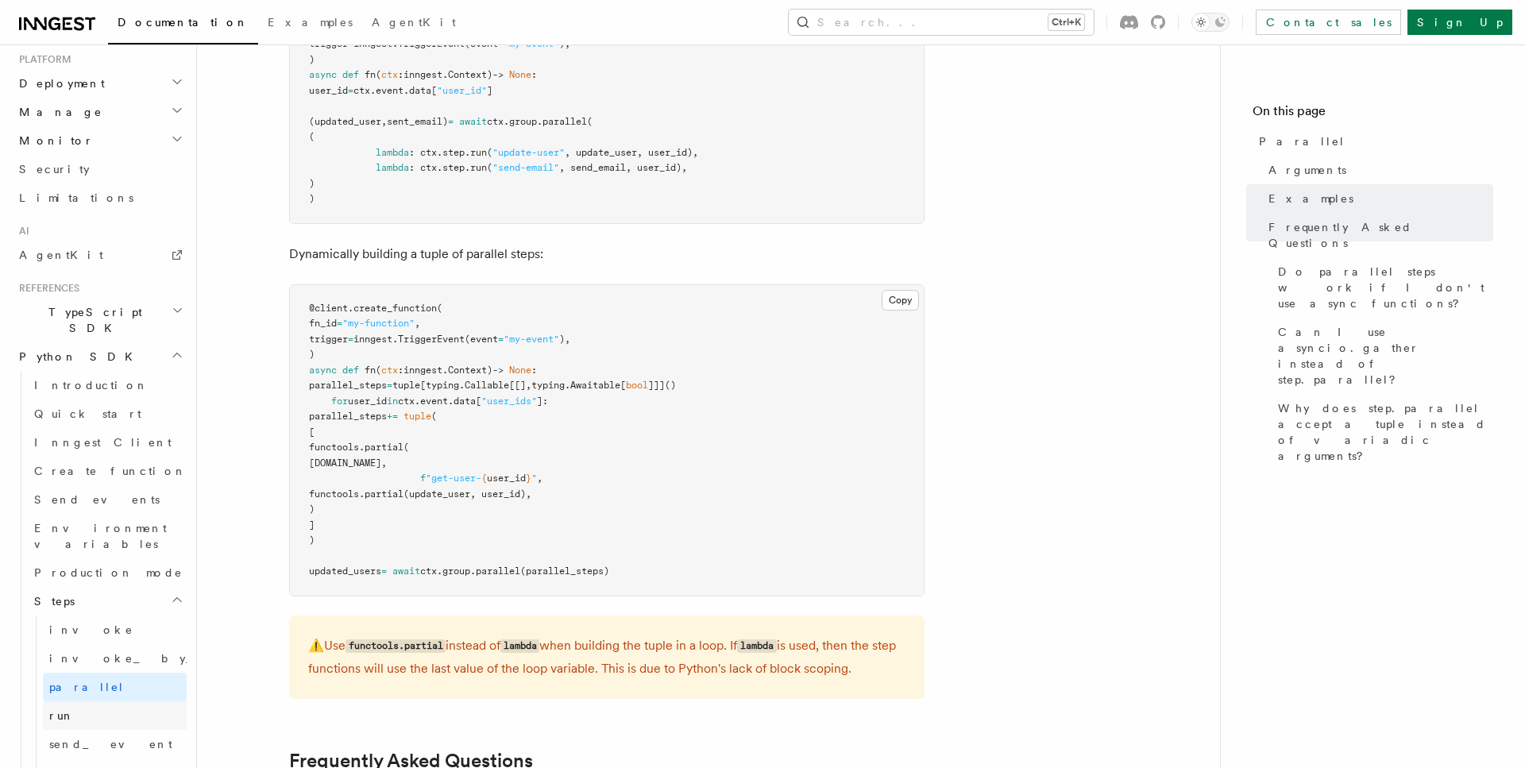
click at [75, 701] on link "run" at bounding box center [115, 715] width 144 height 29
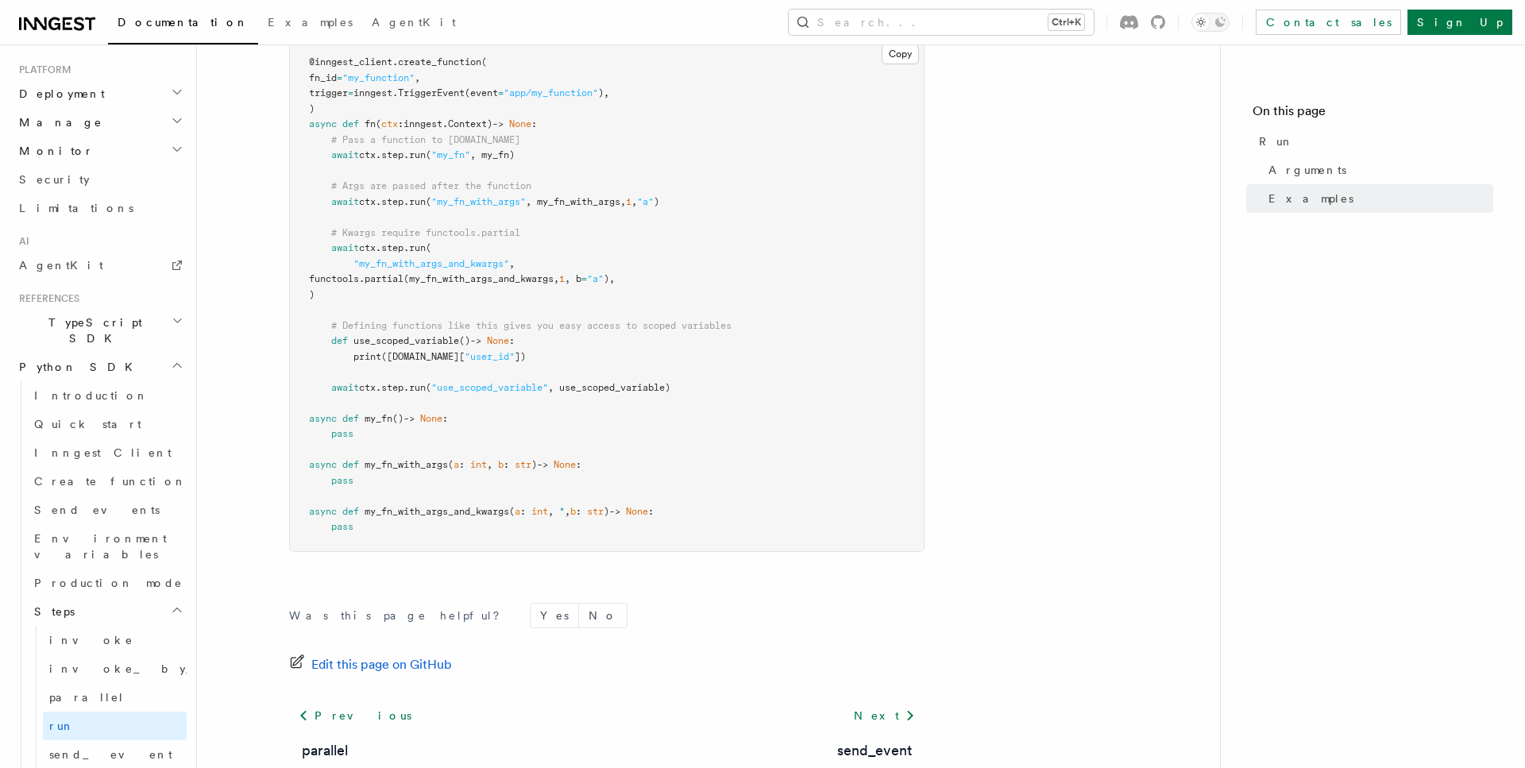
scroll to position [774, 0]
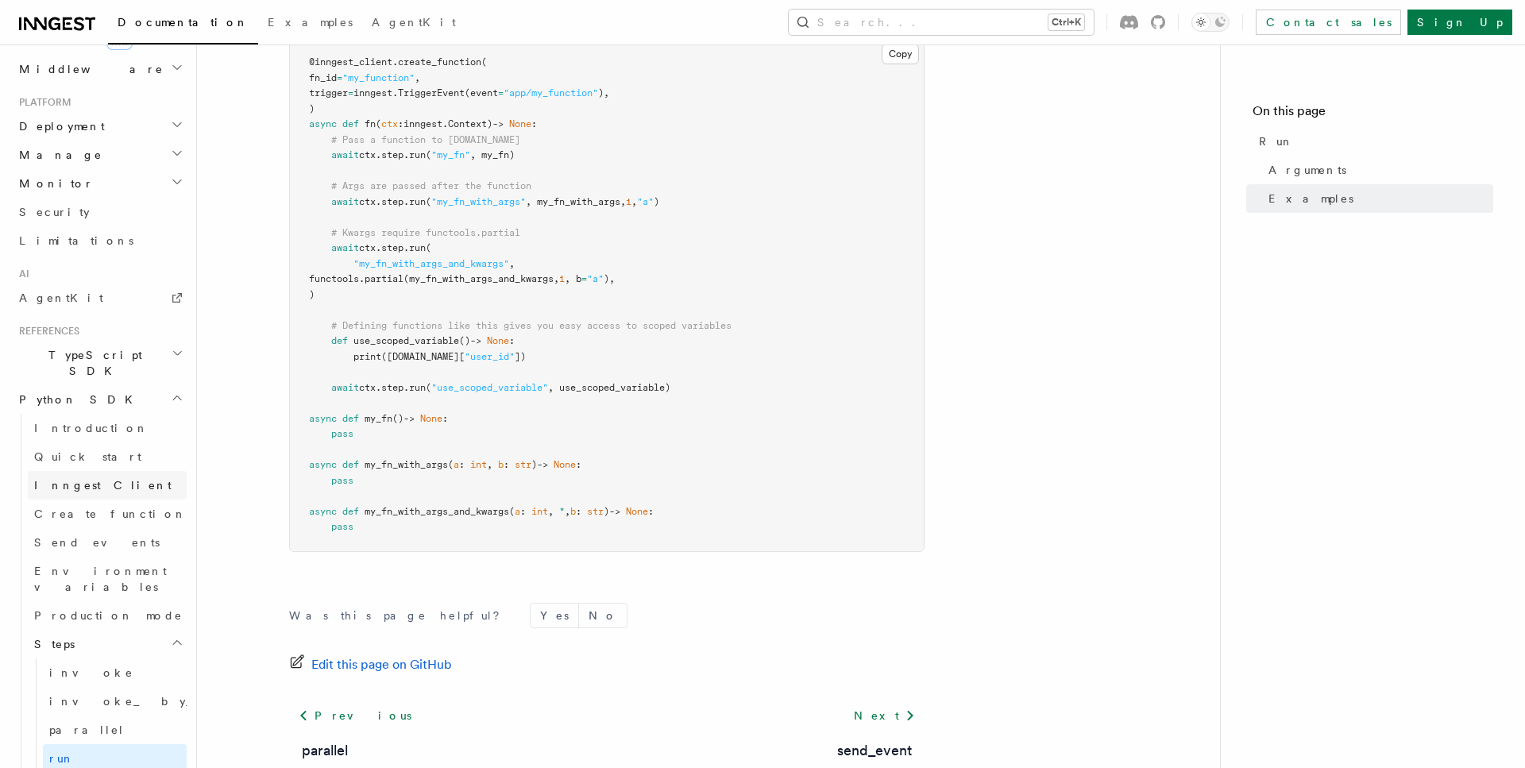
click at [73, 479] on span "Inngest Client" at bounding box center [102, 485] width 137 height 13
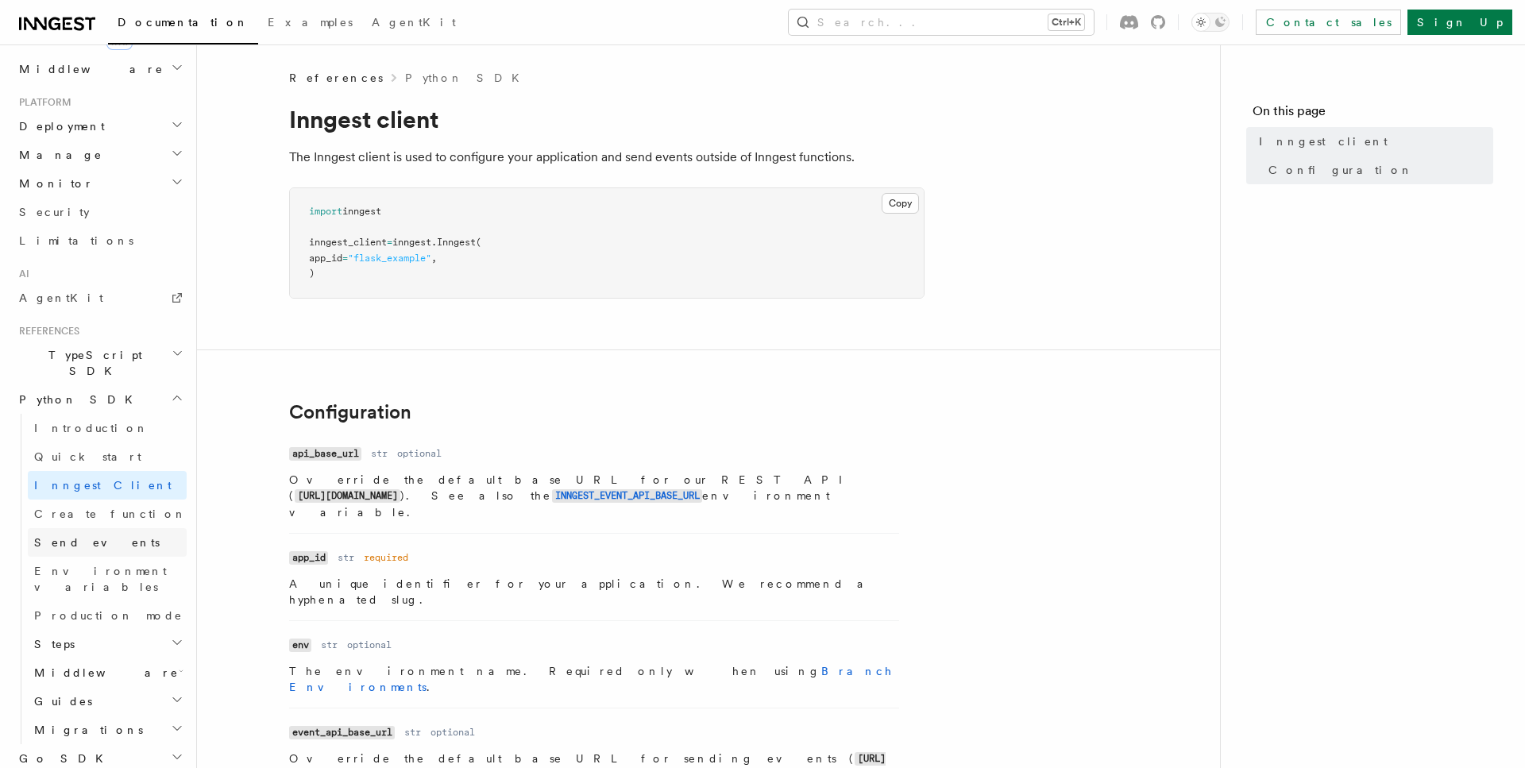
click at [84, 536] on span "Send events" at bounding box center [96, 542] width 125 height 13
